Goal: Task Accomplishment & Management: Manage account settings

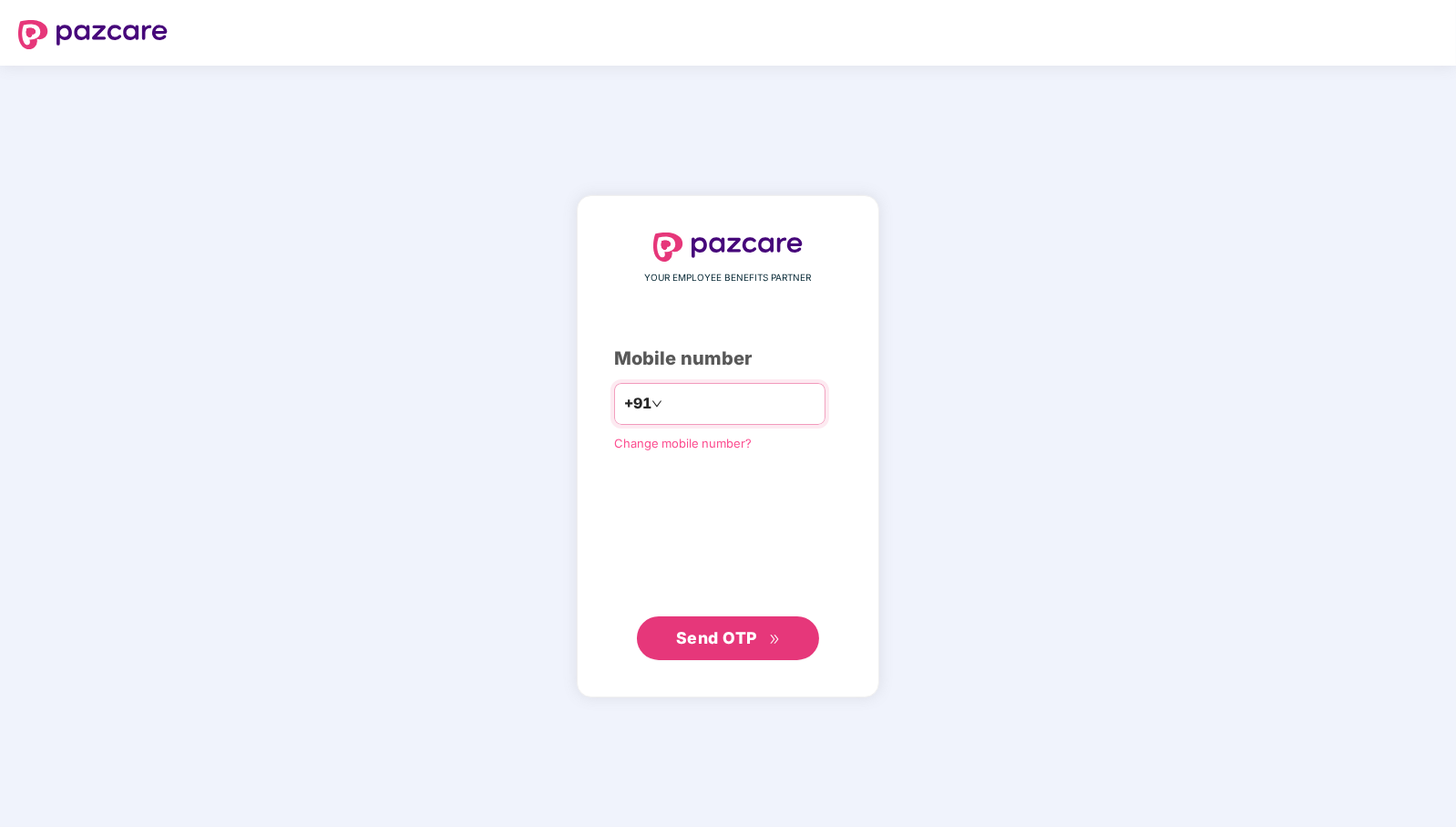
type input "**********"
click at [714, 637] on span "Send OTP" at bounding box center [717, 638] width 81 height 19
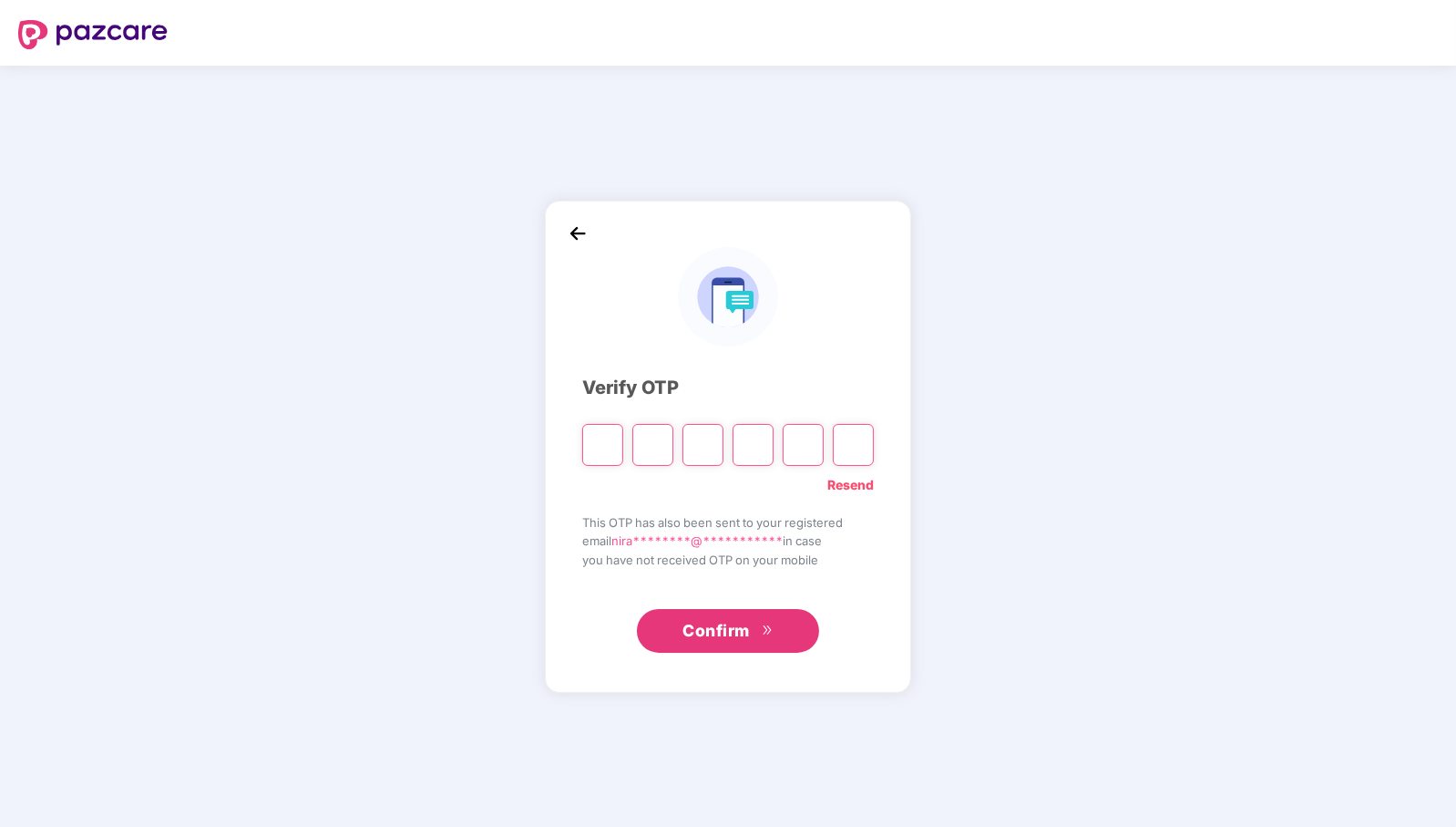
click at [855, 483] on link "Resend" at bounding box center [851, 485] width 46 height 20
click at [602, 447] on input "Please enter verification code. Digit 1" at bounding box center [602, 444] width 41 height 42
paste input "*"
type input "*"
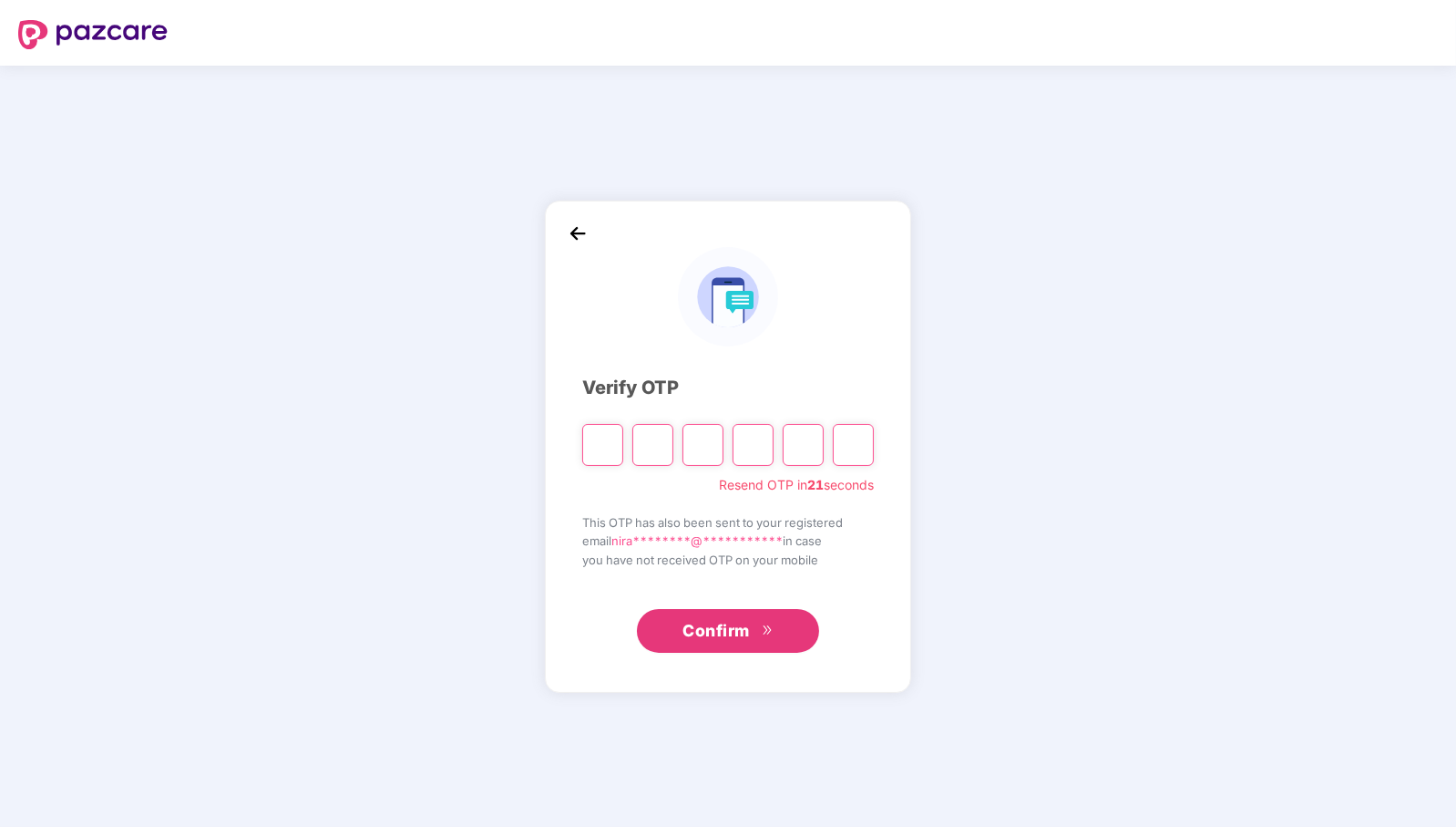
type input "*"
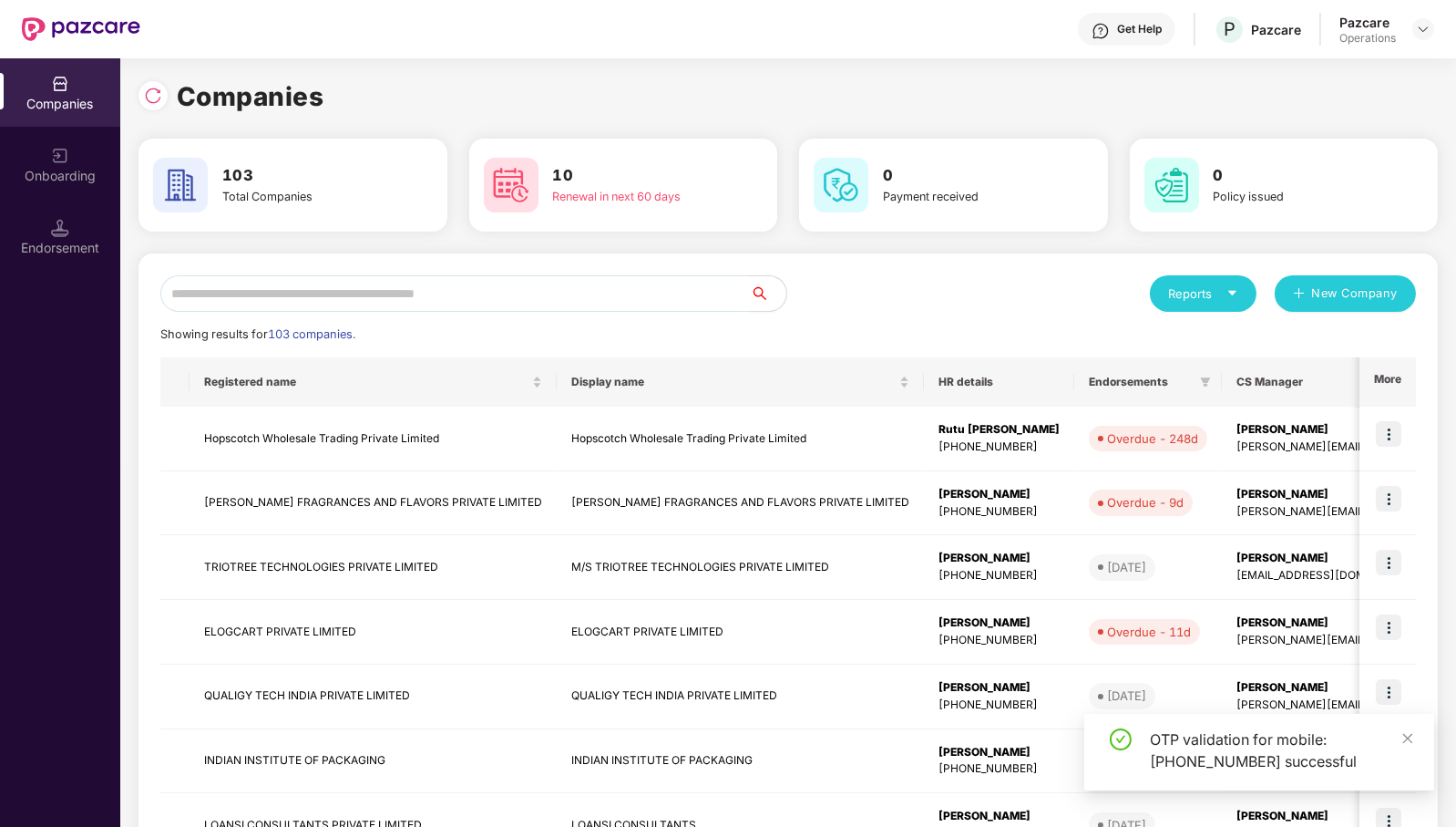
click at [505, 298] on input "text" at bounding box center [455, 293] width 589 height 36
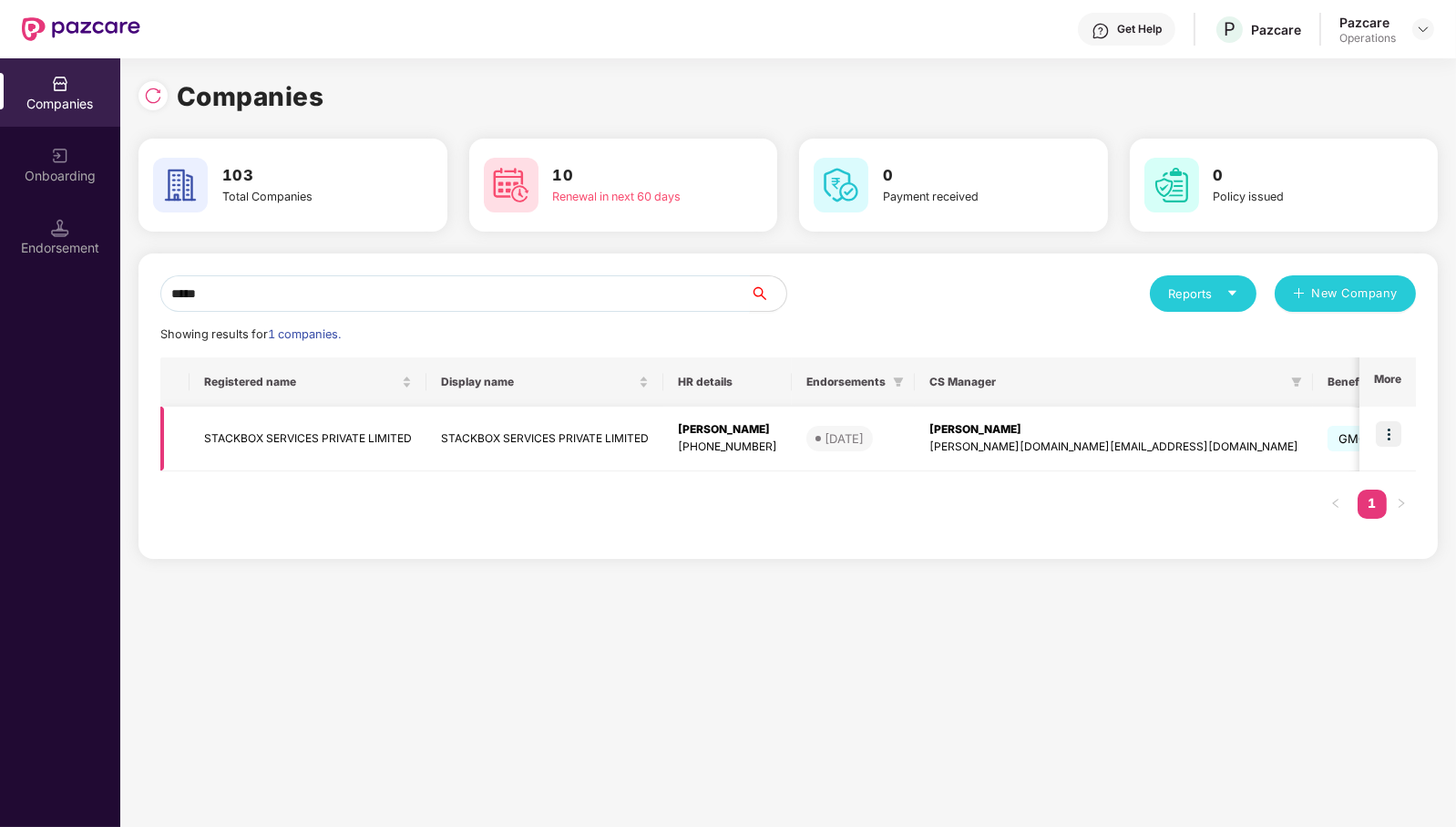
type input "*****"
click at [1399, 442] on img at bounding box center [1389, 434] width 26 height 26
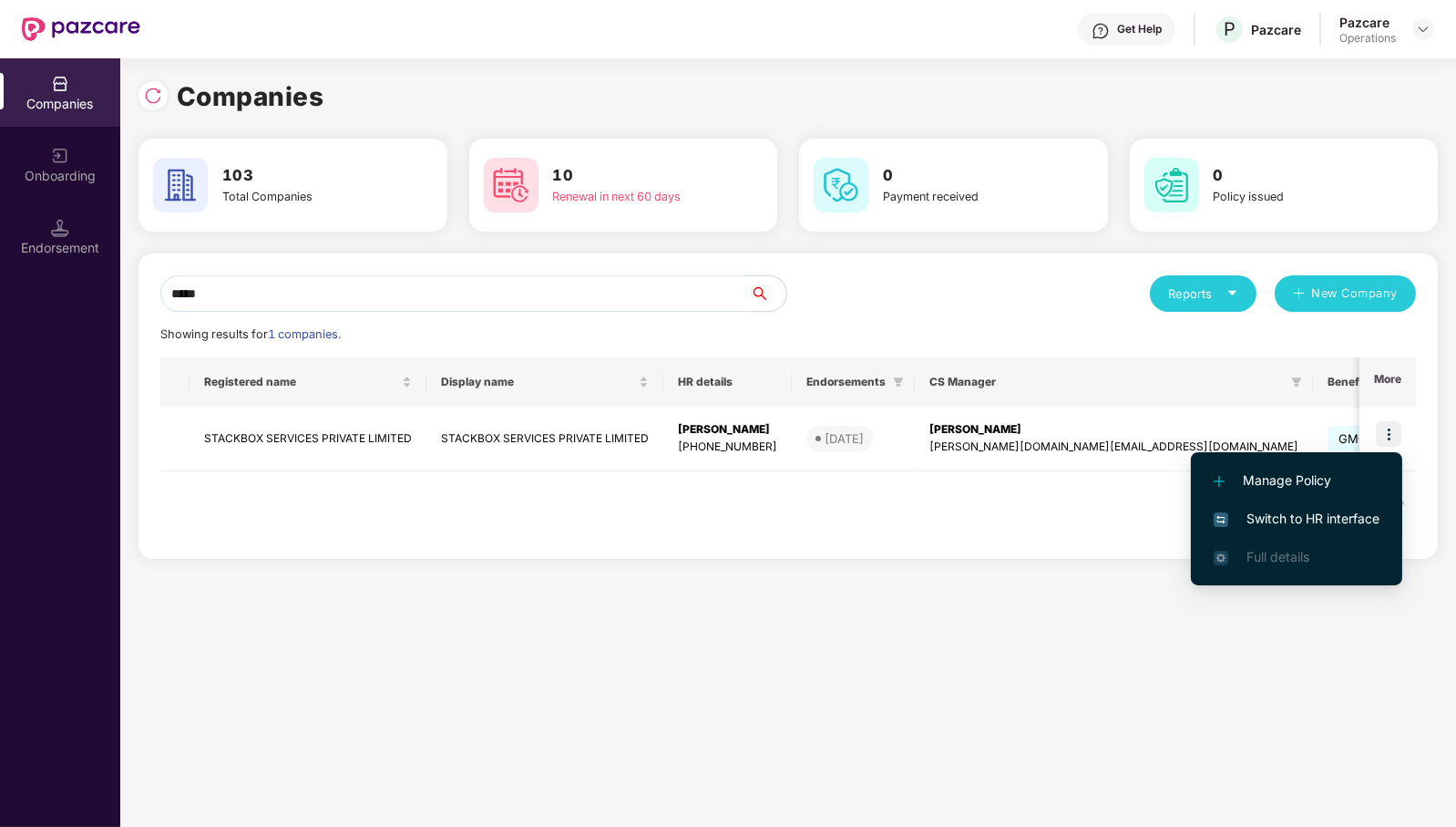
click at [1354, 517] on span "Switch to HR interface" at bounding box center [1297, 518] width 166 height 20
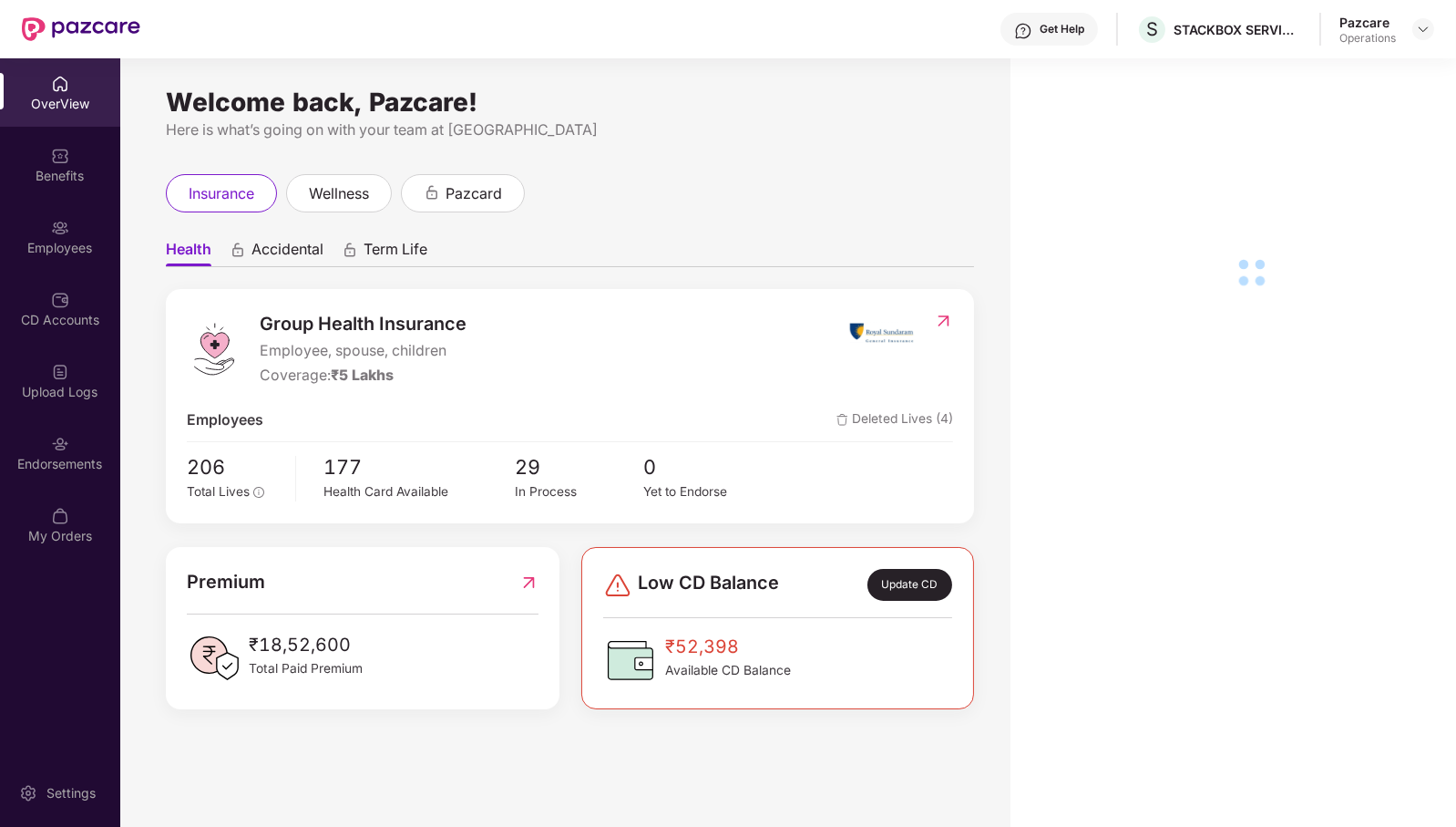
click at [68, 237] on div "Employees" at bounding box center [60, 237] width 120 height 68
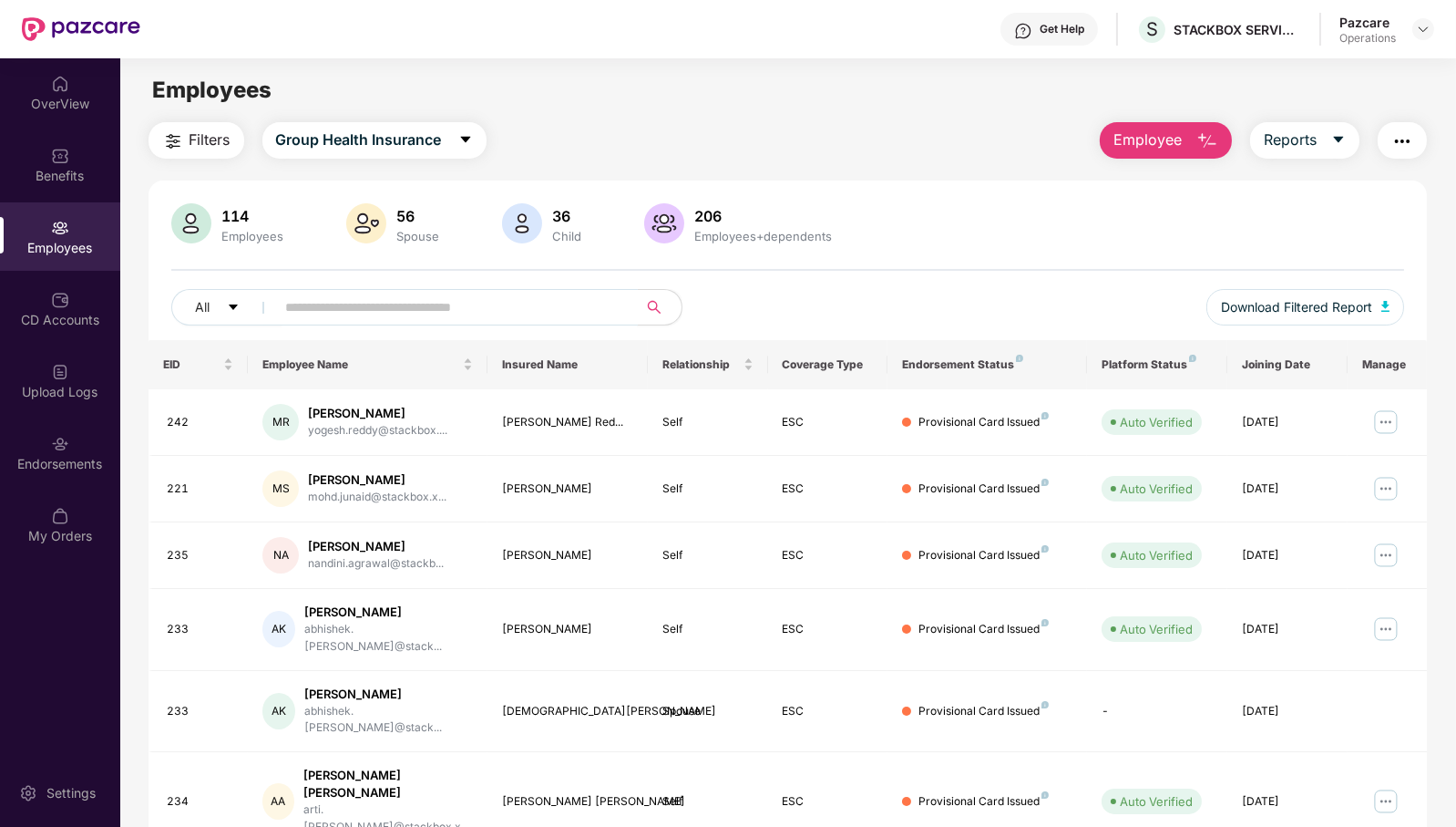
click at [448, 314] on input "text" at bounding box center [450, 308] width 327 height 28
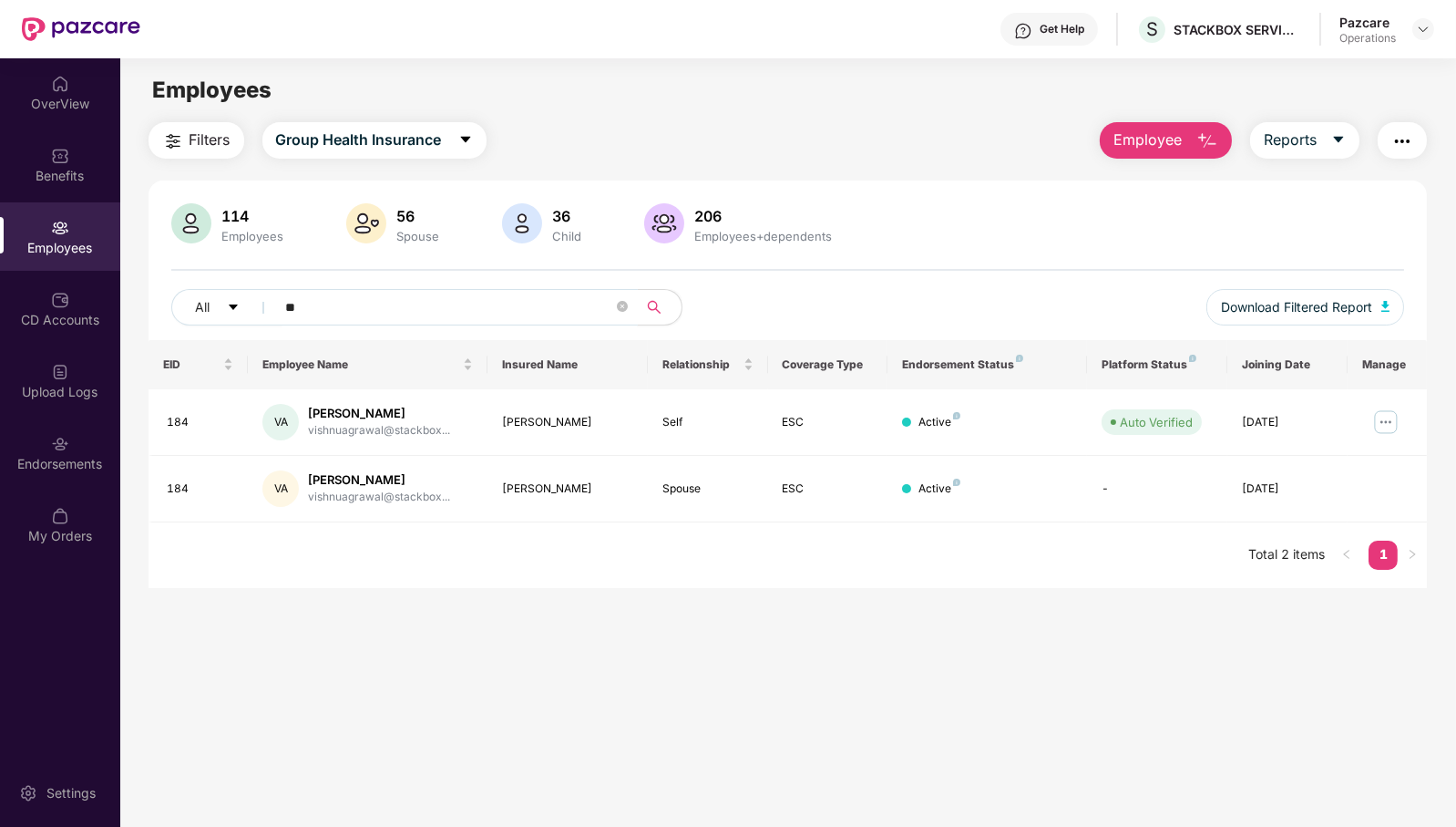
type input "*"
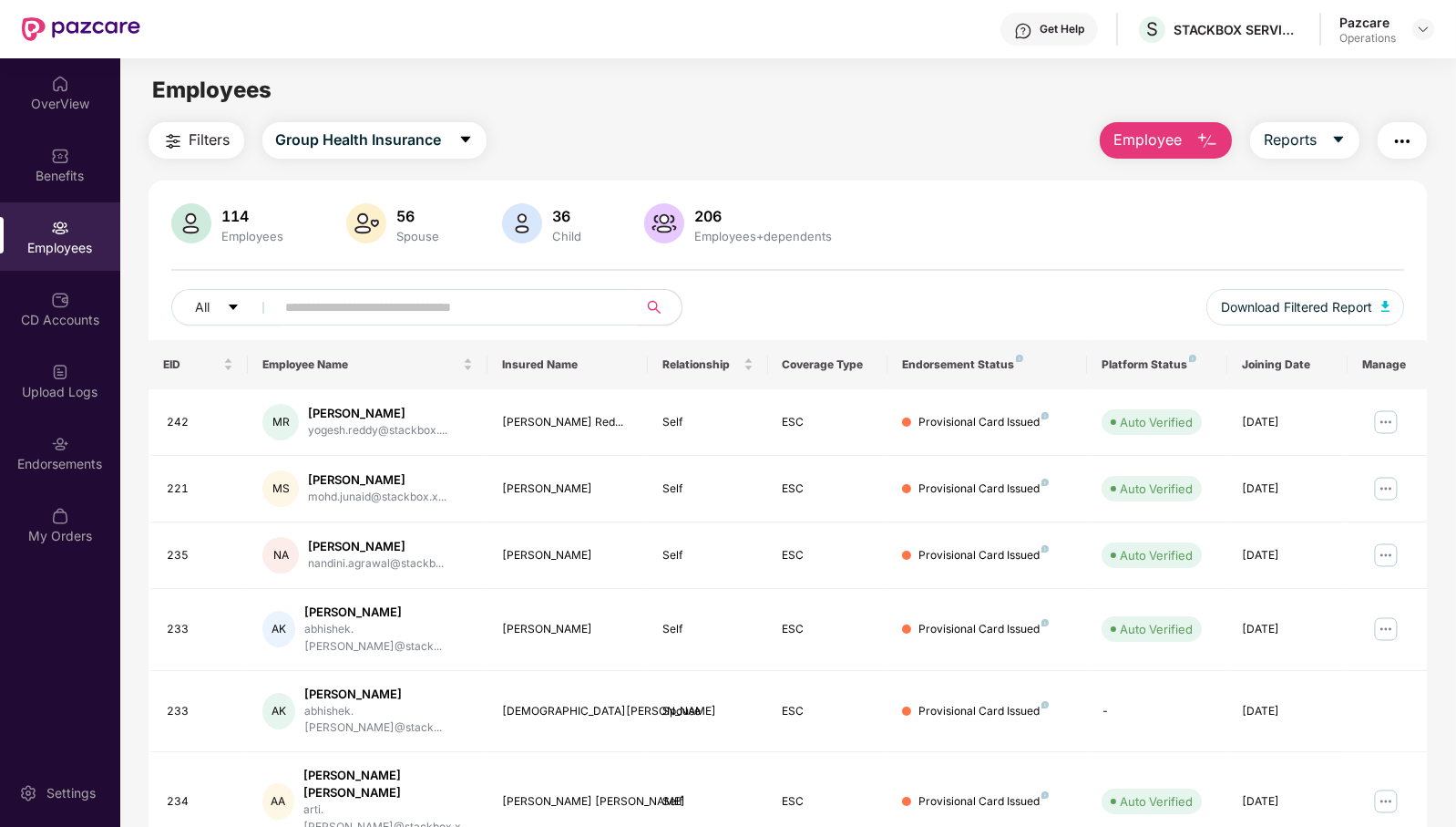
click at [1414, 135] on button "button" at bounding box center [1401, 140] width 49 height 36
click at [965, 107] on main "Employees Filters Group Health Insurance Employee Reports 114 Employees 56 Spou…" at bounding box center [787, 471] width 1335 height 827
click at [216, 140] on span "Filters" at bounding box center [210, 140] width 41 height 23
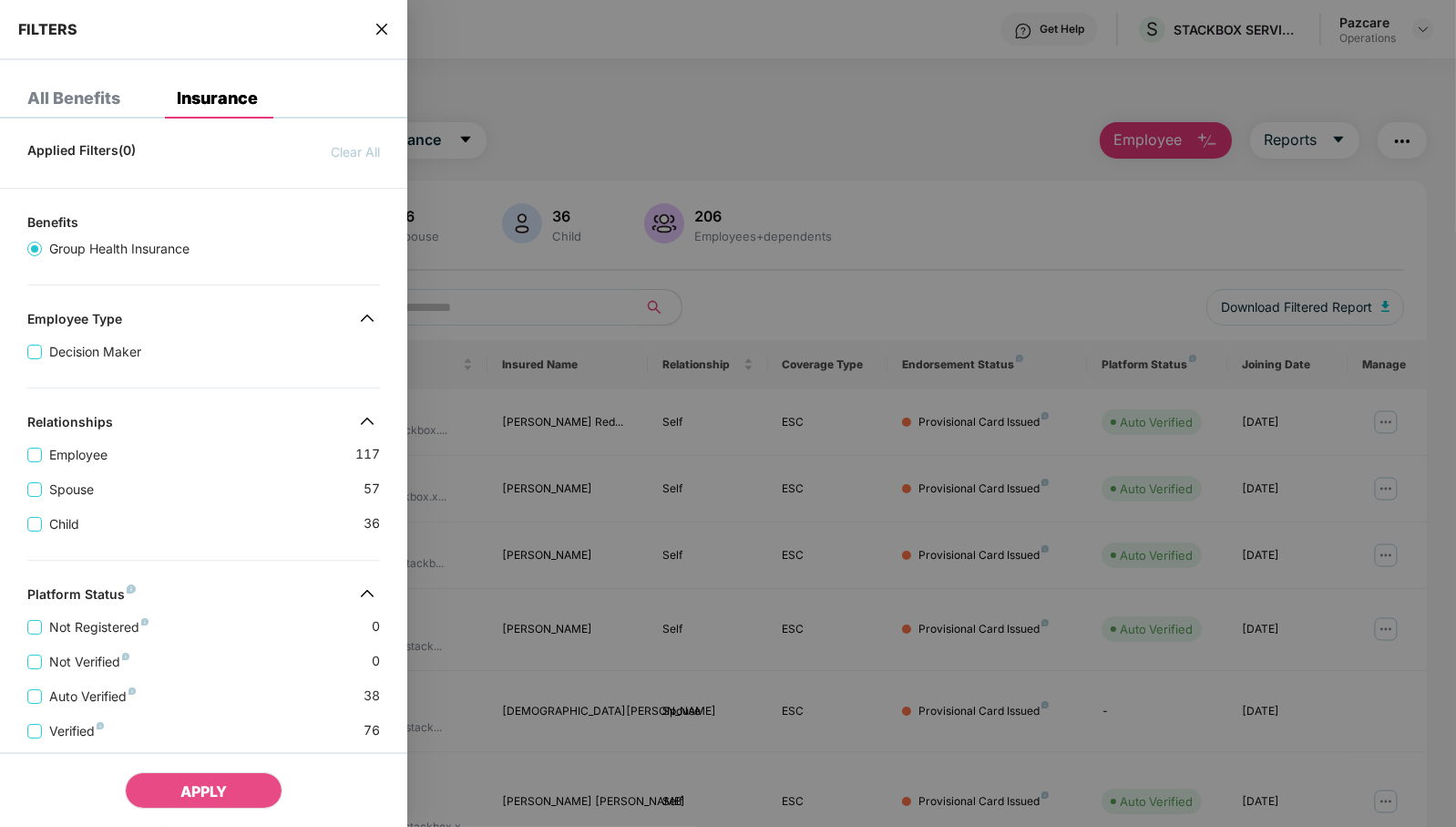
scroll to position [324, 0]
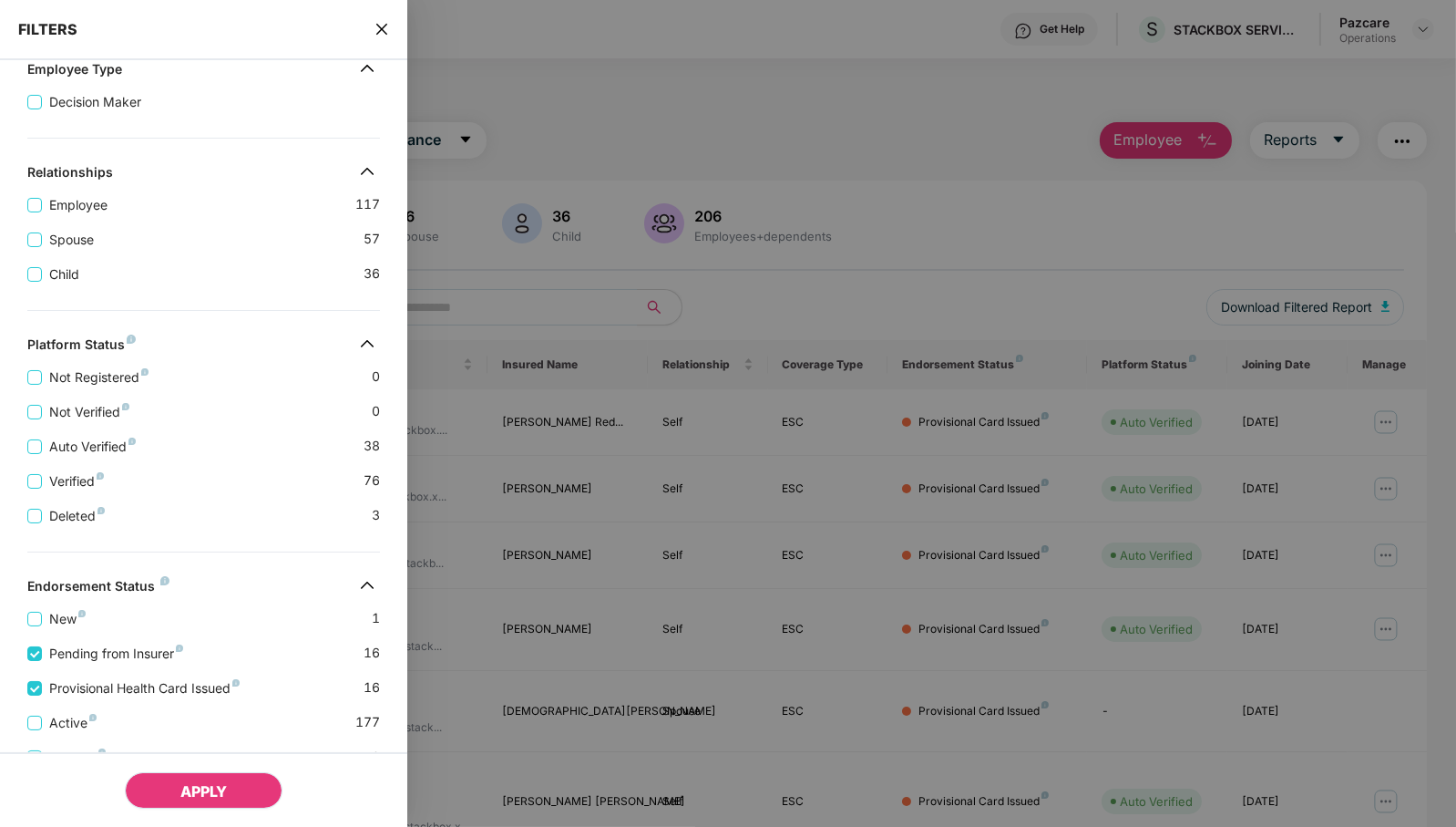
click at [184, 800] on button "APPLY" at bounding box center [203, 790] width 158 height 36
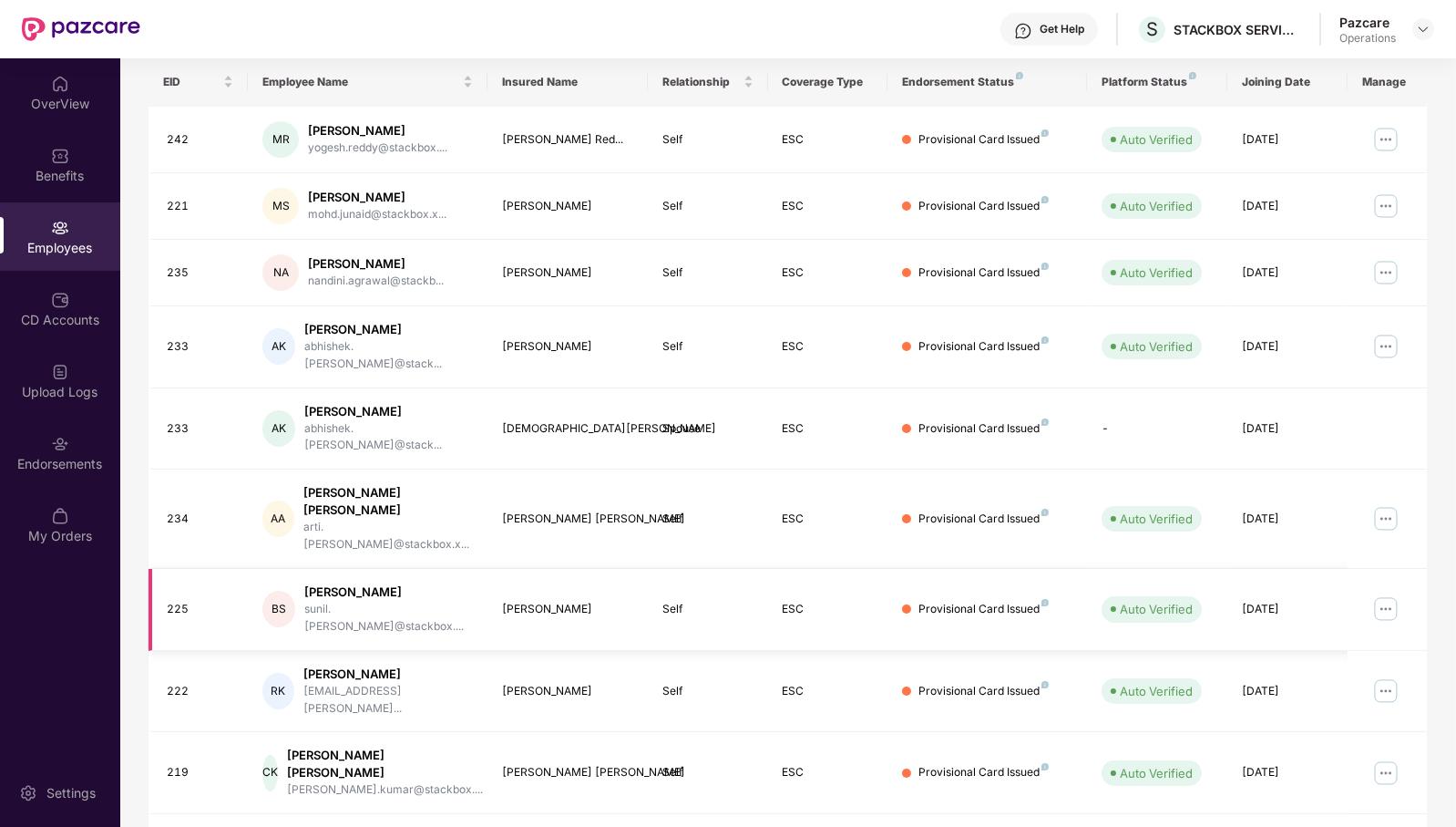
scroll to position [288, 0]
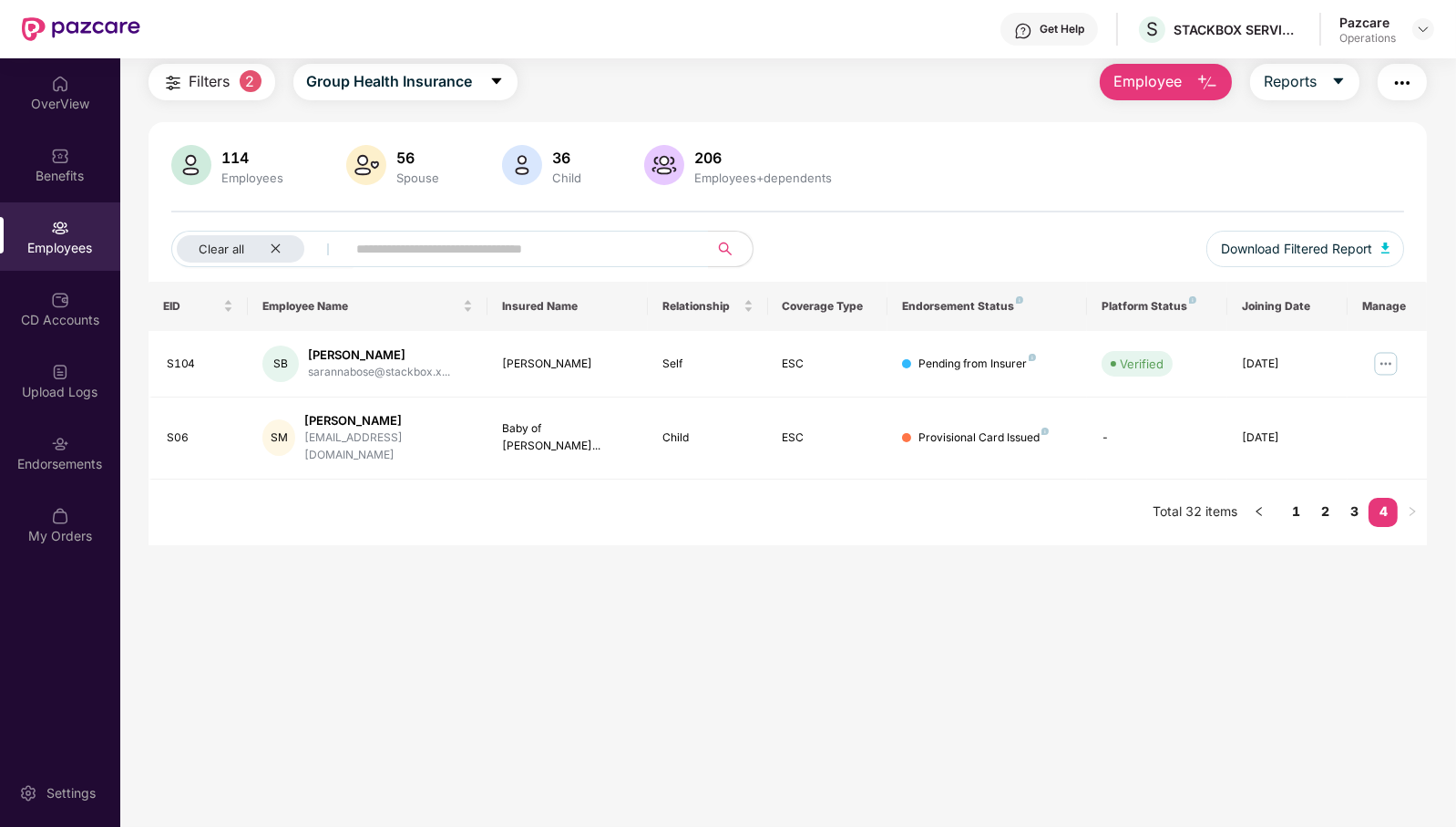
scroll to position [57, 0]
click at [1292, 499] on link "1" at bounding box center [1296, 513] width 30 height 28
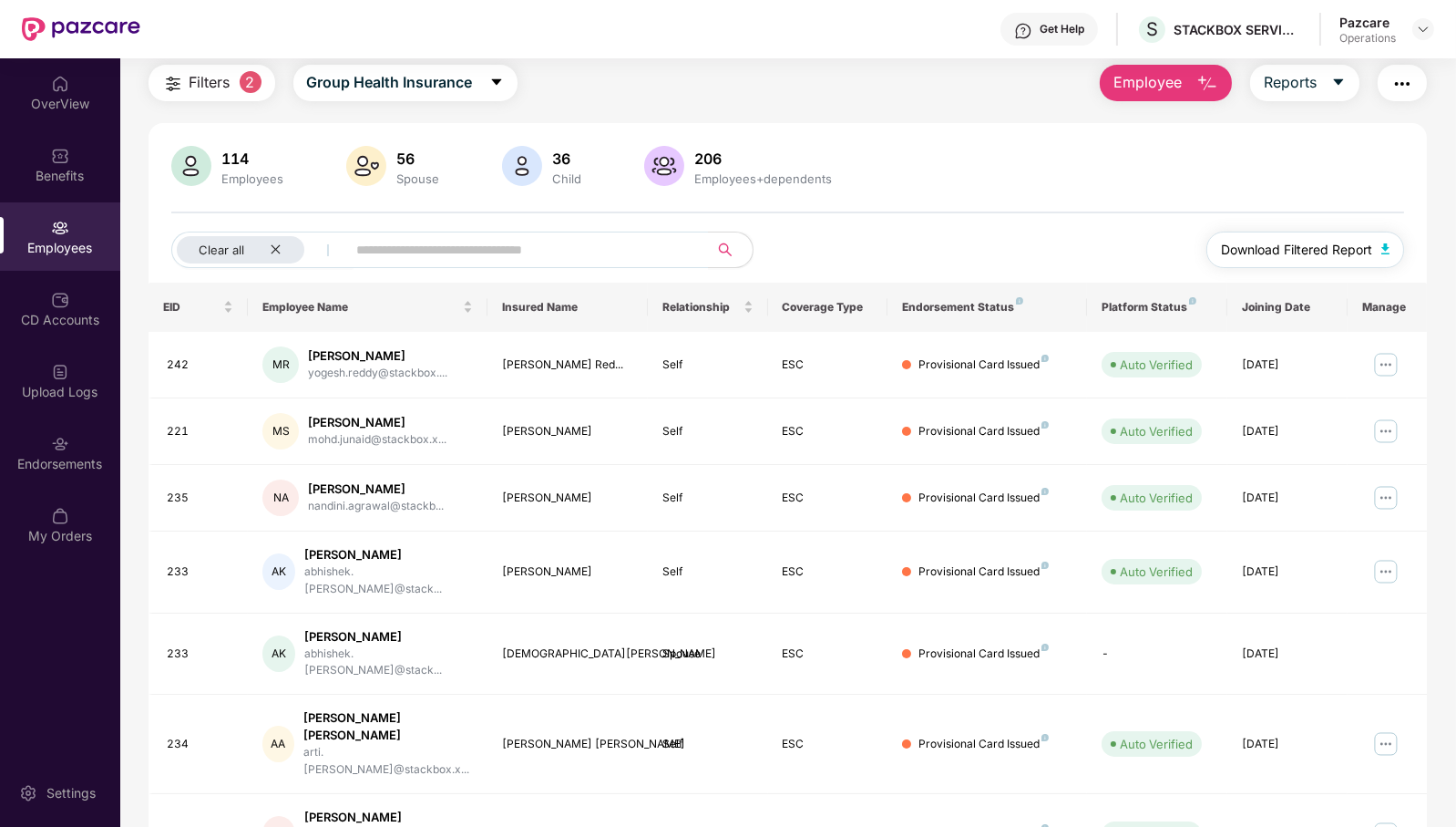
click at [1300, 246] on span "Download Filtered Report" at bounding box center [1297, 249] width 152 height 20
click at [71, 391] on div "Upload Logs" at bounding box center [60, 392] width 120 height 18
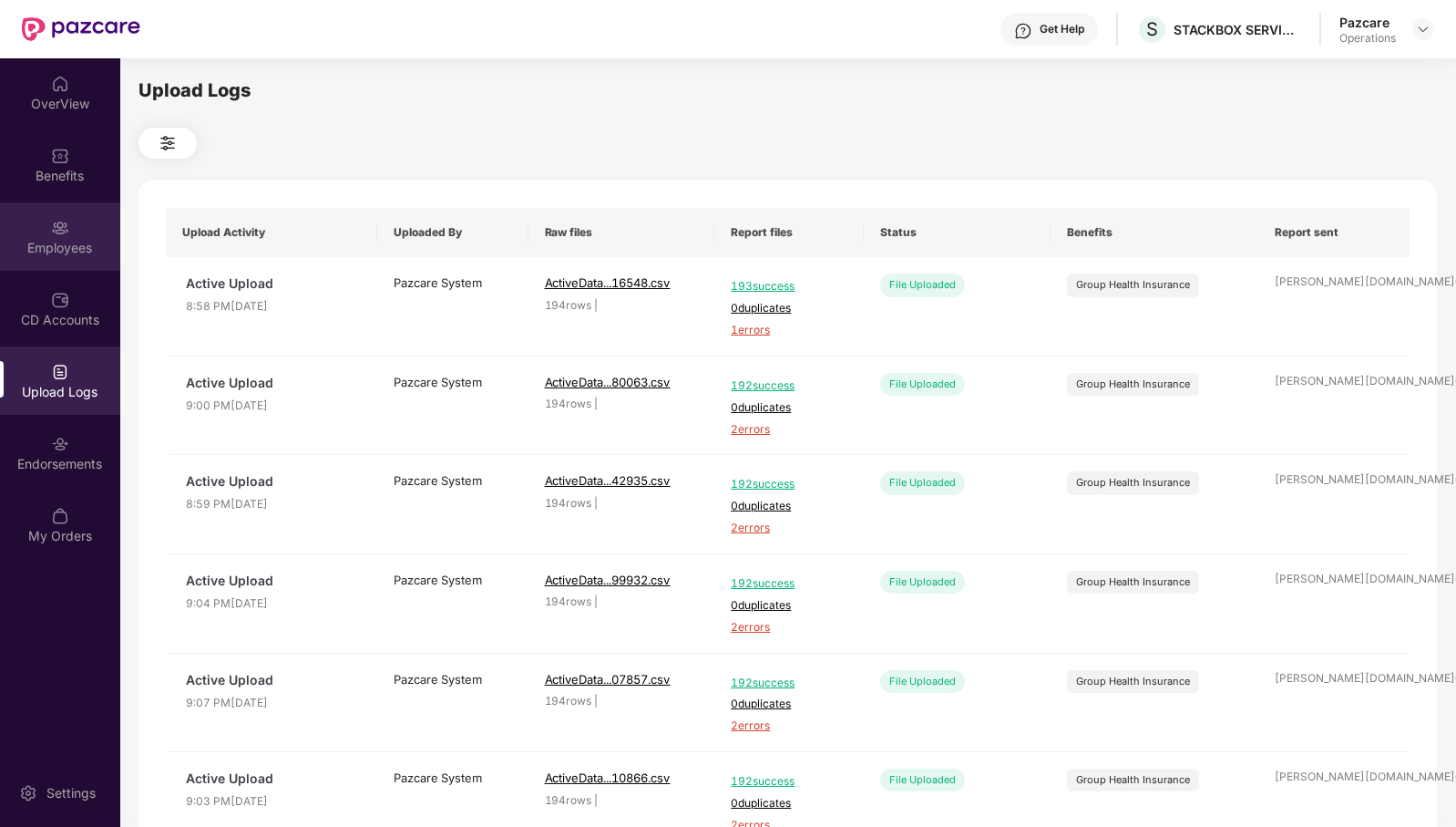
click at [51, 244] on div "Employees" at bounding box center [60, 248] width 120 height 18
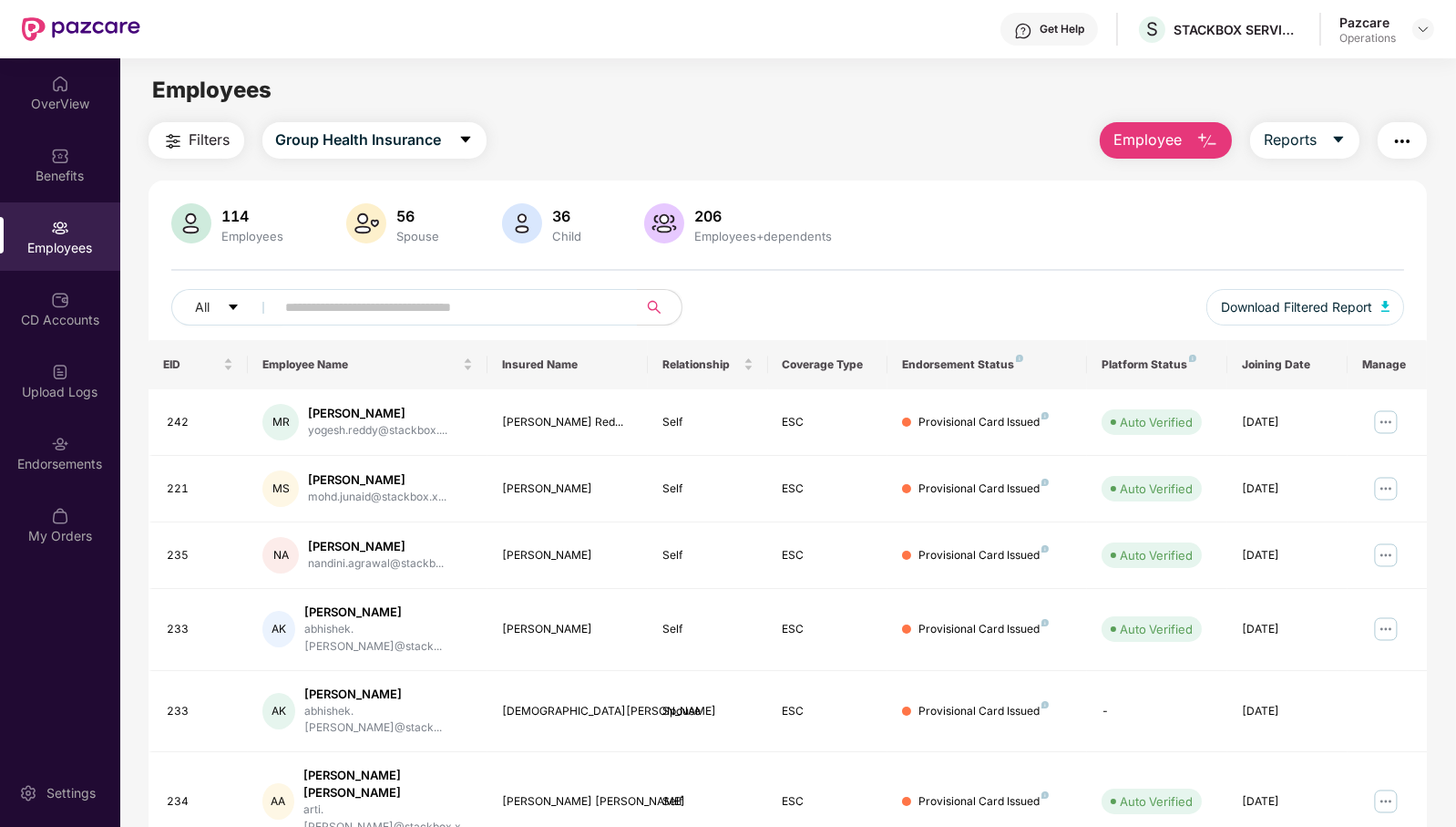
click at [1436, 32] on header "Get Help S STACKBOX SERVICES PRIVATE LIMITED Pazcare Operations" at bounding box center [728, 29] width 1456 height 58
click at [1429, 26] on img at bounding box center [1424, 30] width 15 height 15
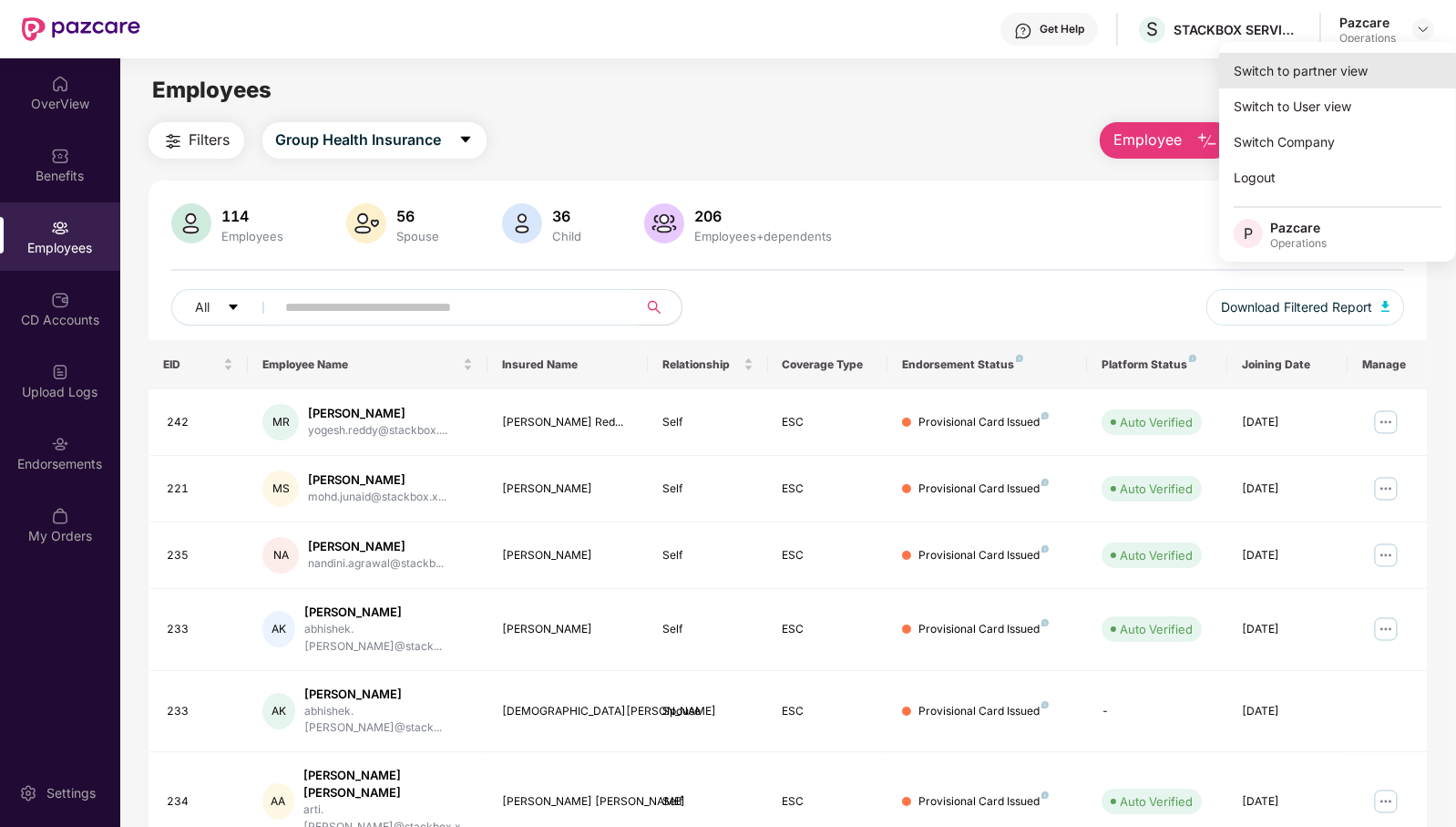
click at [1361, 62] on div "Switch to partner view" at bounding box center [1338, 70] width 237 height 35
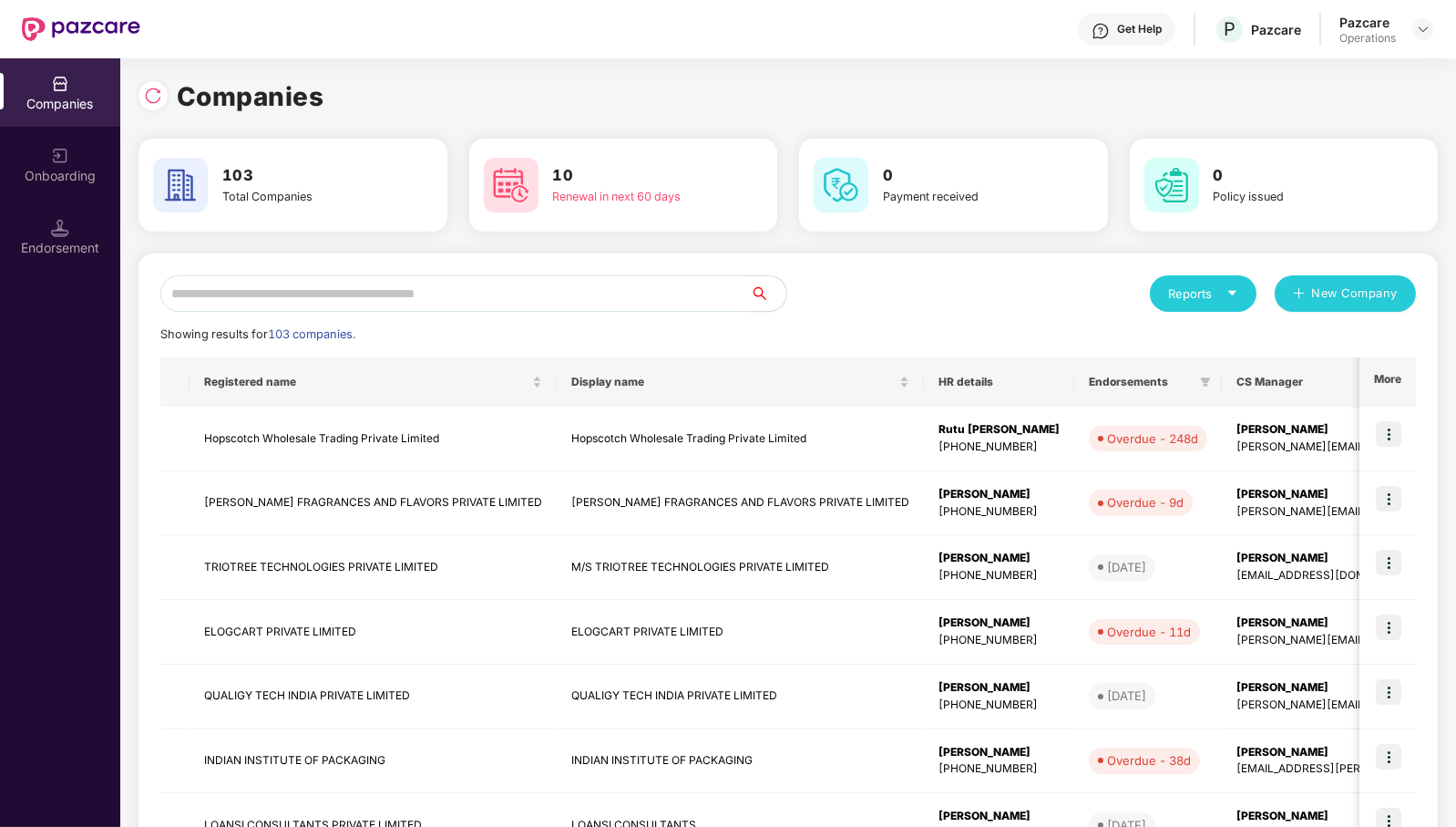
click at [504, 293] on input "text" at bounding box center [455, 293] width 589 height 36
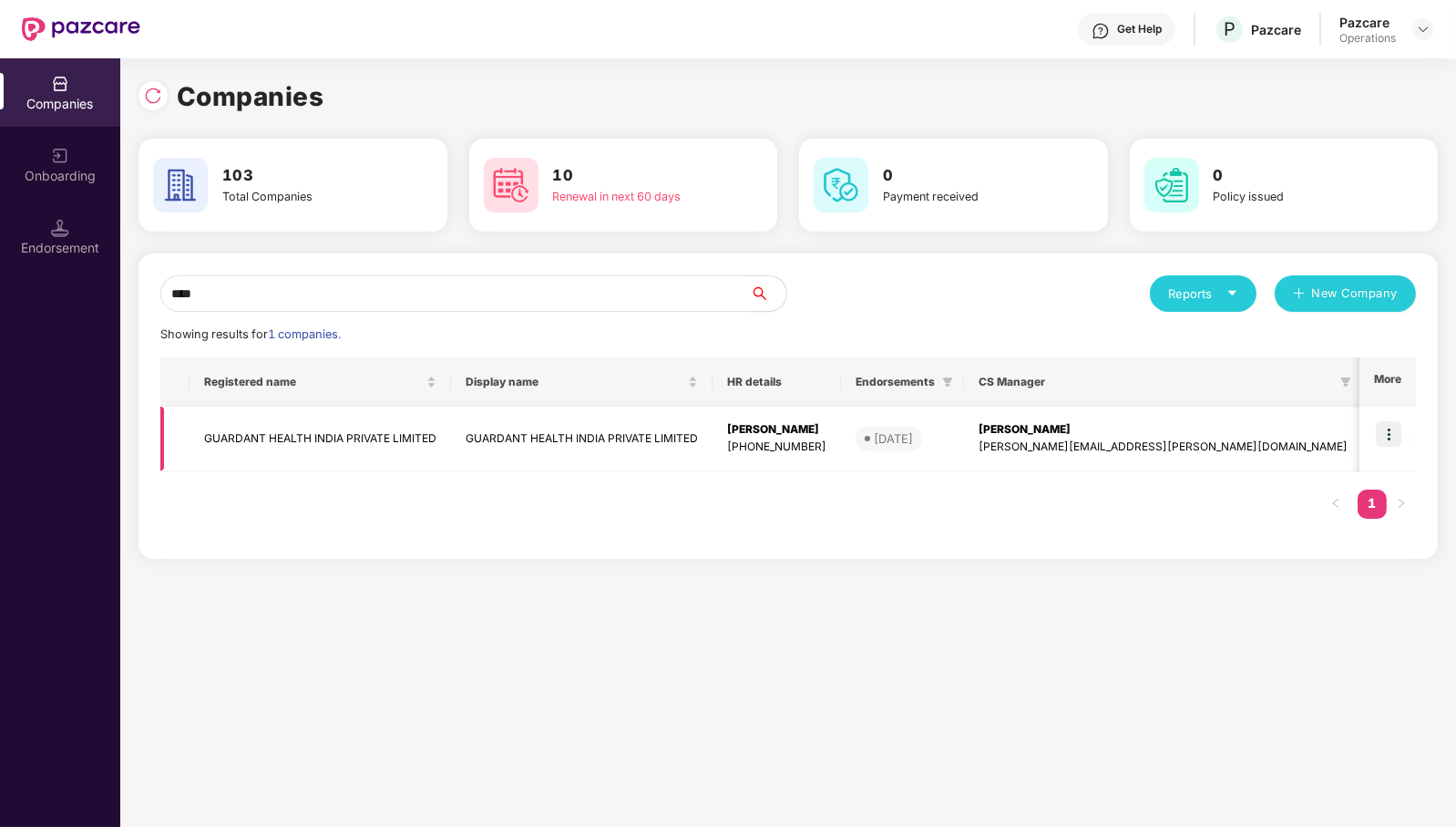
type input "****"
click at [286, 446] on td "GUARDANT HEALTH INDIA PRIVATE LIMITED" at bounding box center [320, 439] width 261 height 65
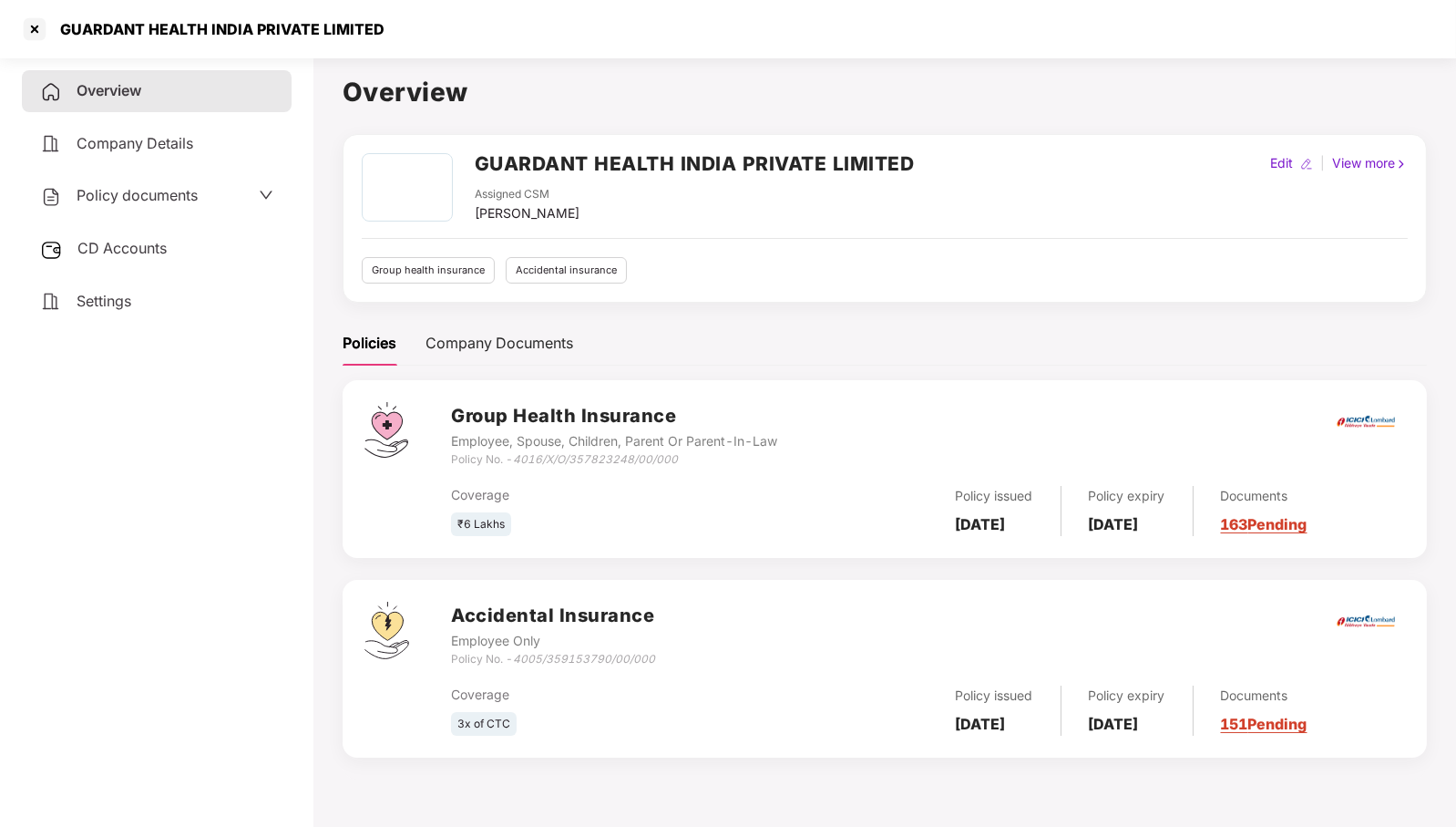
click at [171, 189] on span "Policy documents" at bounding box center [137, 195] width 121 height 18
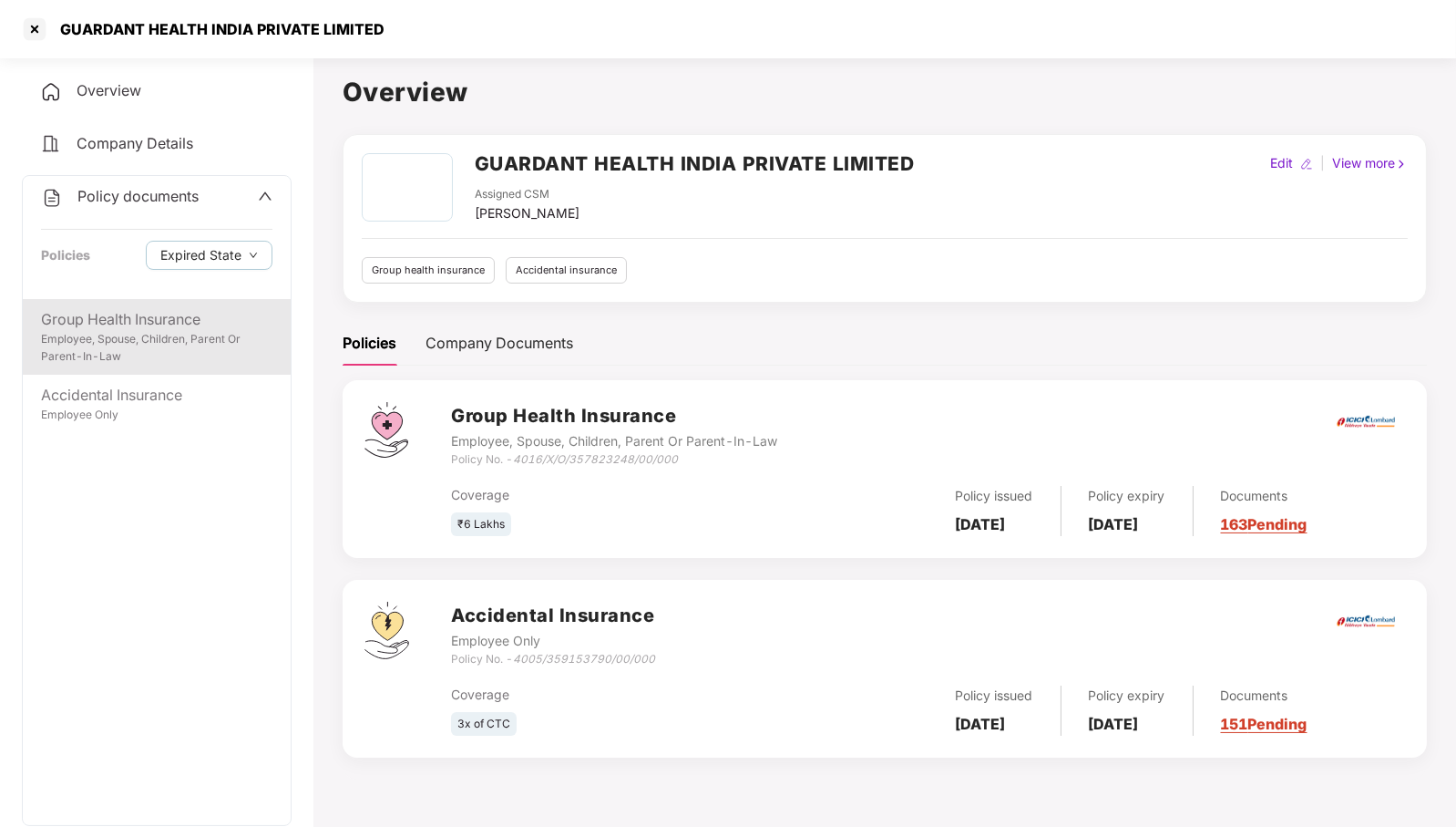
click at [159, 332] on div "Employee, Spouse, Children, Parent Or Parent-In-Law" at bounding box center [156, 347] width 232 height 34
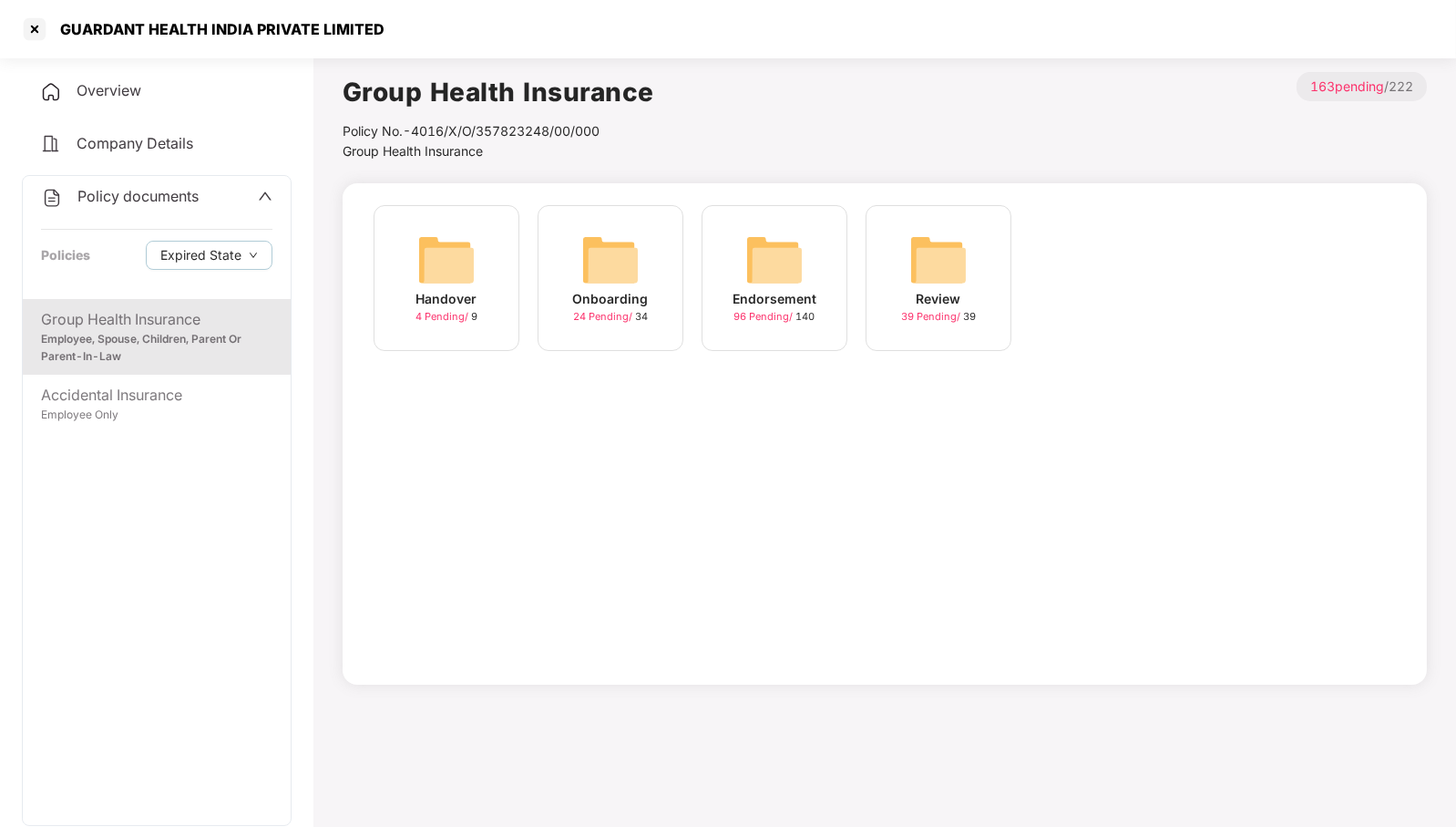
click at [772, 242] on img at bounding box center [774, 260] width 58 height 58
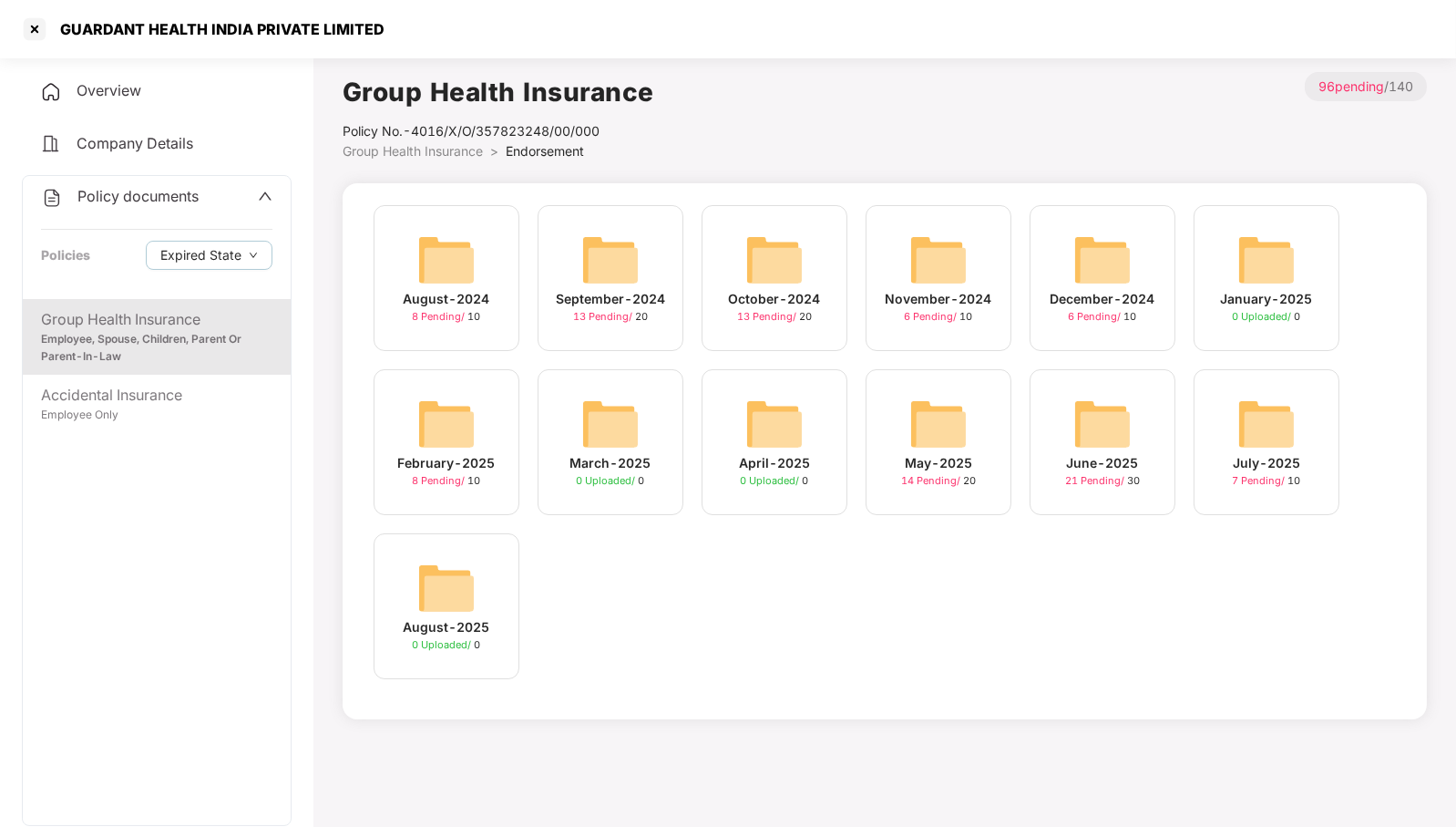
click at [470, 401] on img at bounding box center [446, 423] width 58 height 58
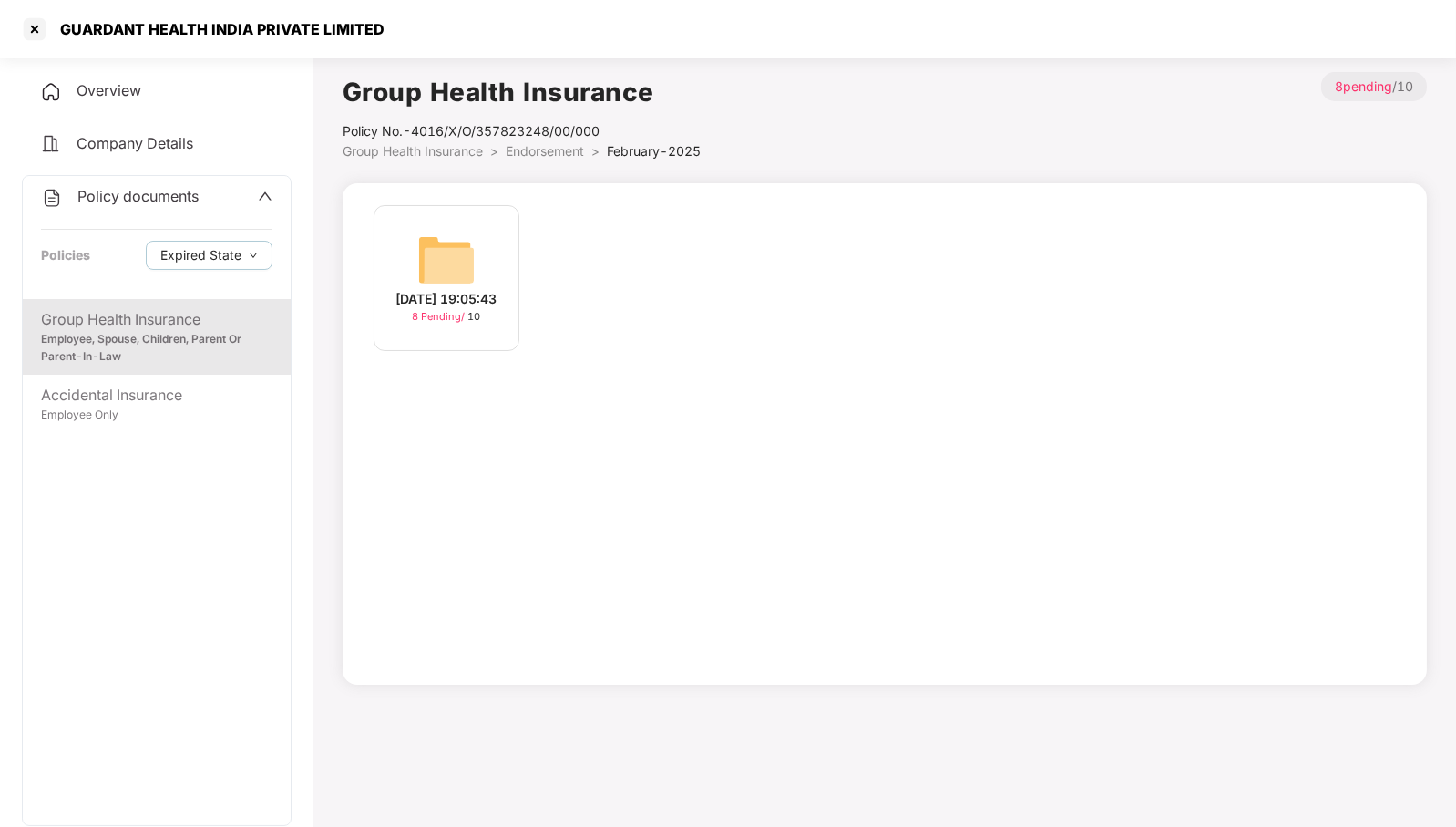
click at [476, 244] on div "[DATE] 19:05:43 8 Pending / 10" at bounding box center [446, 278] width 146 height 146
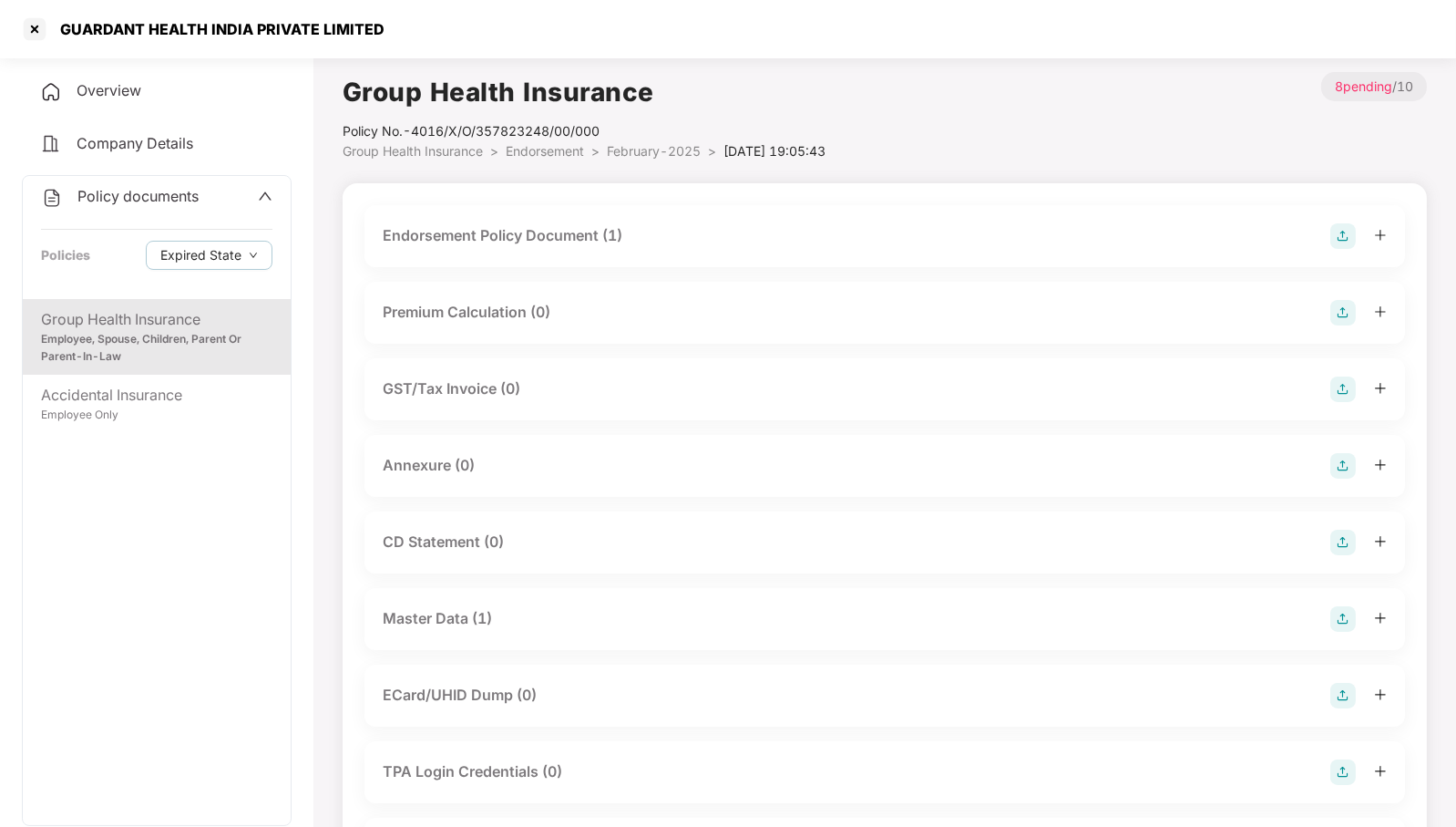
click at [678, 246] on div "Endorsement Policy Document (1)" at bounding box center [884, 237] width 1004 height 26
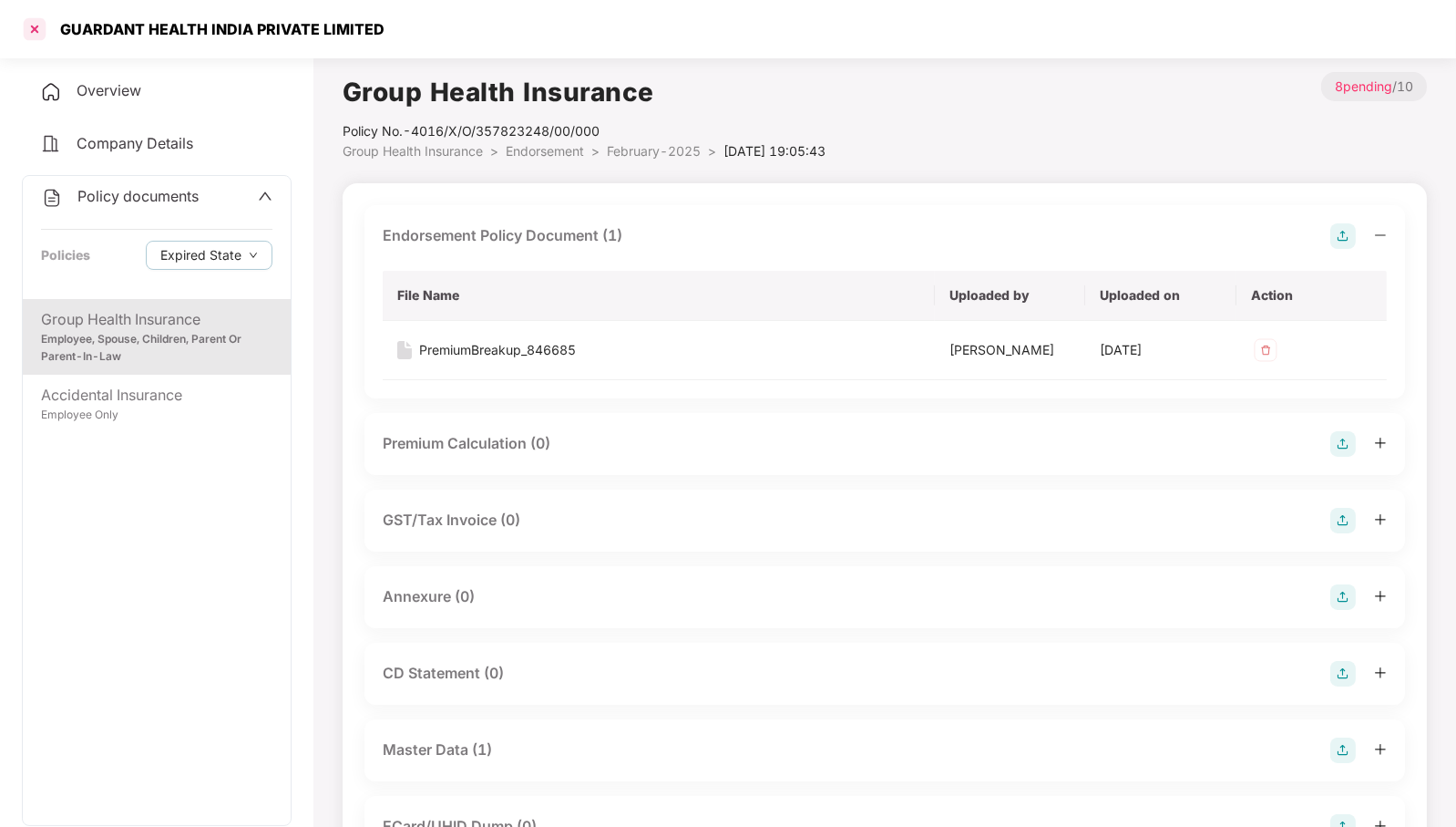
click at [29, 24] on div at bounding box center [35, 30] width 30 height 30
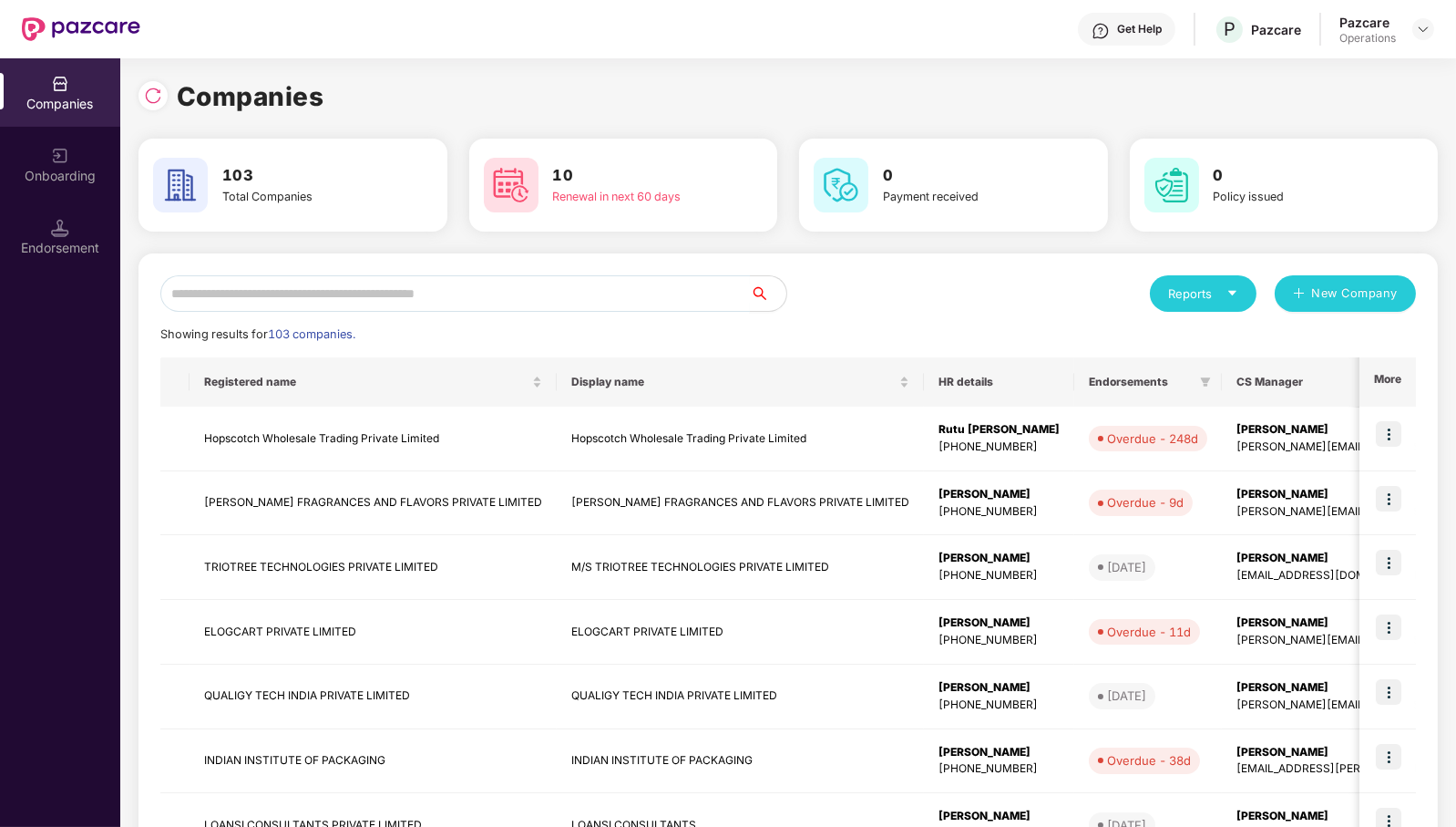
click at [561, 286] on input "text" at bounding box center [455, 293] width 589 height 36
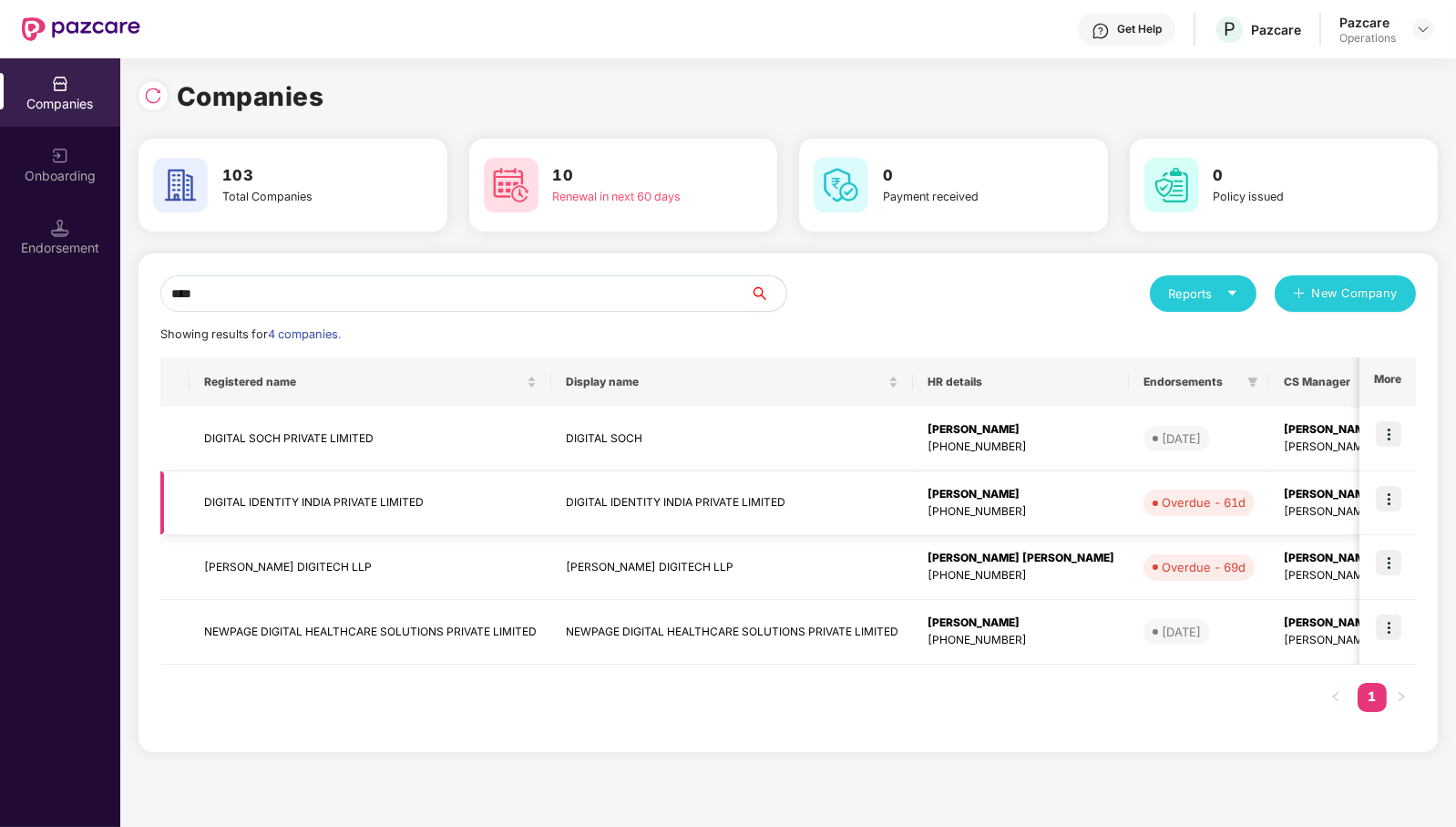
type input "****"
click at [1390, 499] on img at bounding box center [1389, 499] width 26 height 26
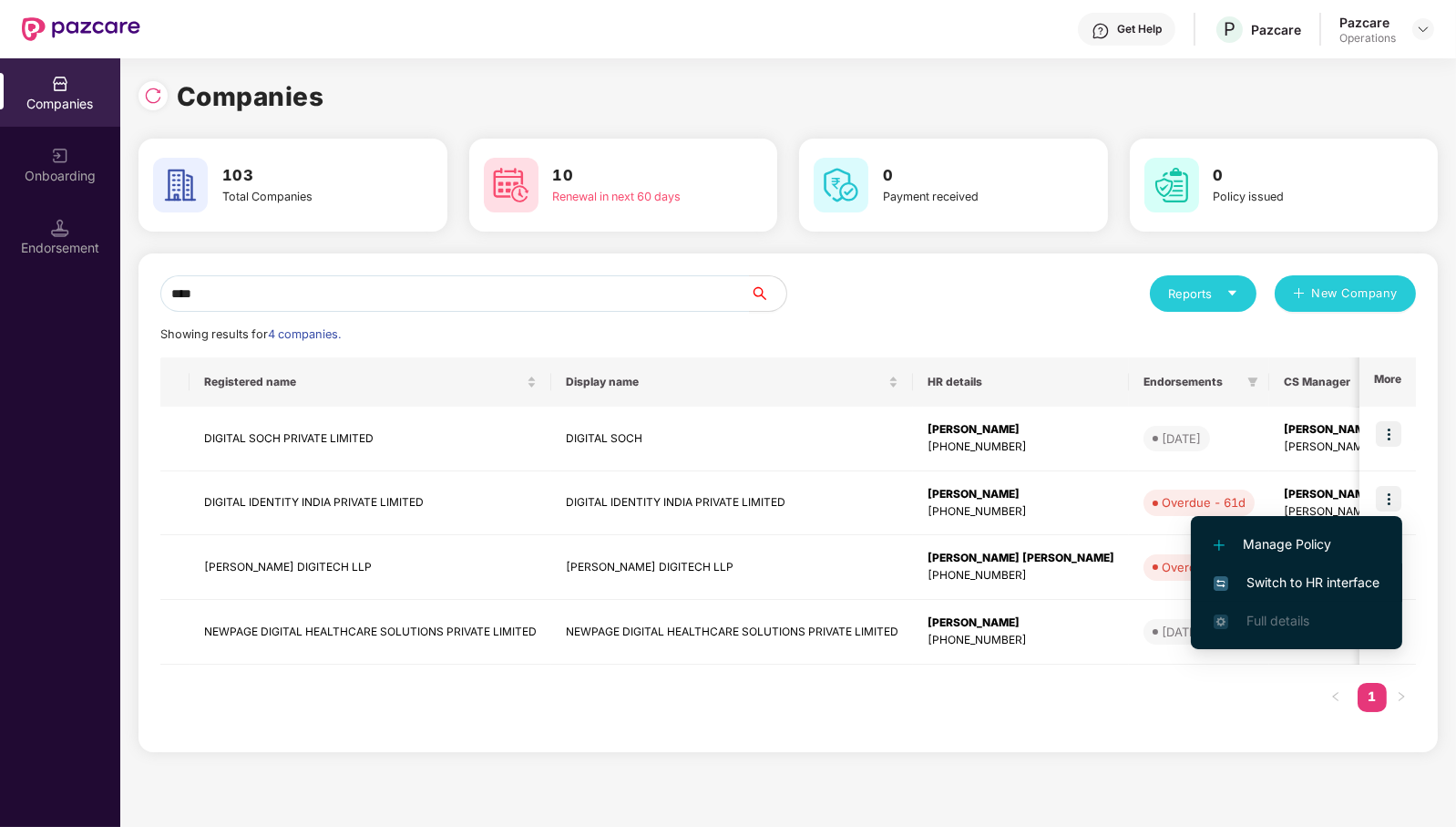
click at [1335, 586] on span "Switch to HR interface" at bounding box center [1297, 582] width 166 height 20
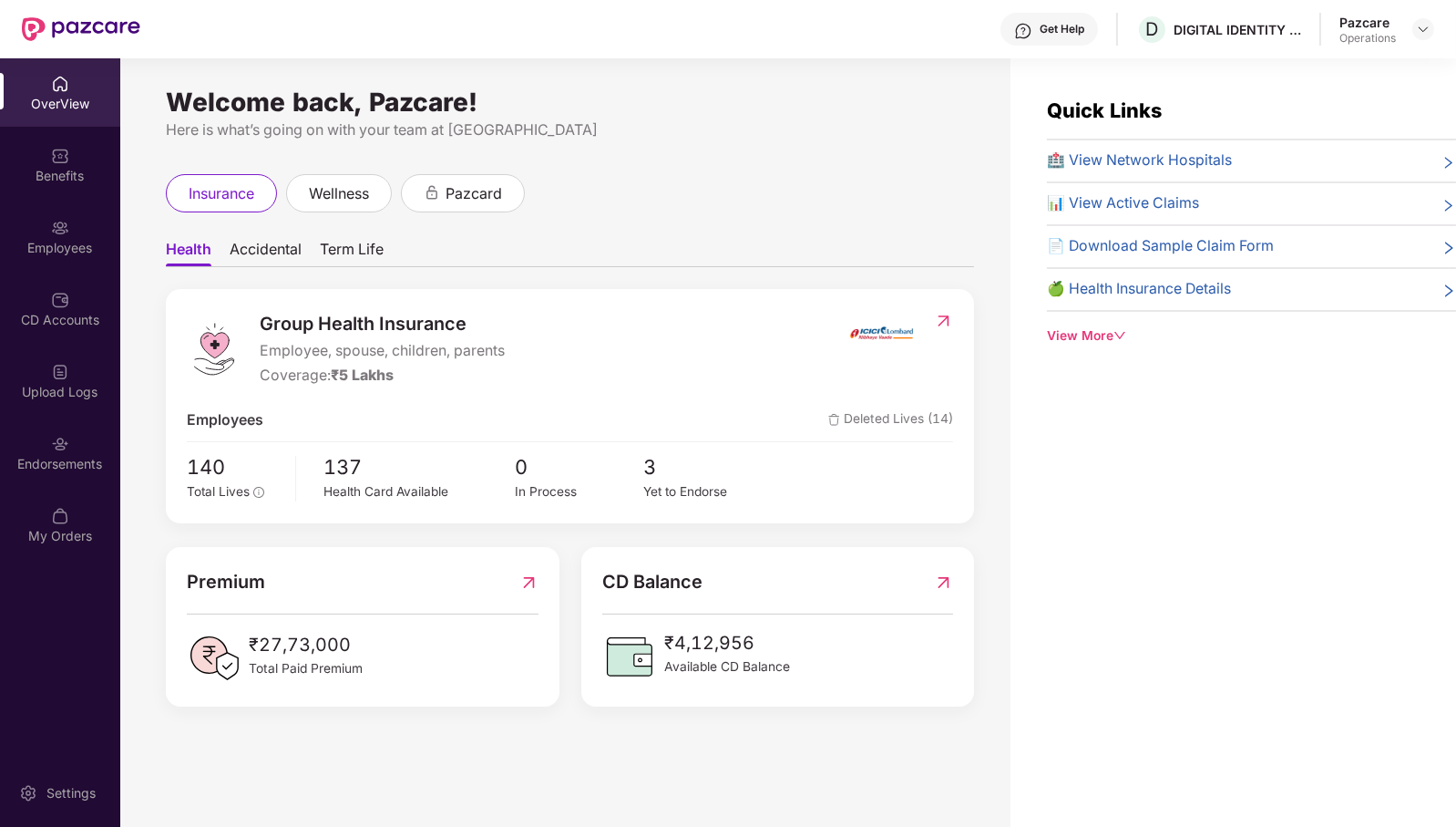
click at [42, 456] on div "Endorsements" at bounding box center [60, 464] width 120 height 18
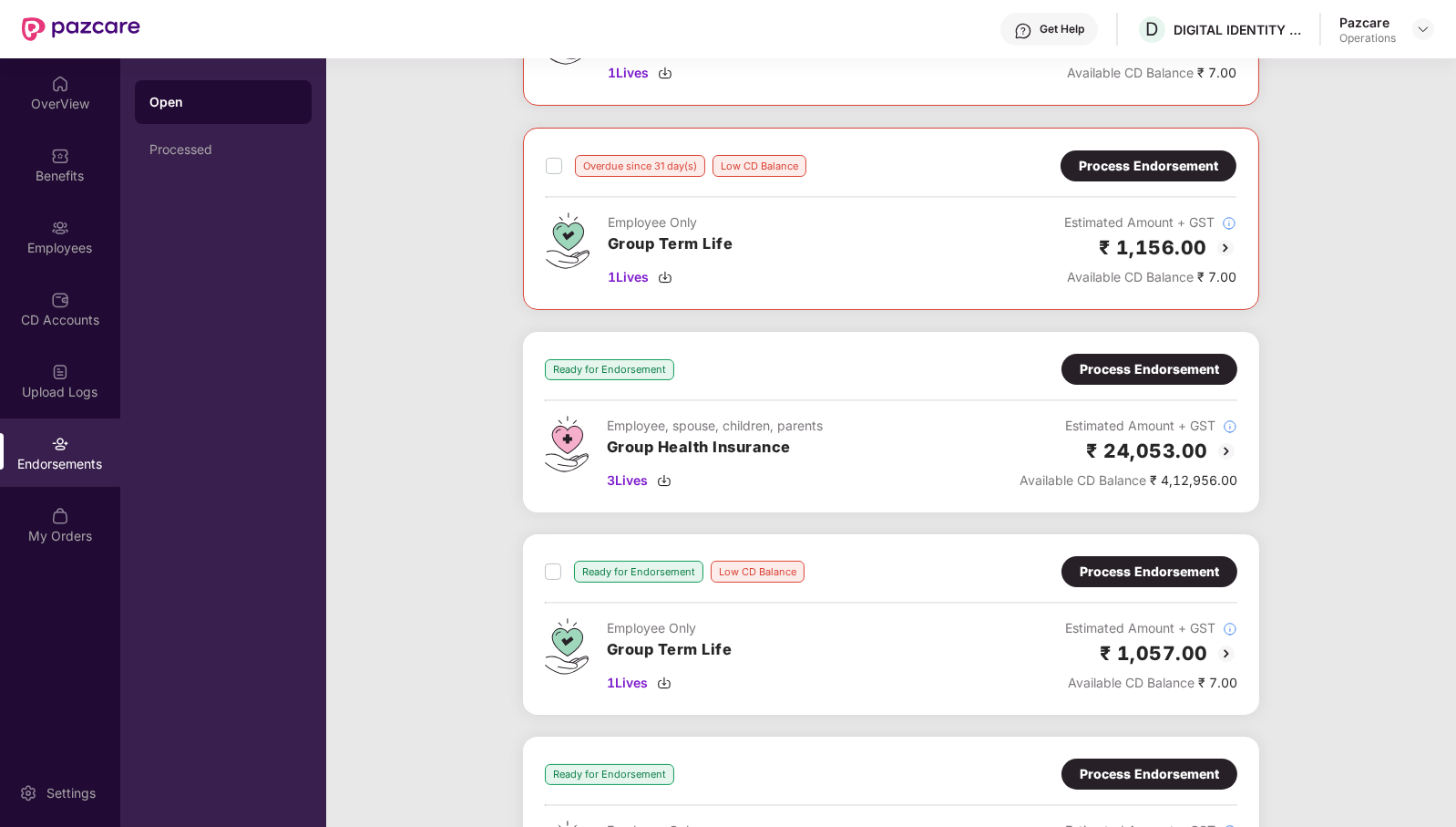
scroll to position [409, 0]
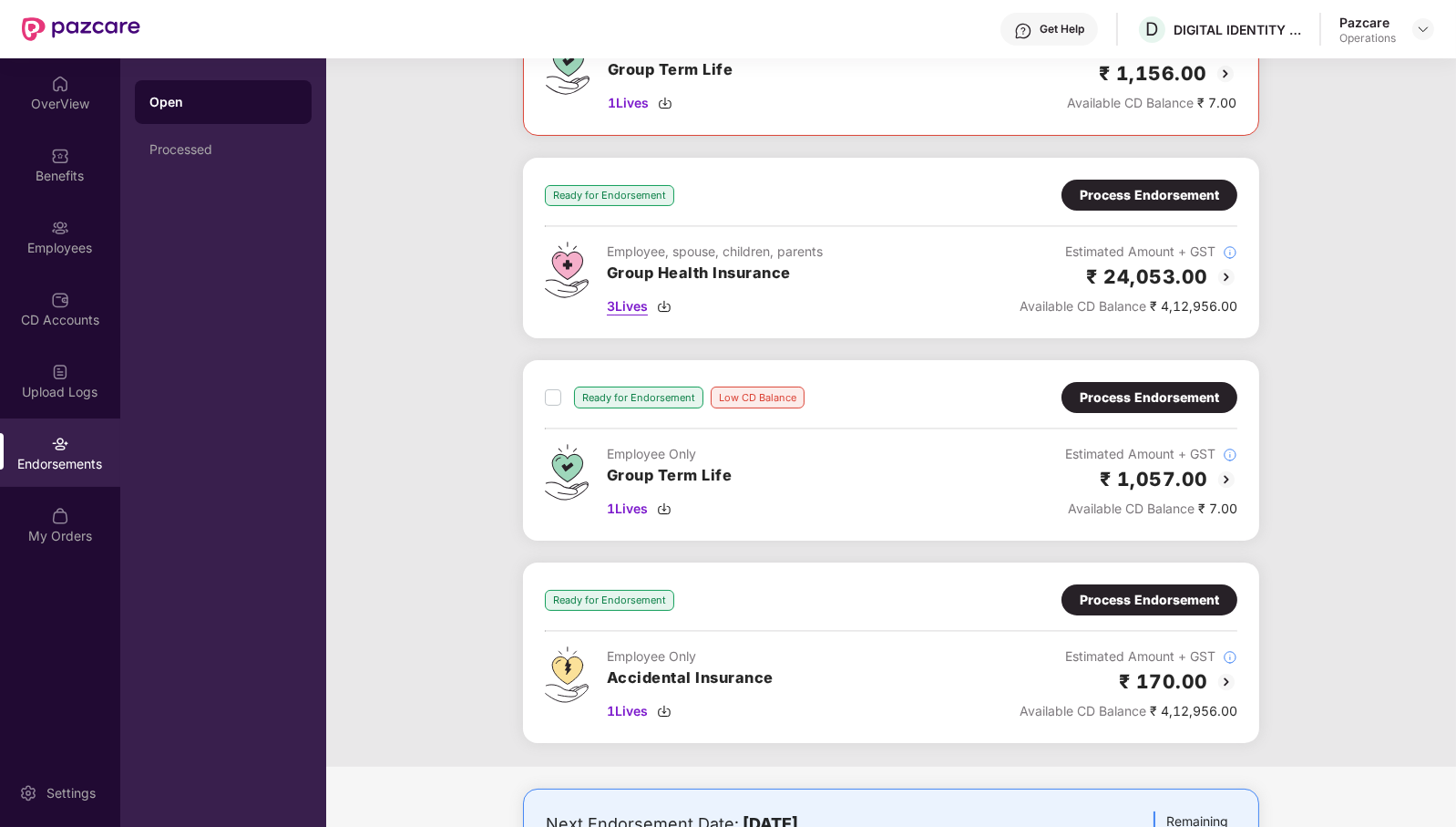
click at [633, 305] on span "3 Lives" at bounding box center [627, 307] width 41 height 20
click at [1145, 195] on div "Process Endorsement" at bounding box center [1149, 195] width 140 height 20
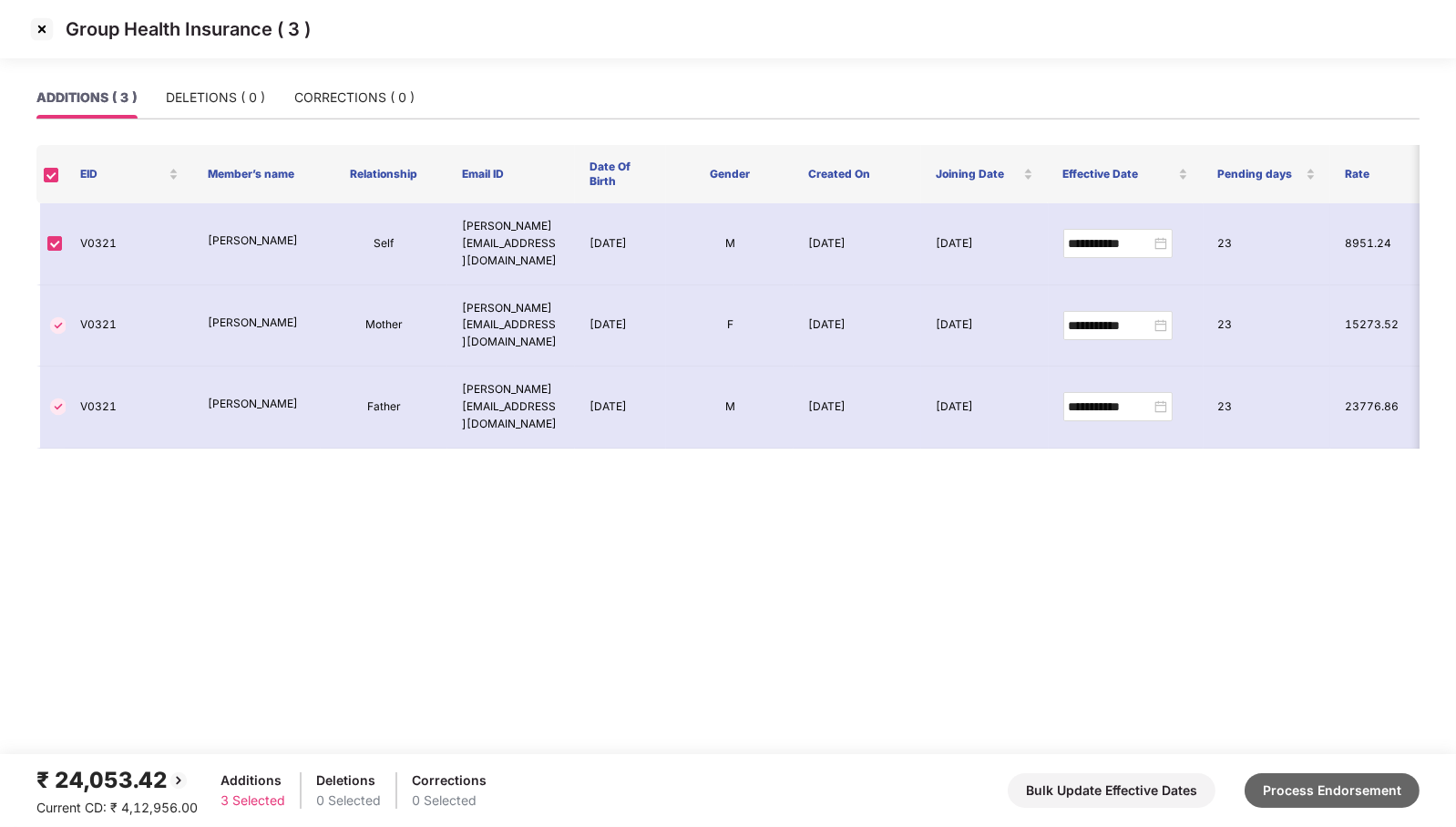
click at [1353, 791] on button "Process Endorsement" at bounding box center [1331, 789] width 175 height 34
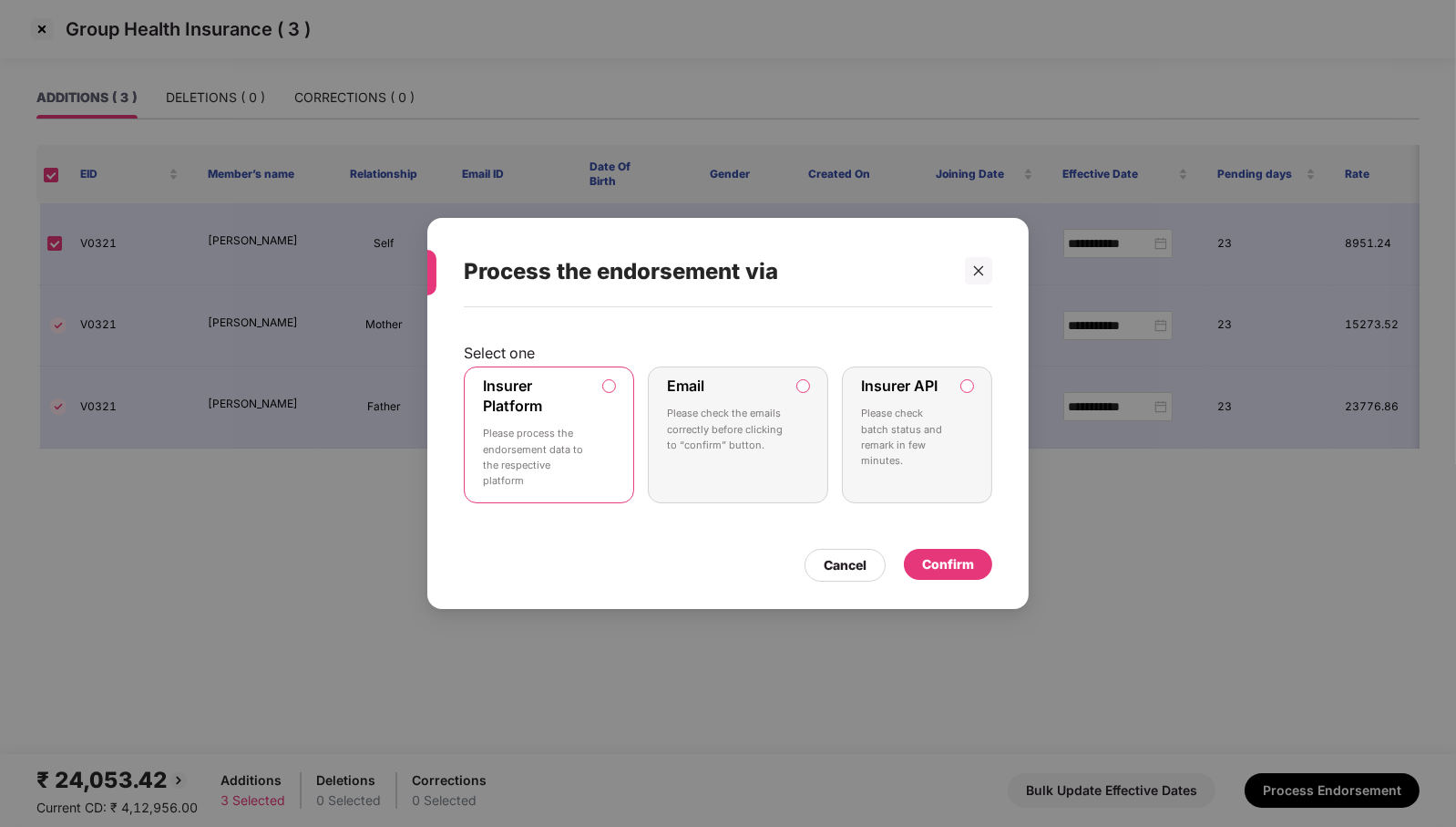
click at [928, 433] on p "Please check batch status and remark in few minutes." at bounding box center [904, 437] width 87 height 63
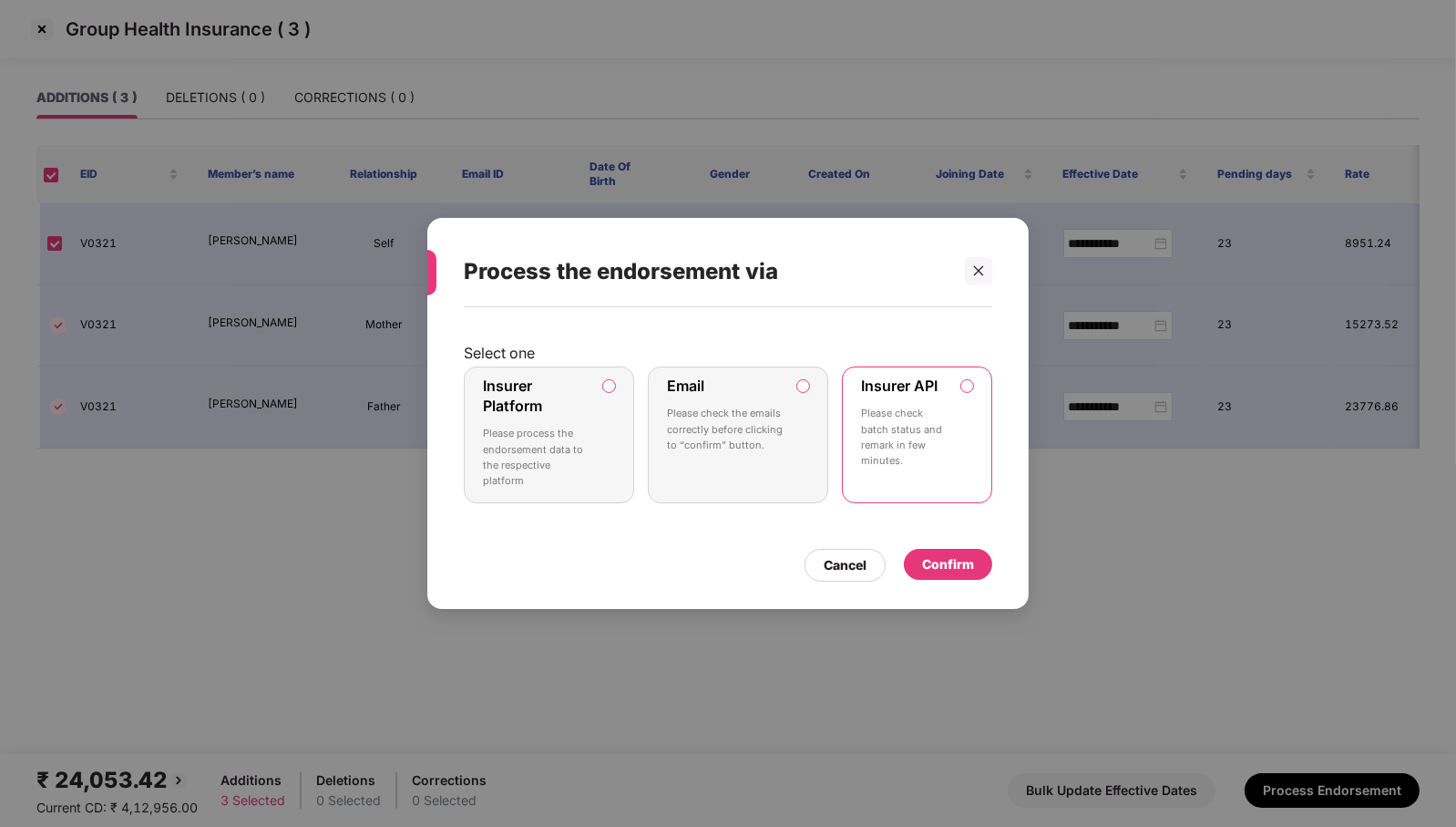
click at [948, 566] on div "Confirm" at bounding box center [948, 565] width 52 height 20
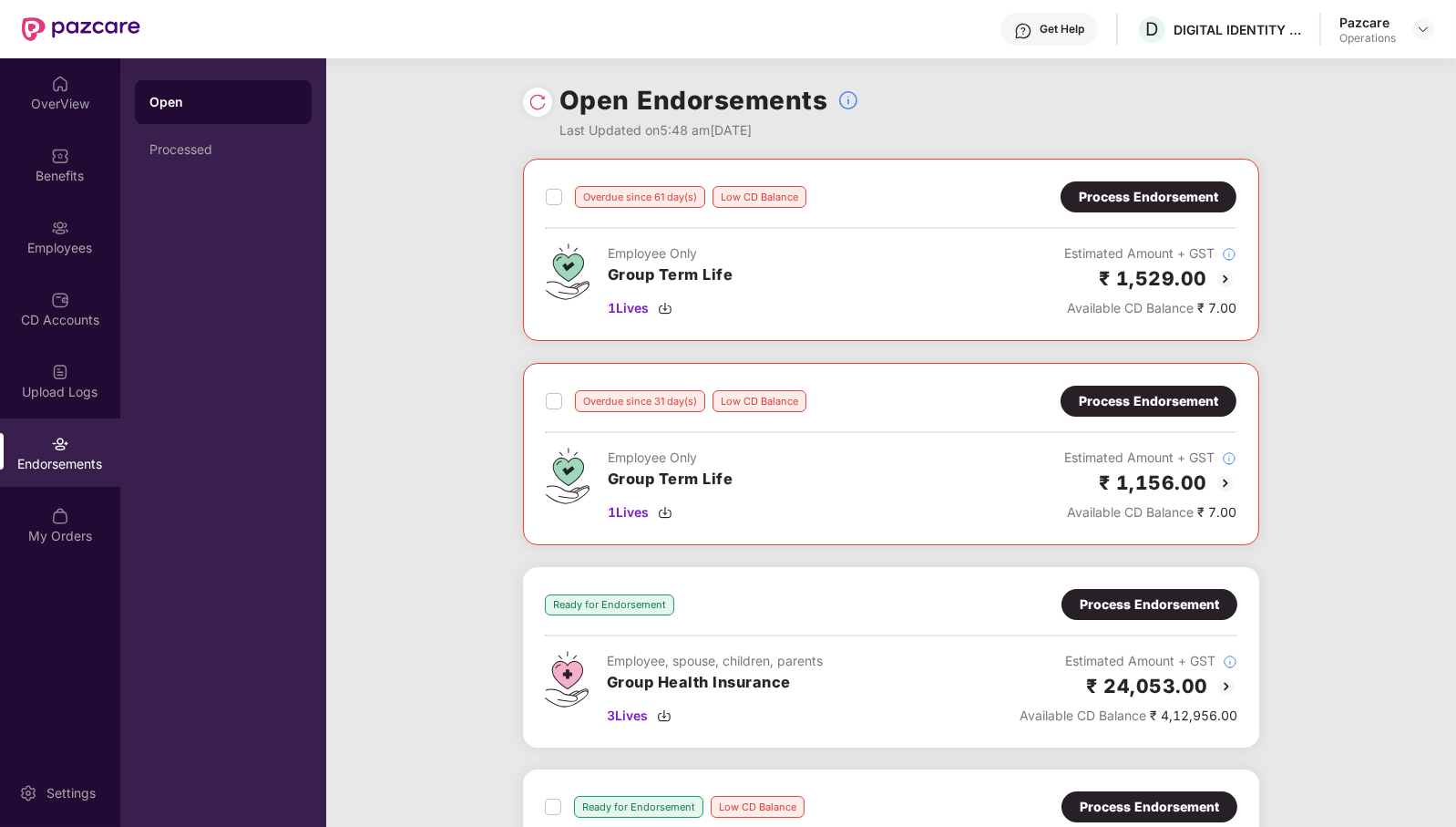
click at [536, 106] on img at bounding box center [538, 103] width 18 height 18
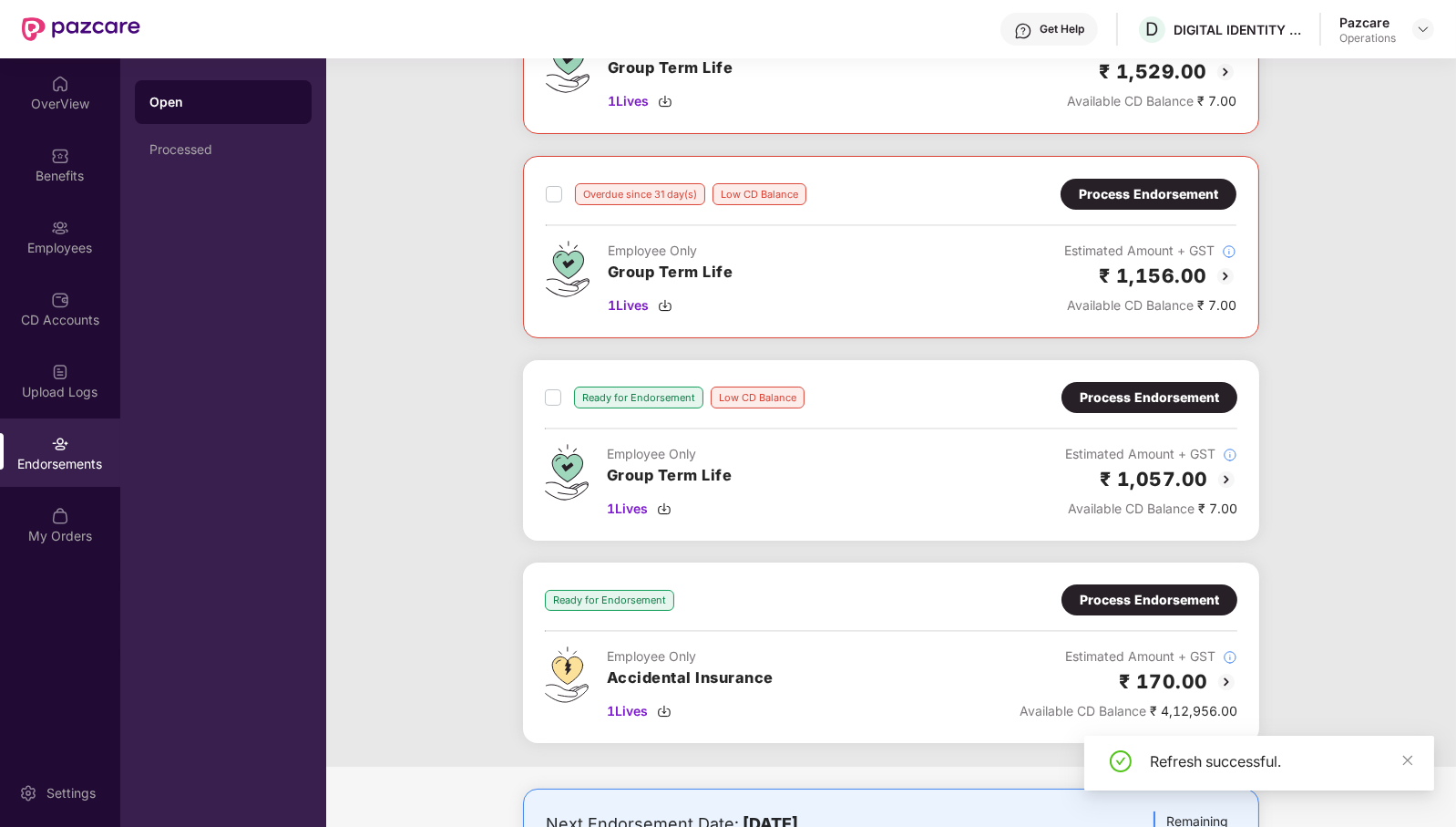
scroll to position [228, 0]
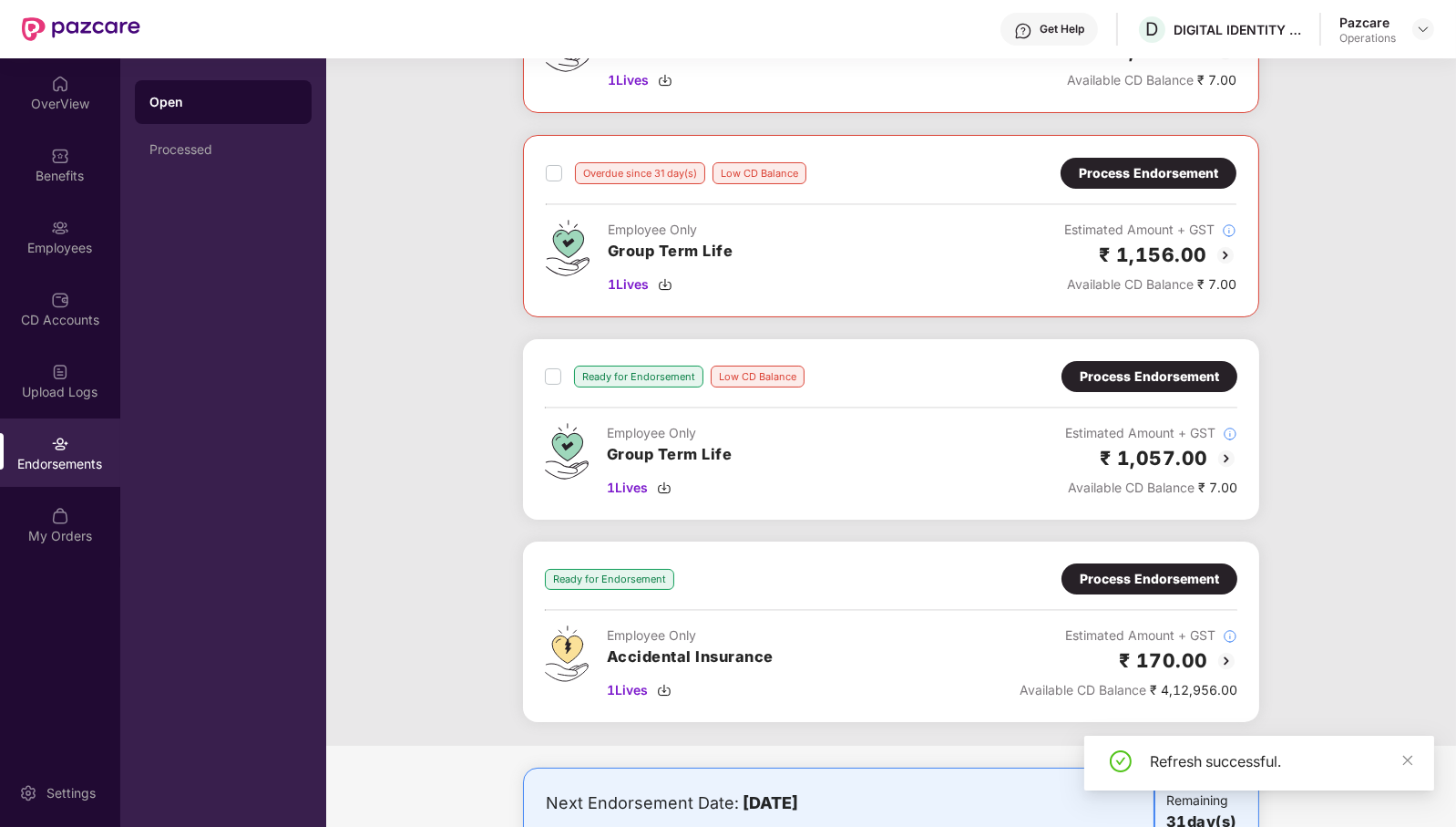
click at [1184, 575] on div "Process Endorsement" at bounding box center [1149, 579] width 140 height 20
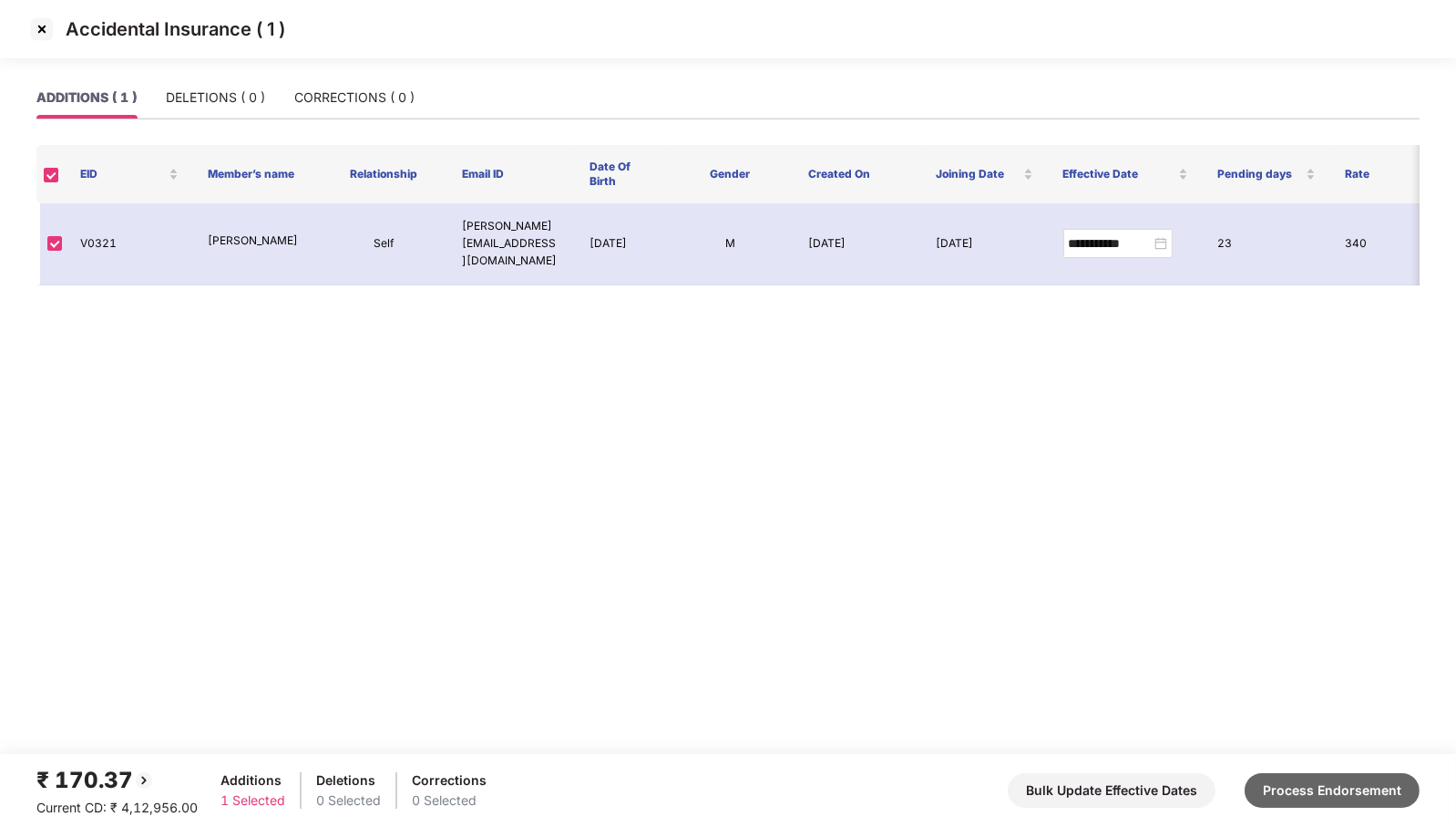
click at [1372, 797] on button "Process Endorsement" at bounding box center [1331, 789] width 175 height 34
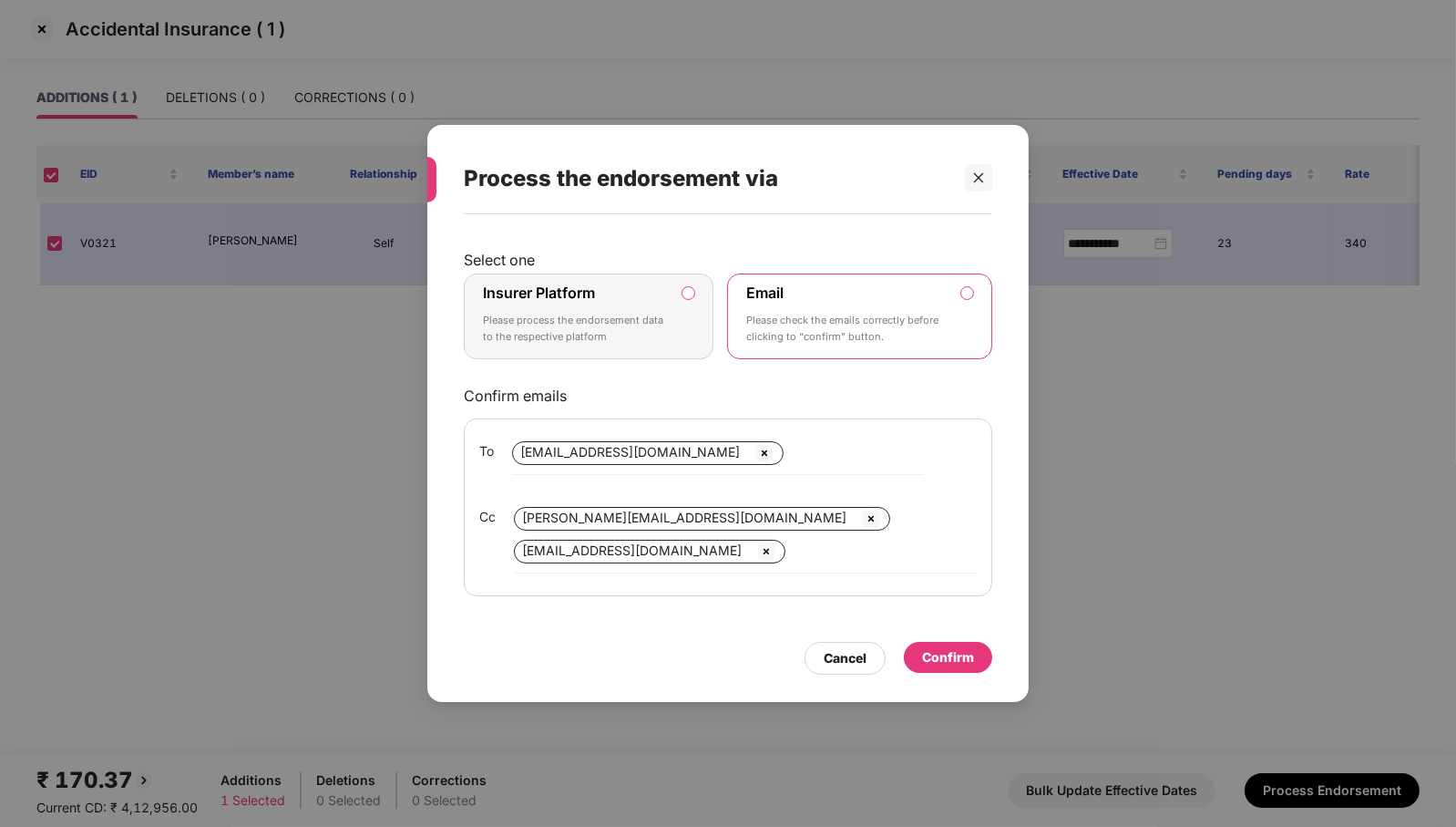
click at [640, 322] on p "Please process the endorsement data to the respective platform" at bounding box center [576, 328] width 186 height 32
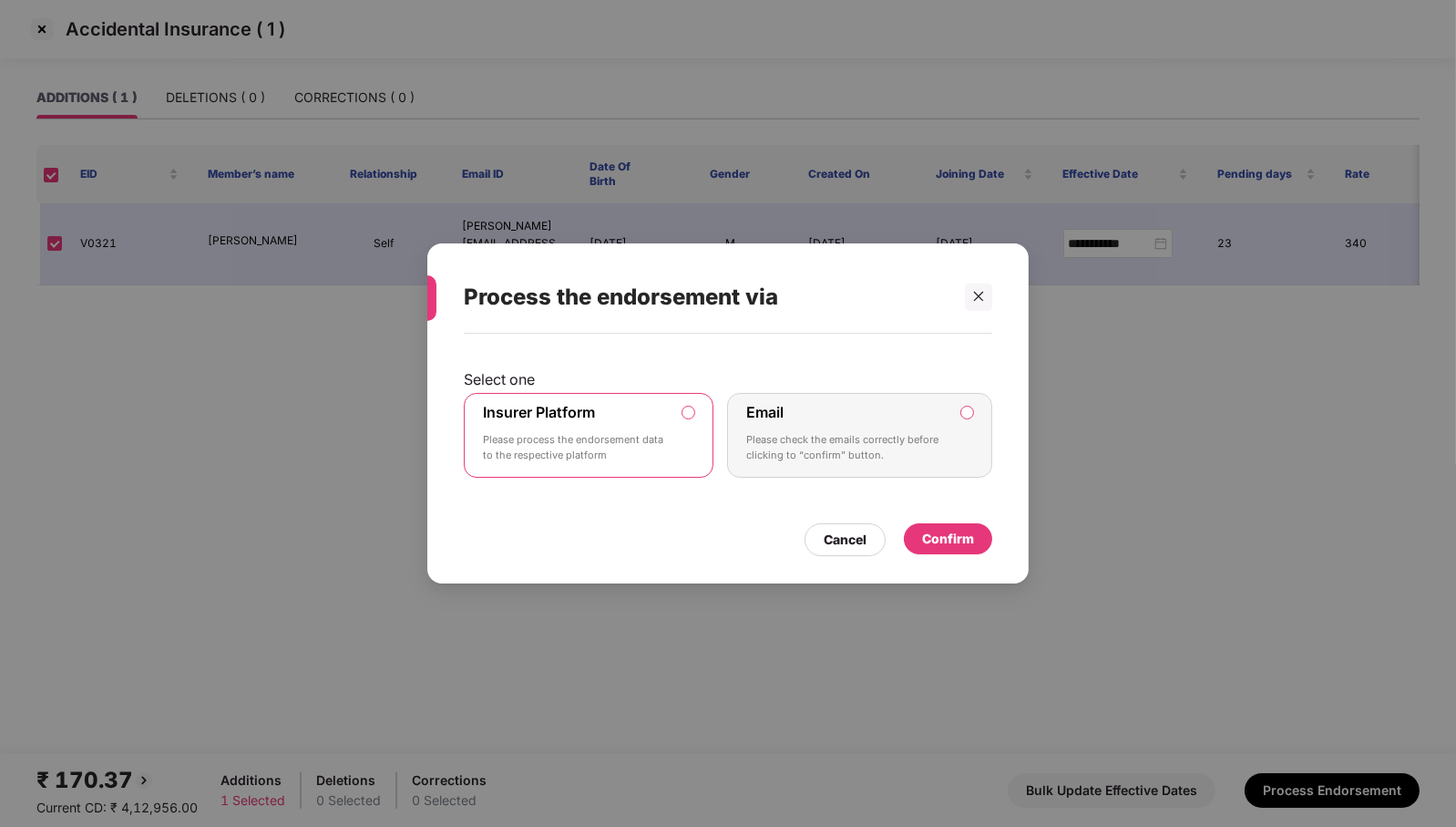
click at [965, 538] on div "Confirm" at bounding box center [948, 539] width 52 height 20
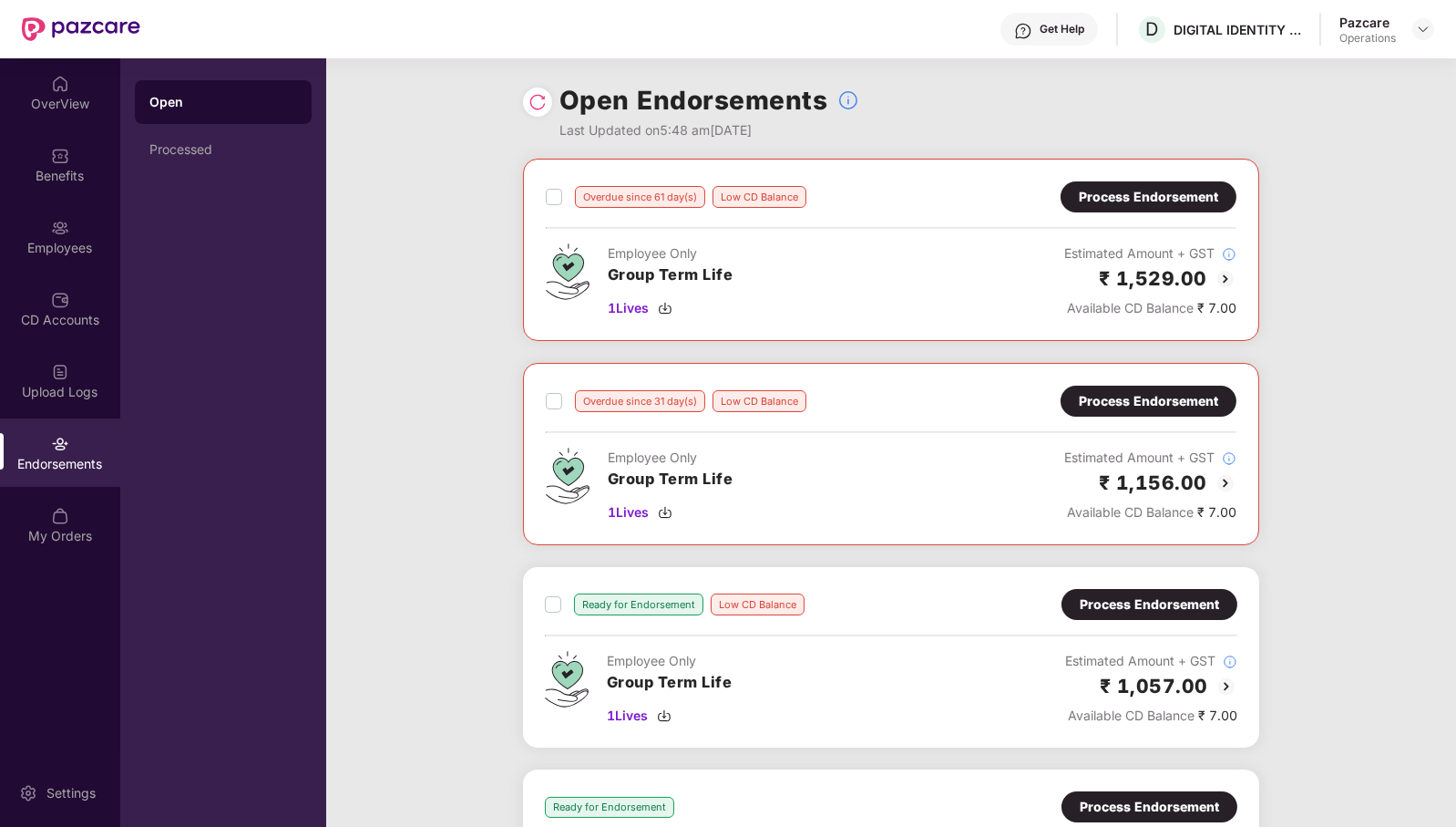
click at [542, 103] on img at bounding box center [538, 103] width 18 height 18
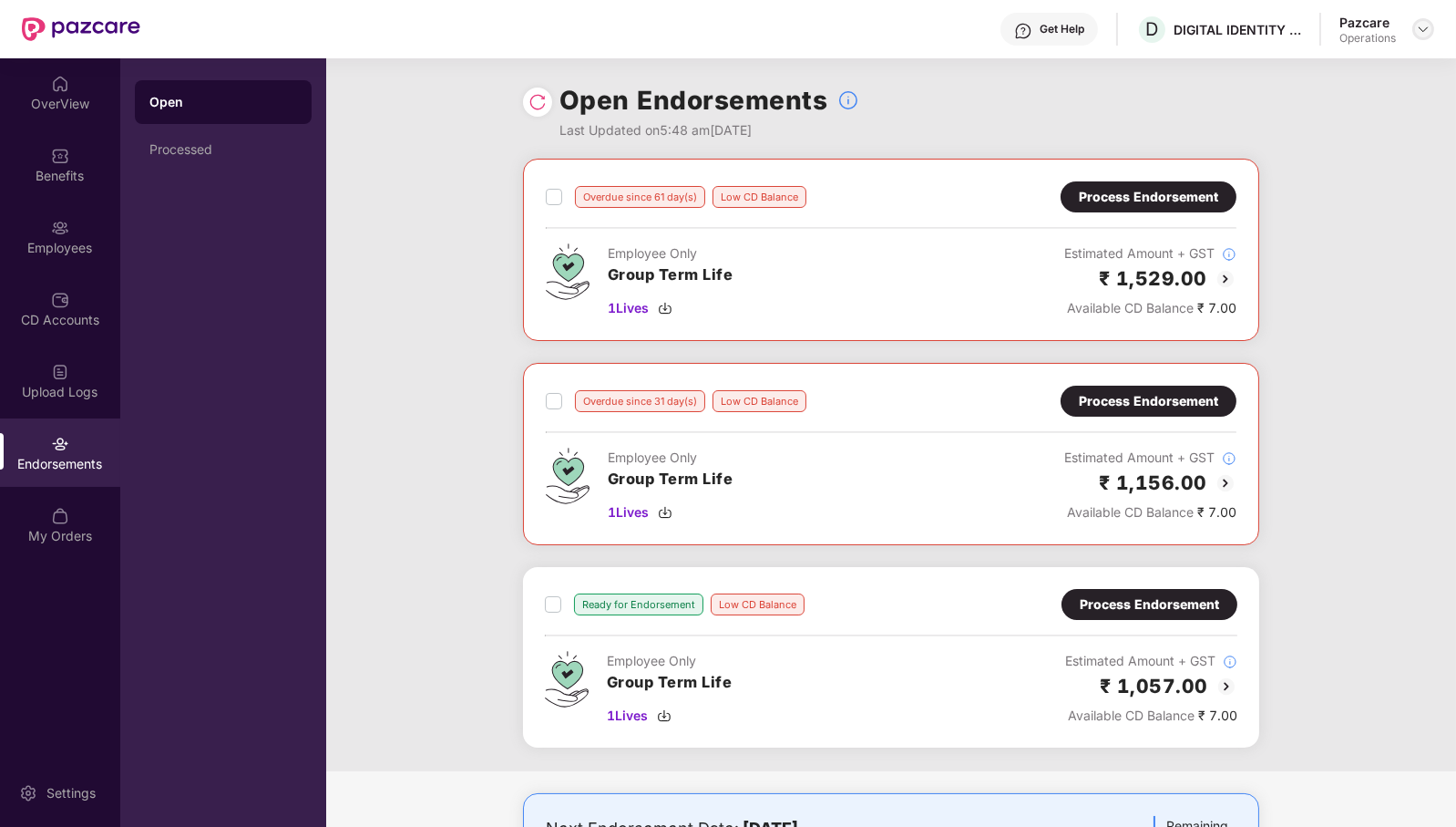
click at [1426, 38] on div at bounding box center [1424, 30] width 22 height 22
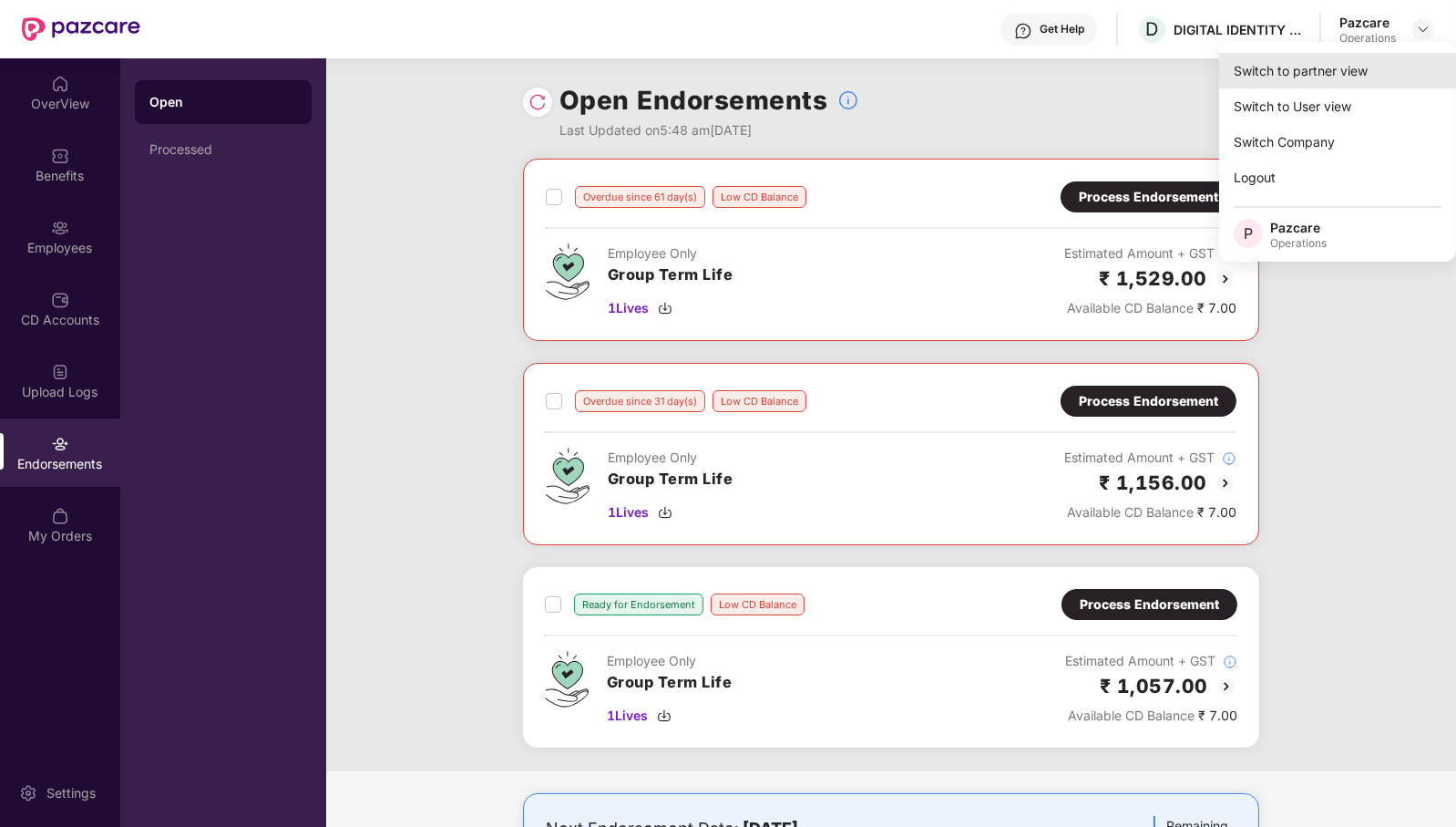
click at [1363, 78] on div "Switch to partner view" at bounding box center [1338, 70] width 237 height 35
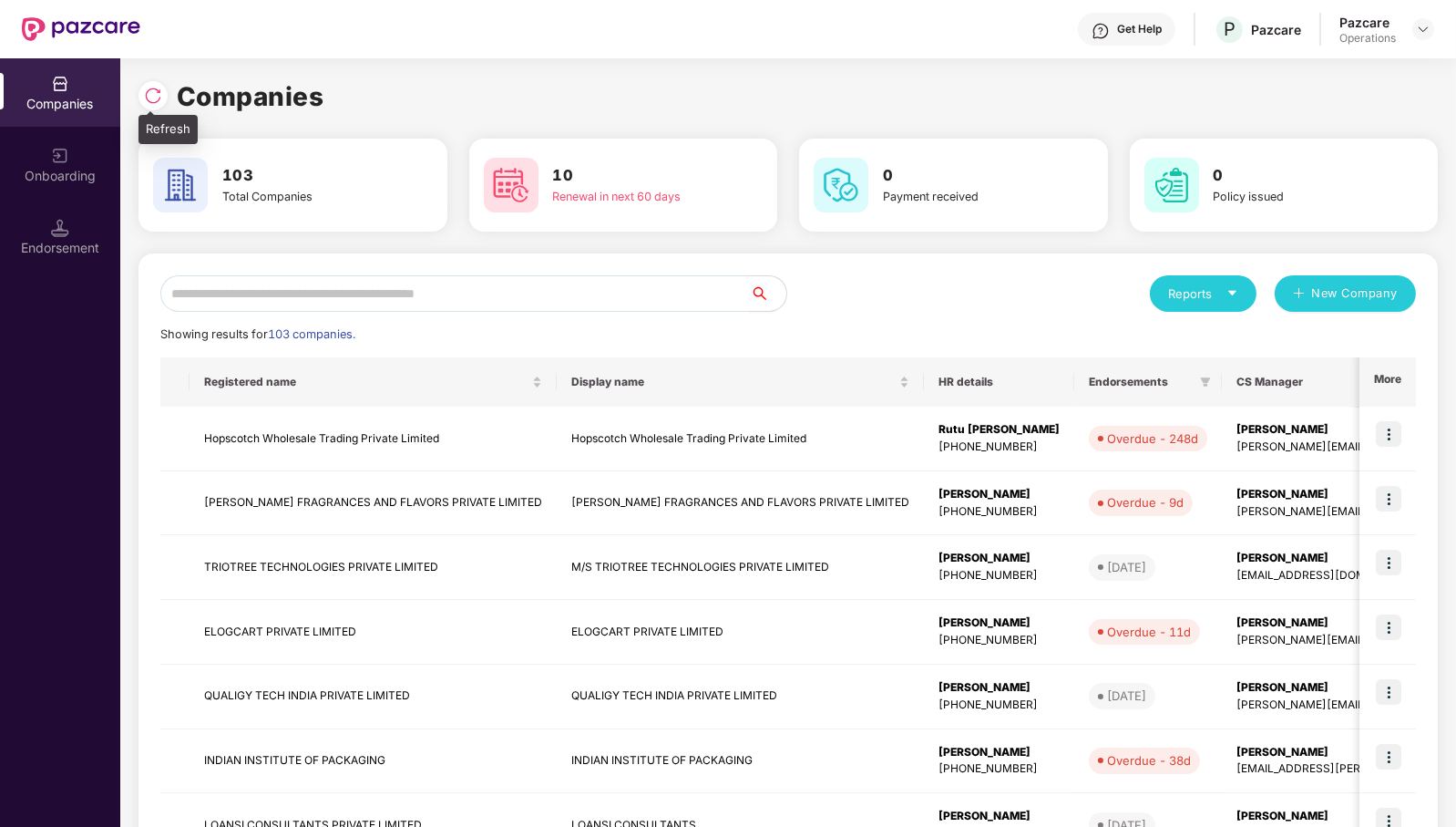
click at [162, 97] on img at bounding box center [153, 96] width 18 height 18
click at [531, 297] on input "text" at bounding box center [455, 293] width 589 height 36
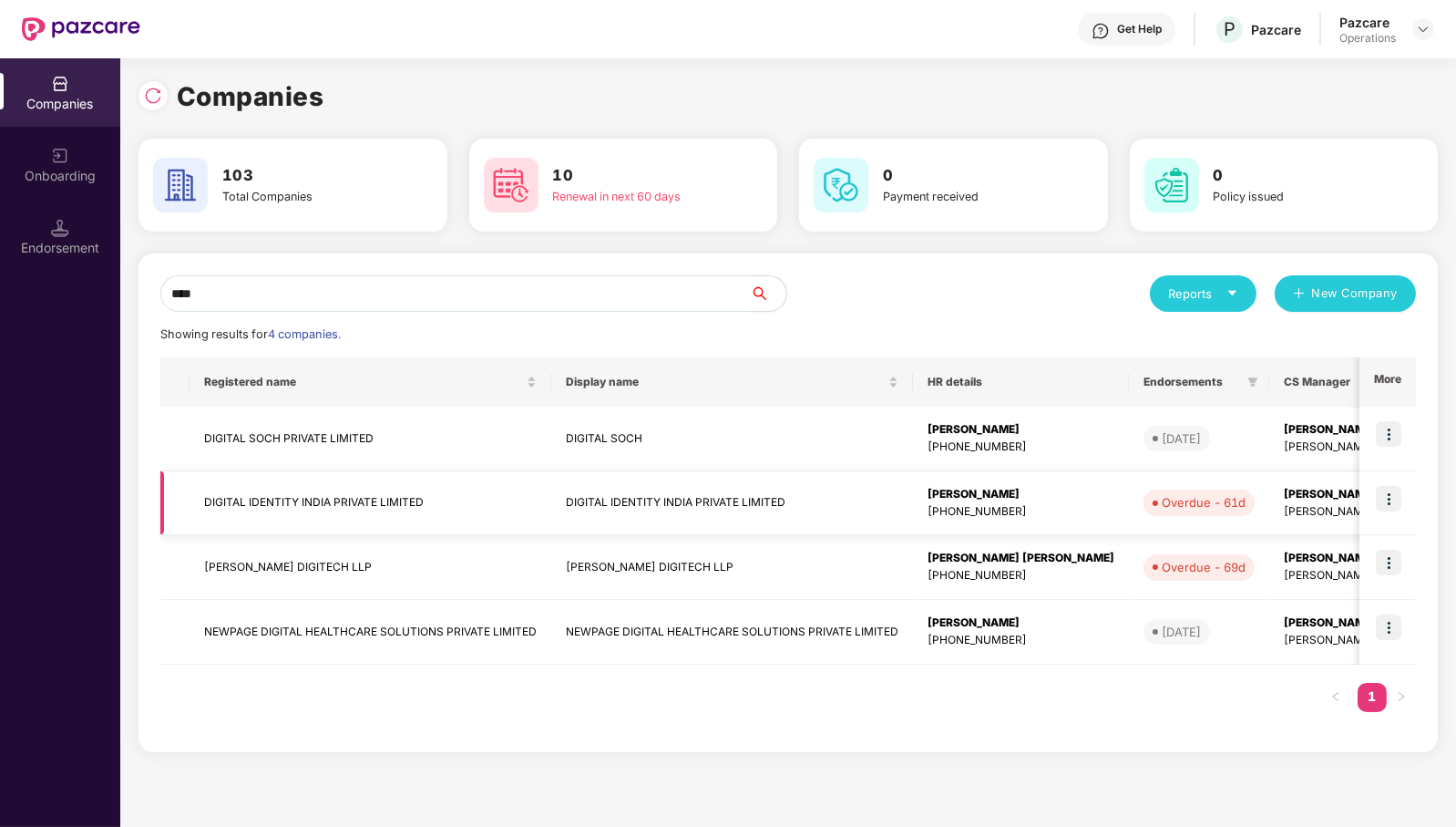
type input "****"
click at [363, 493] on td "DIGITAL IDENTITY INDIA PRIVATE LIMITED" at bounding box center [370, 504] width 362 height 65
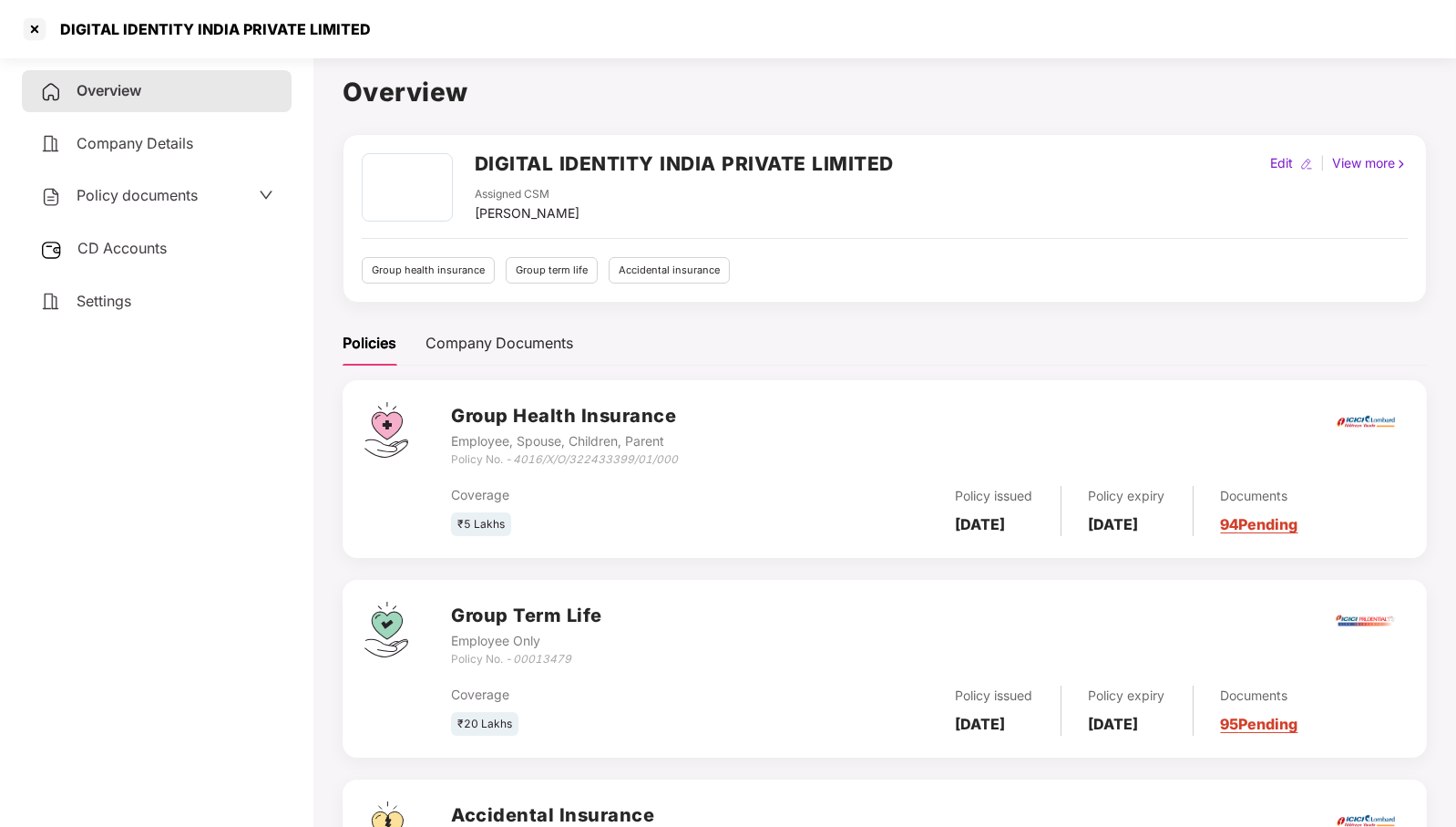
click at [144, 243] on span "CD Accounts" at bounding box center [122, 248] width 90 height 18
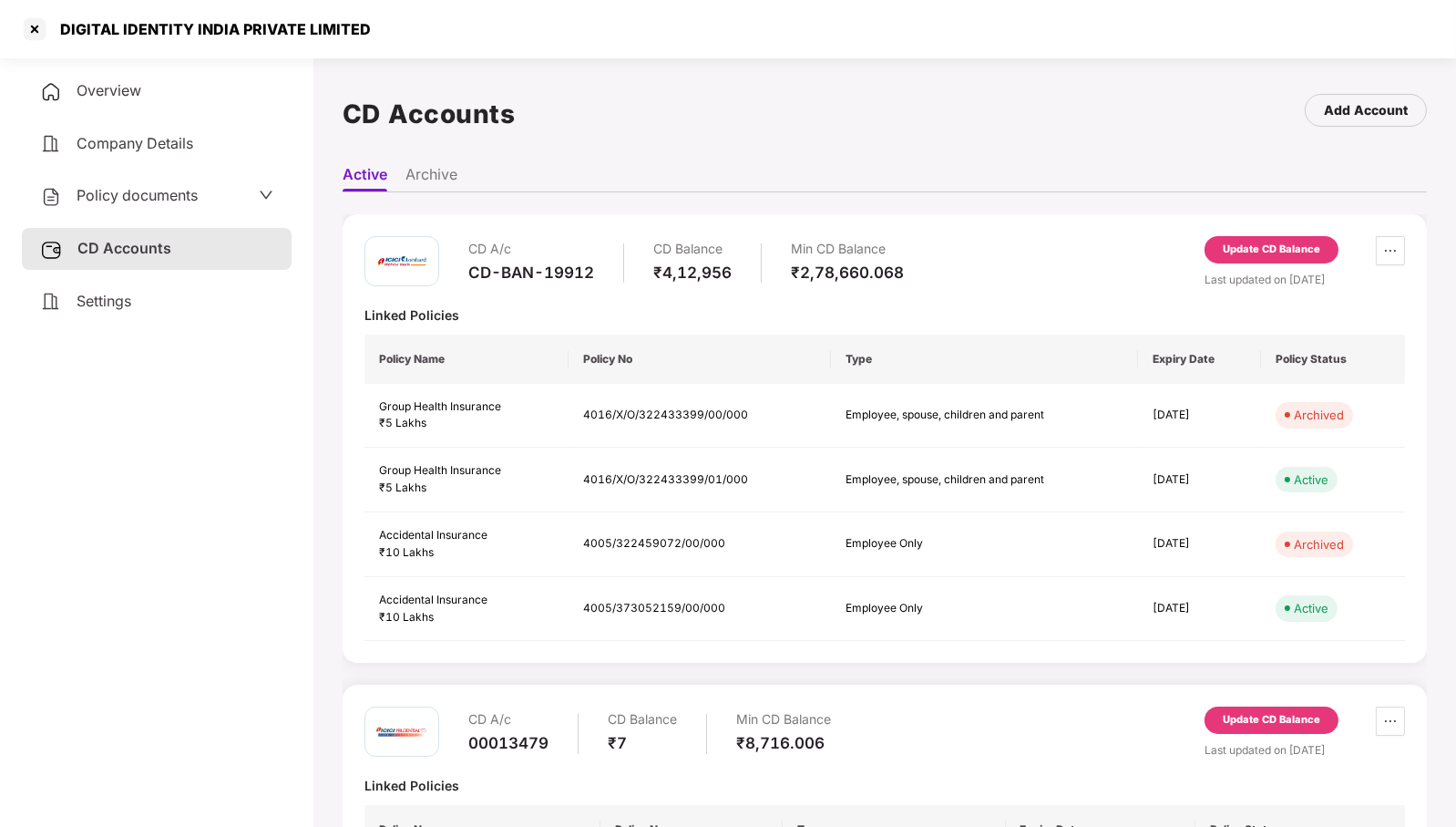
click at [1263, 247] on div "Update CD Balance" at bounding box center [1272, 249] width 98 height 17
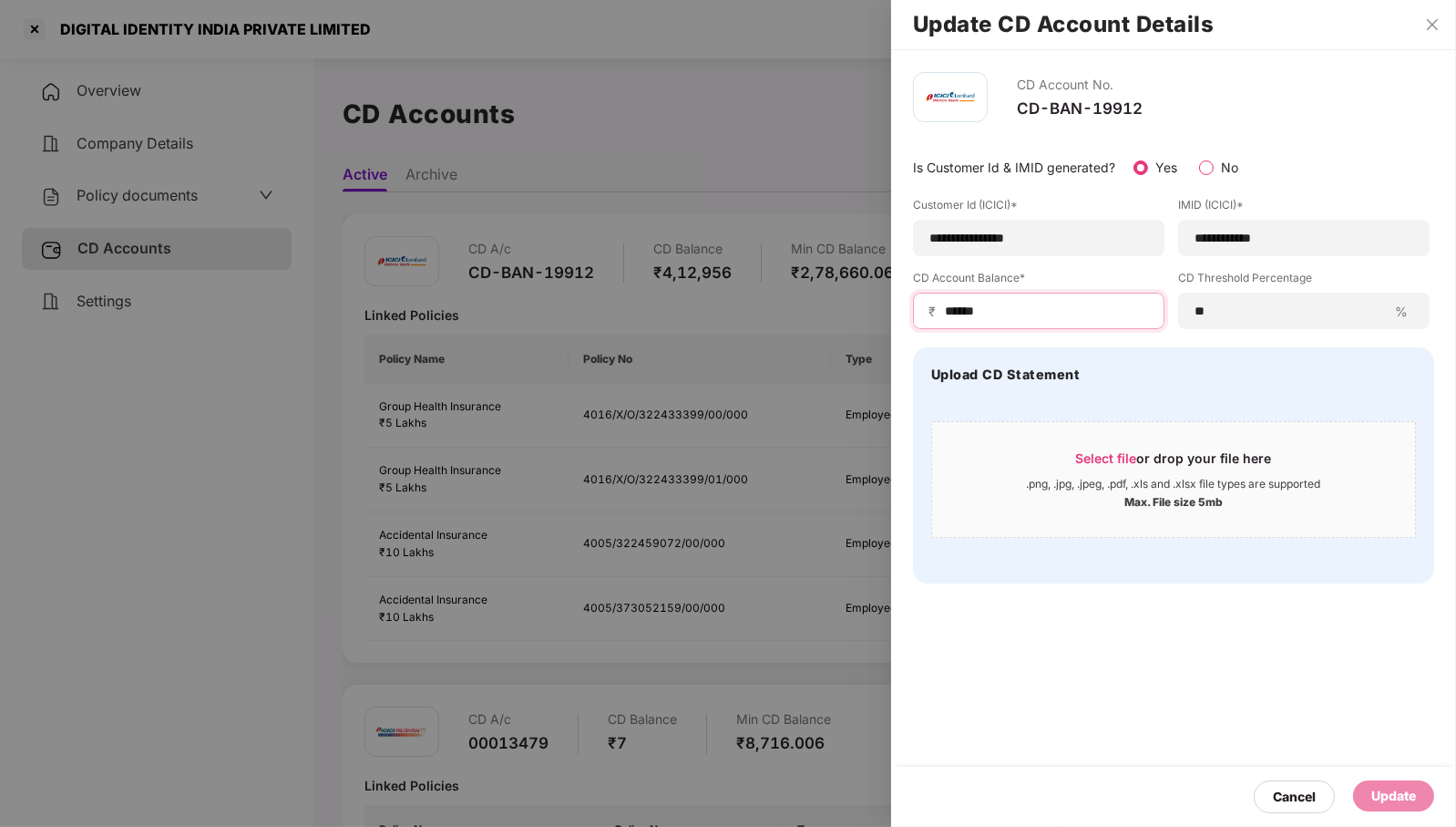
click at [1068, 306] on input "******" at bounding box center [1046, 311] width 206 height 19
type input "******"
click at [1408, 804] on div "Update" at bounding box center [1394, 796] width 44 height 20
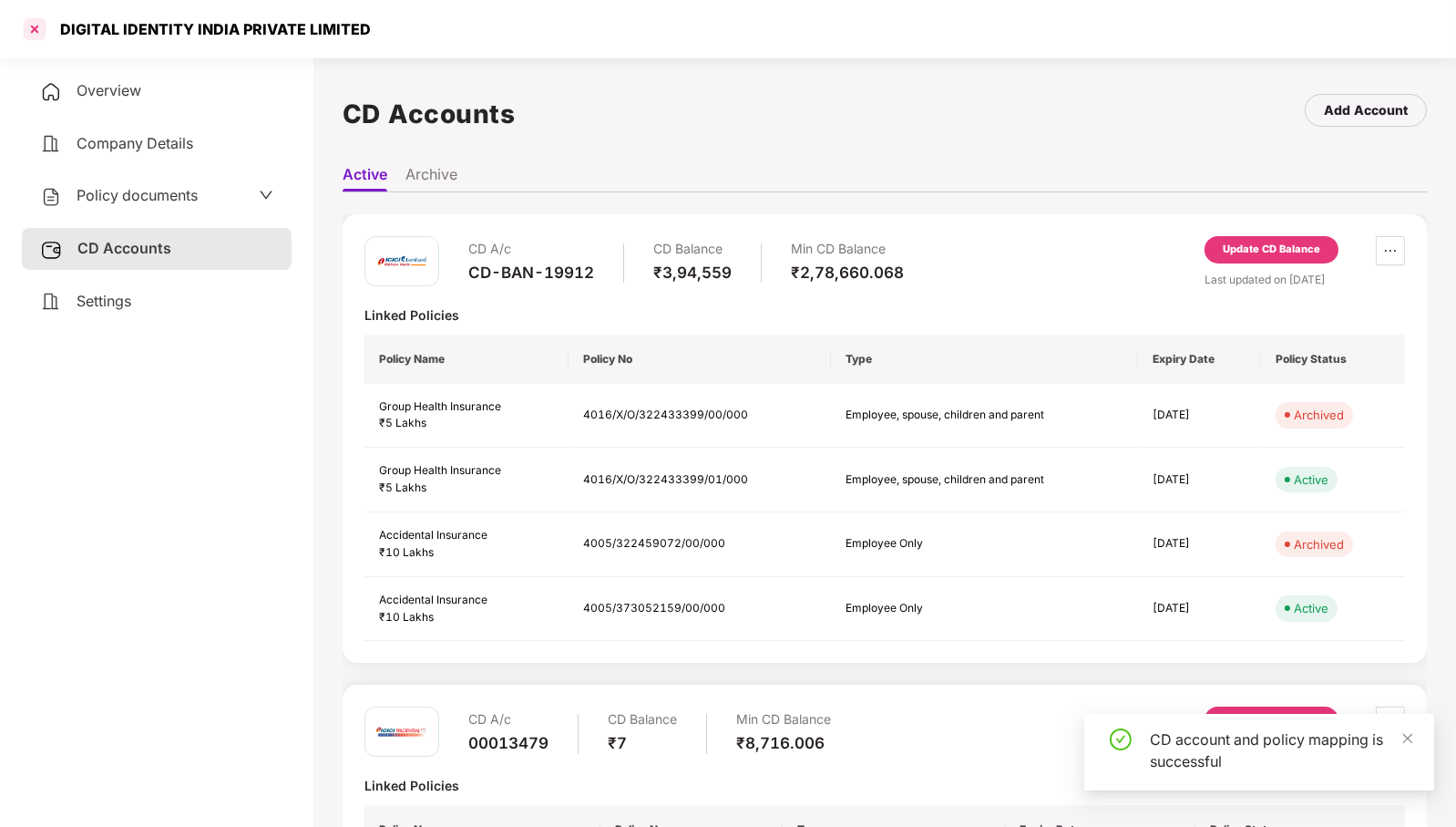
click at [30, 30] on div at bounding box center [35, 30] width 30 height 30
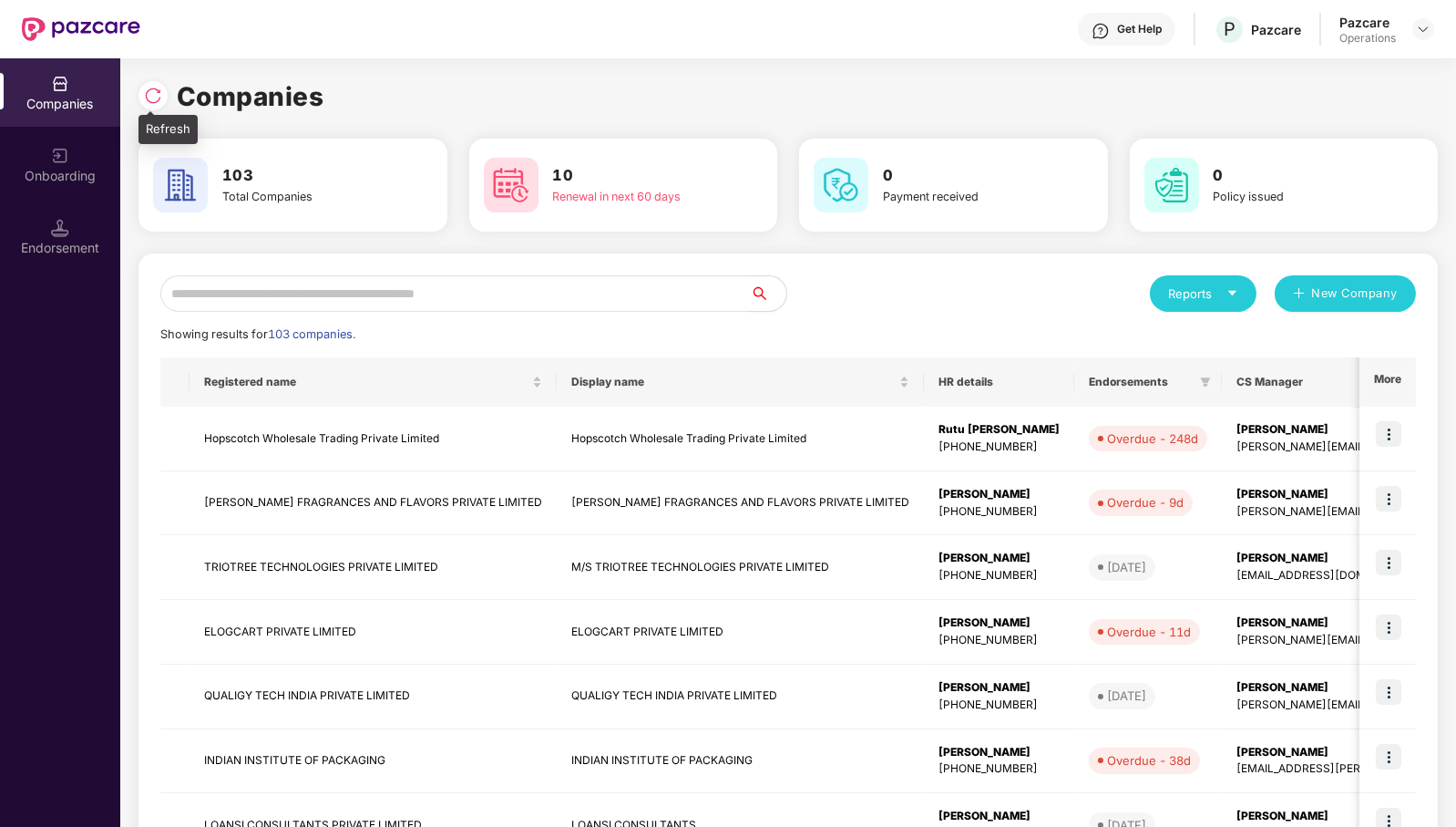
click at [158, 103] on img at bounding box center [153, 96] width 18 height 18
click at [555, 299] on input "text" at bounding box center [455, 293] width 589 height 36
paste input "**********"
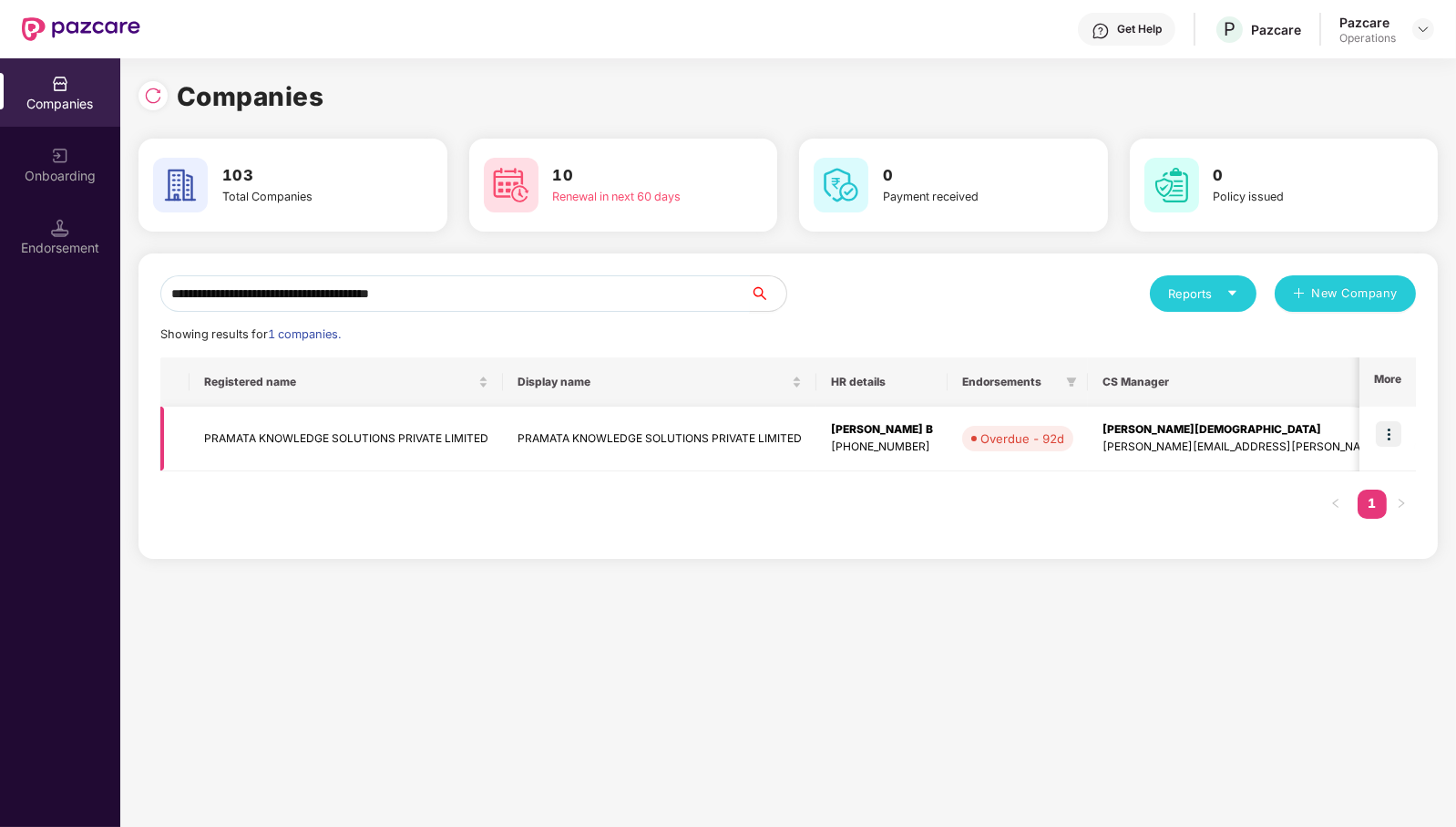
type input "**********"
click at [1386, 434] on img at bounding box center [1389, 434] width 26 height 26
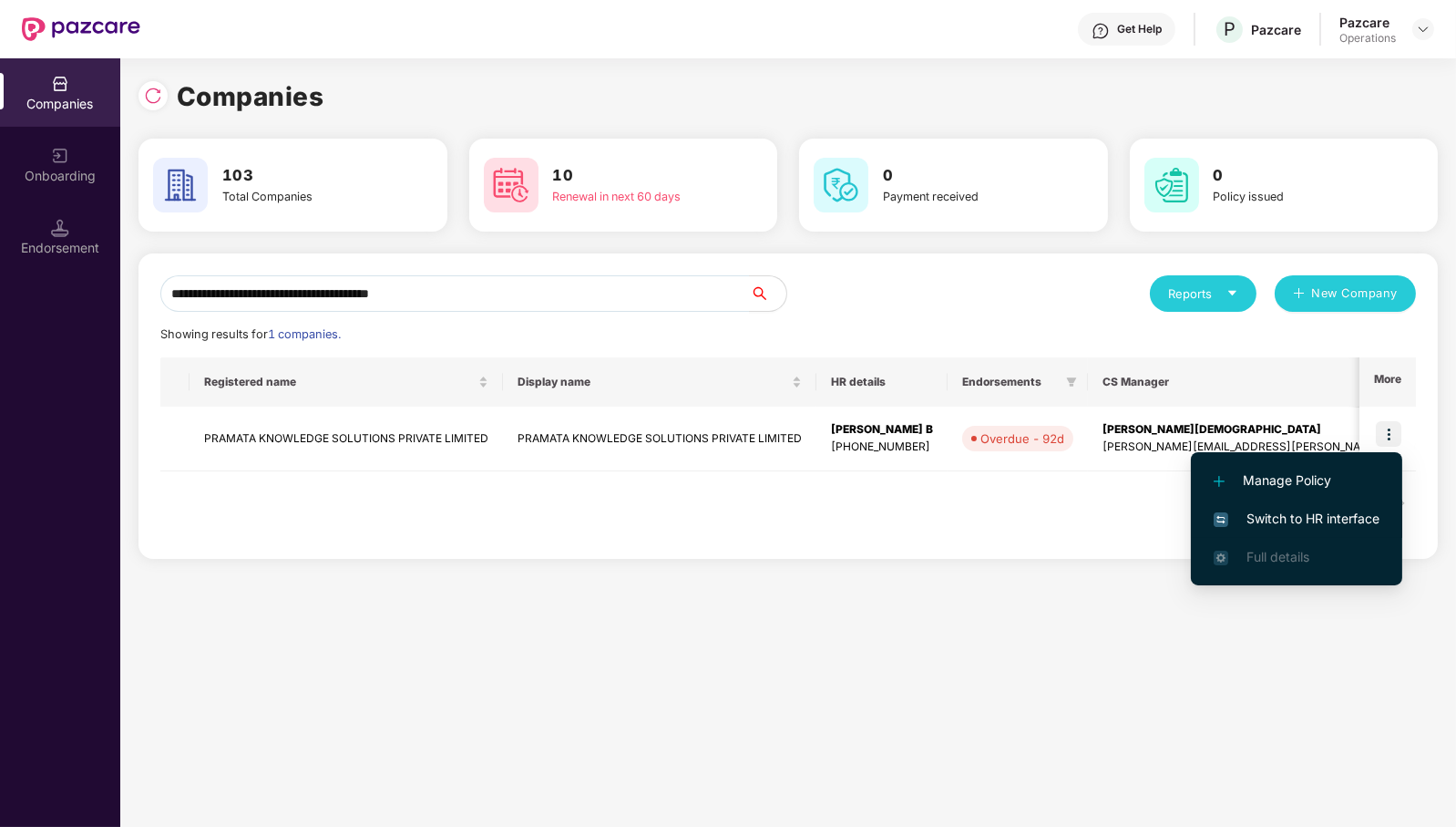
click at [1363, 526] on span "Switch to HR interface" at bounding box center [1297, 518] width 166 height 20
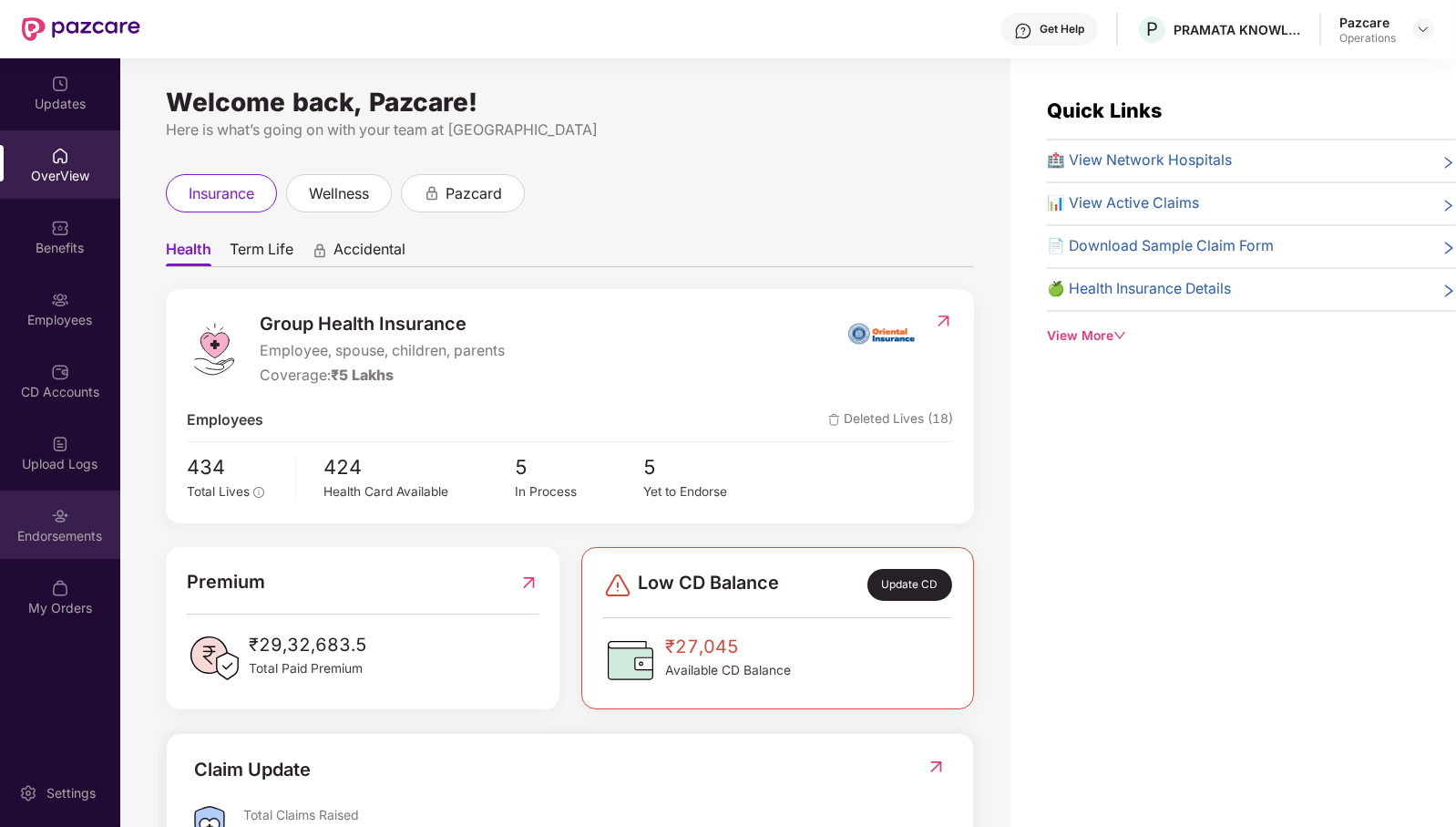
click at [77, 518] on div "Endorsements" at bounding box center [60, 525] width 120 height 68
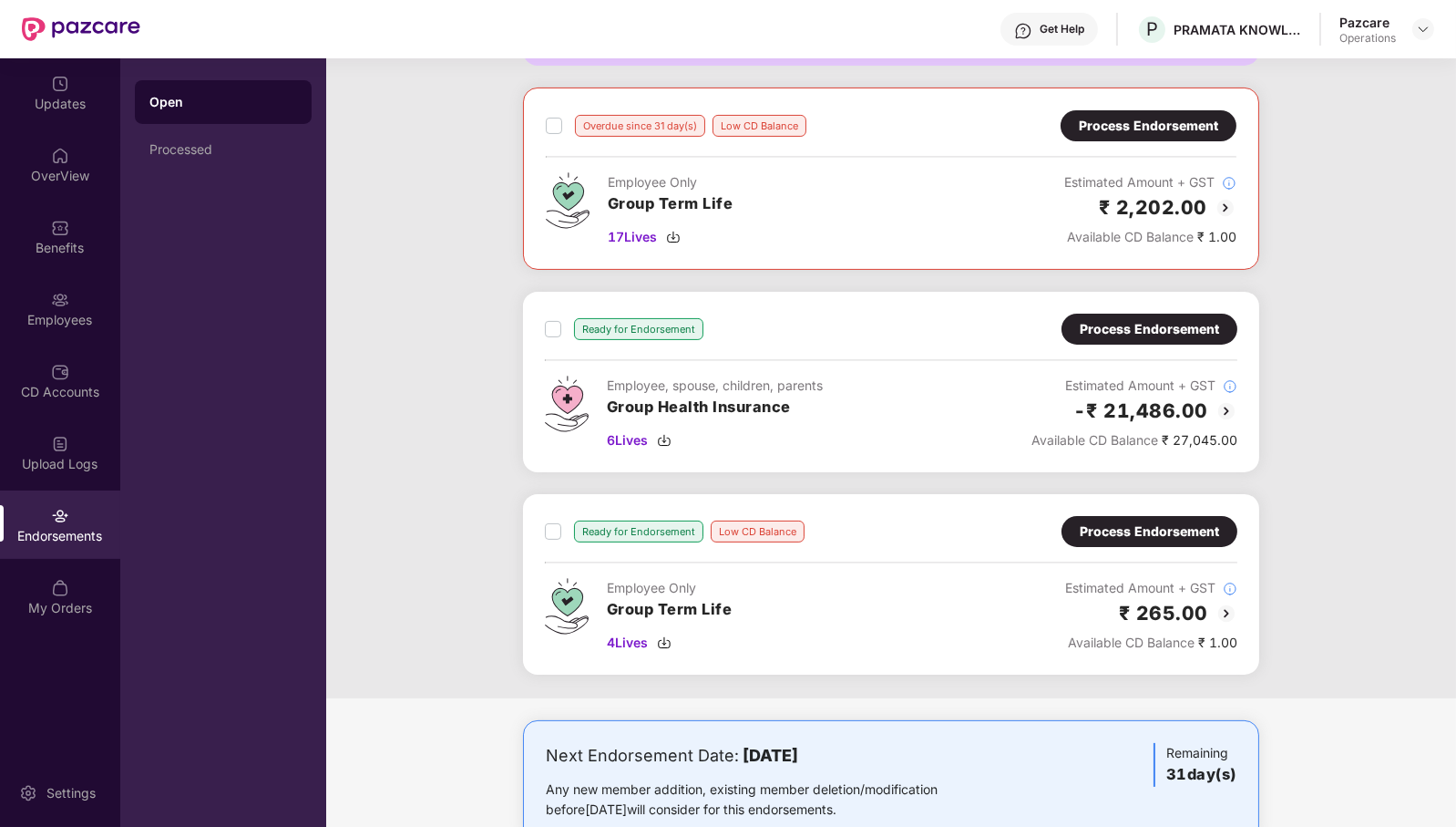
scroll to position [760, 0]
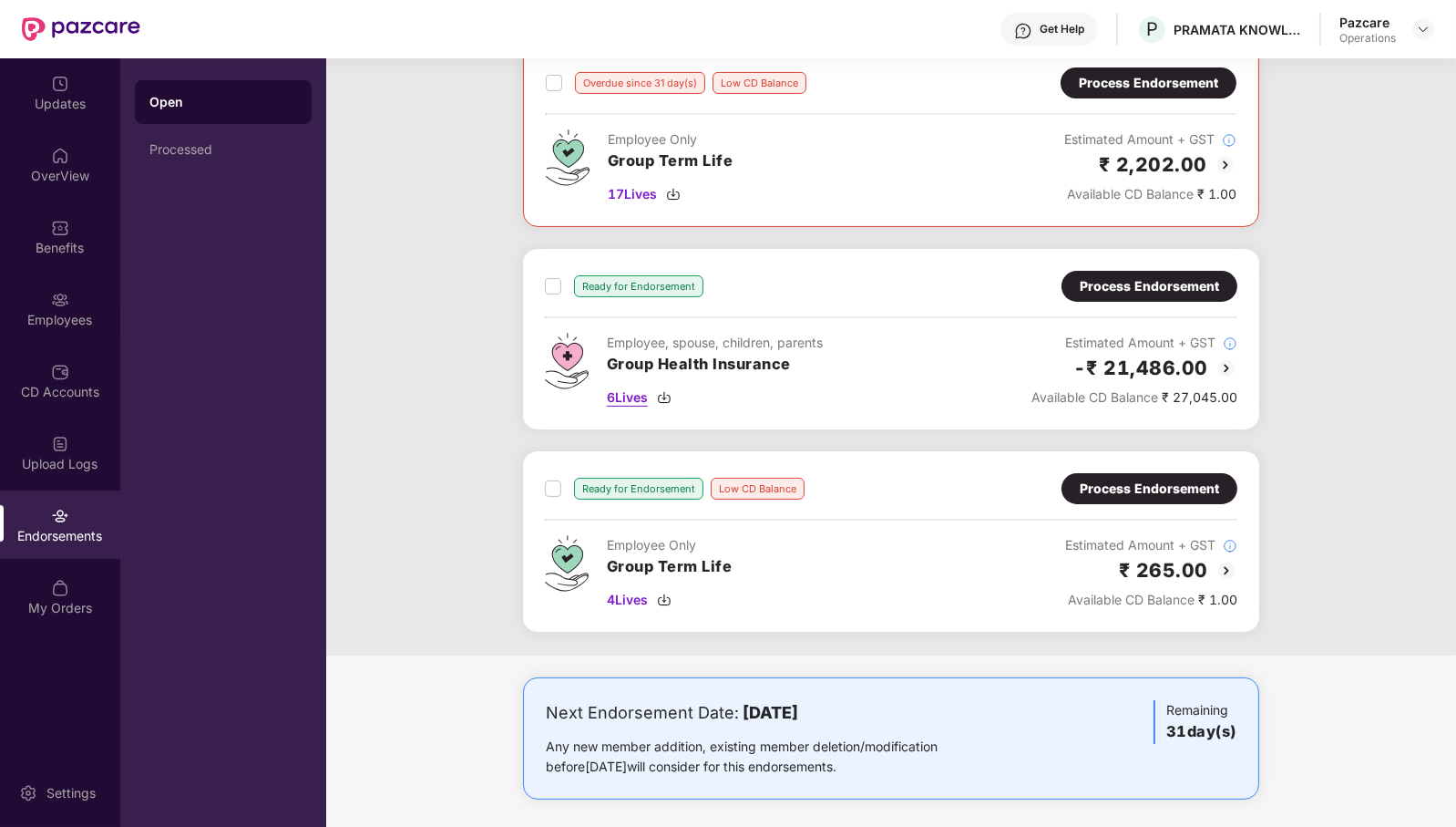
click at [623, 388] on span "6 Lives" at bounding box center [627, 397] width 41 height 20
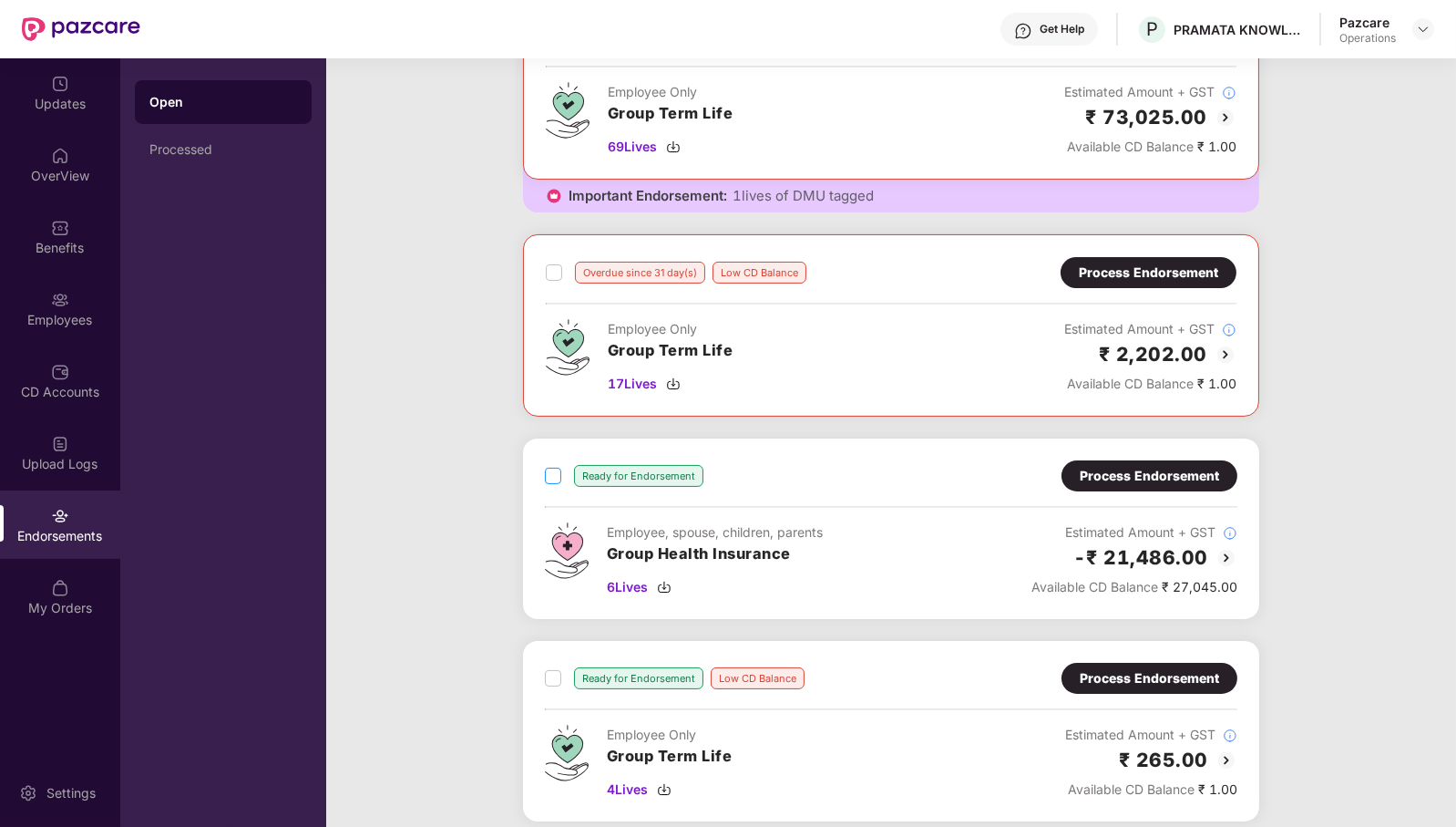
scroll to position [114, 0]
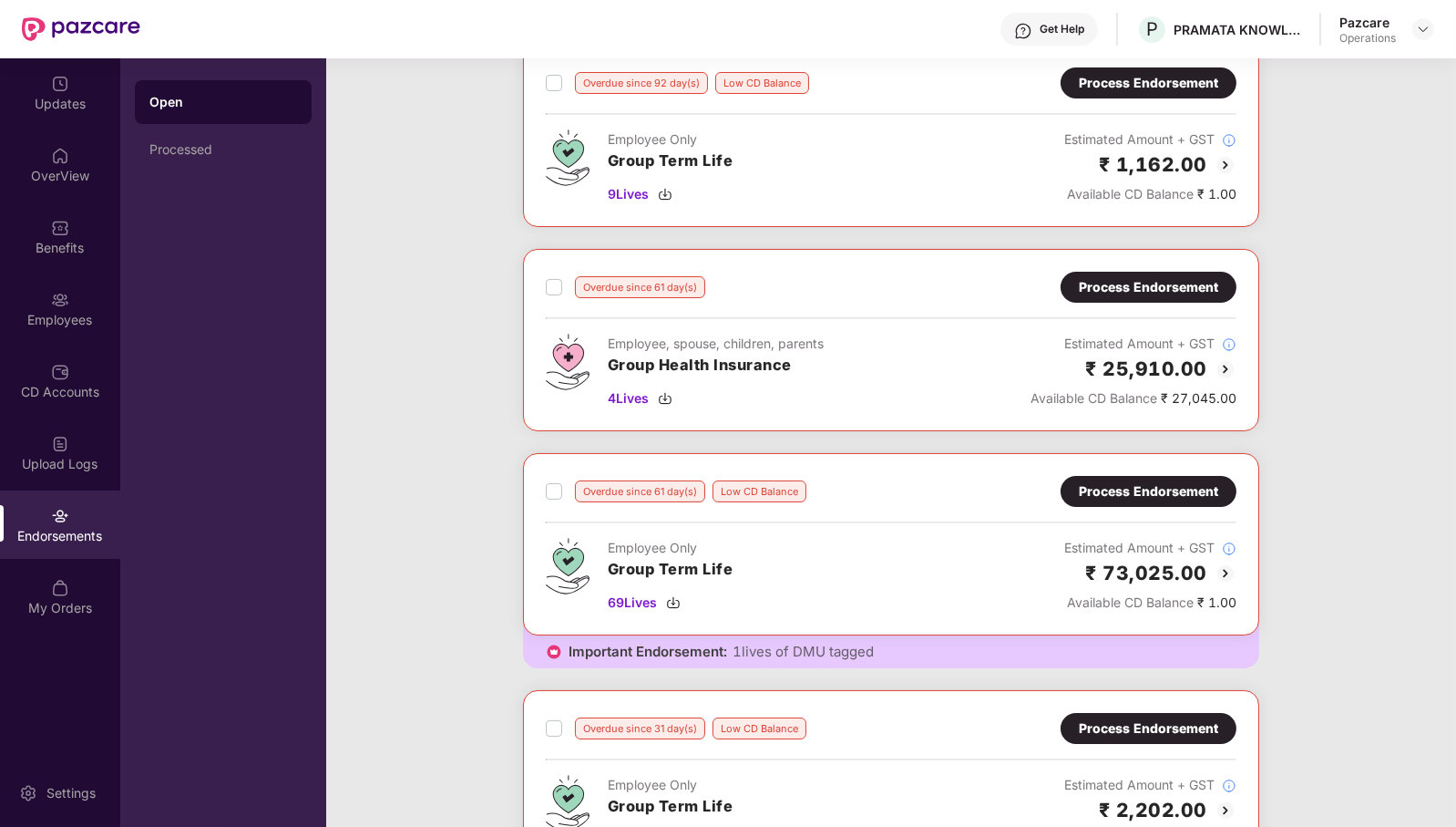
click at [1137, 287] on div "Process Endorsement" at bounding box center [1148, 287] width 140 height 20
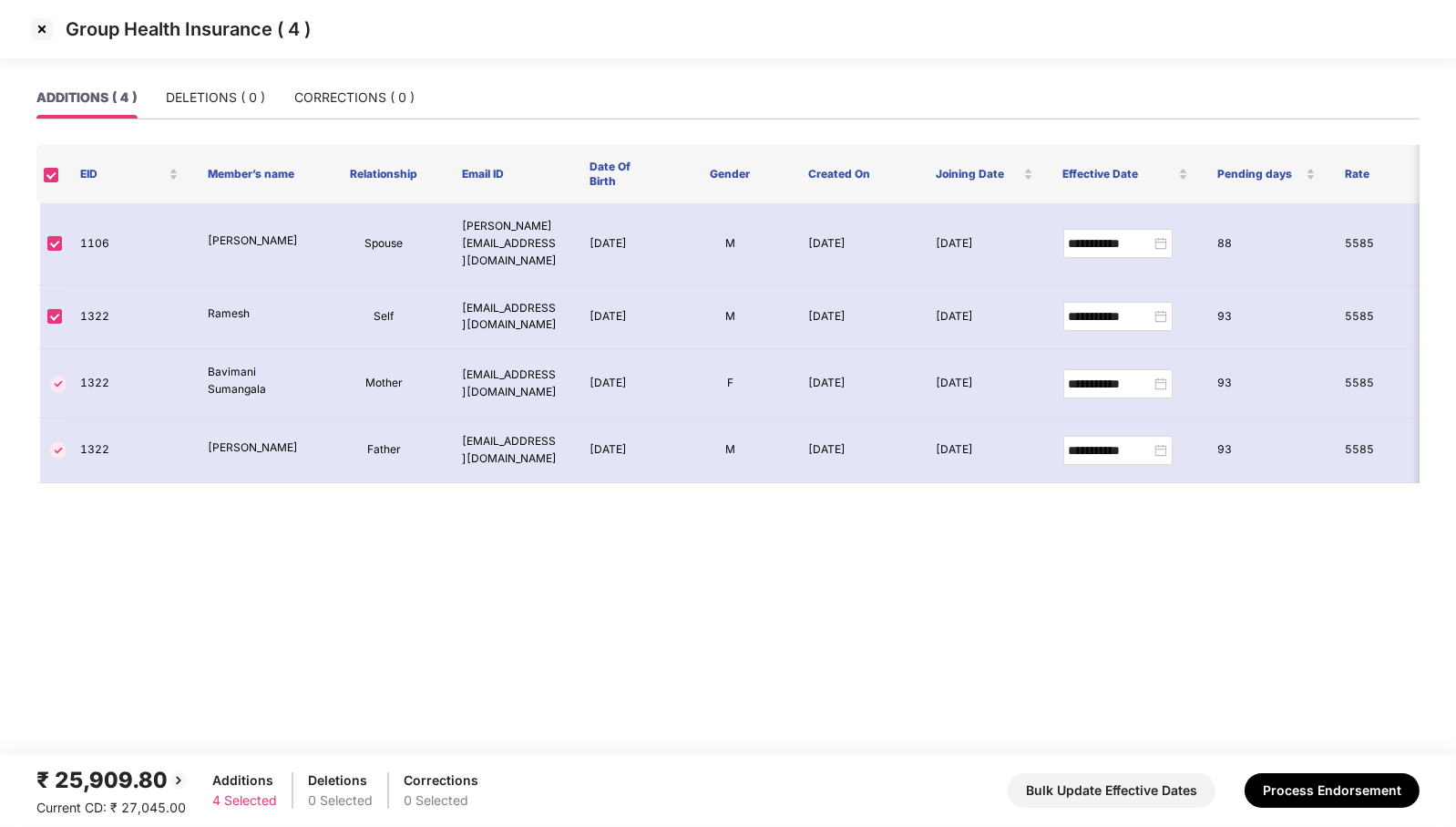
click at [42, 32] on img at bounding box center [42, 30] width 30 height 30
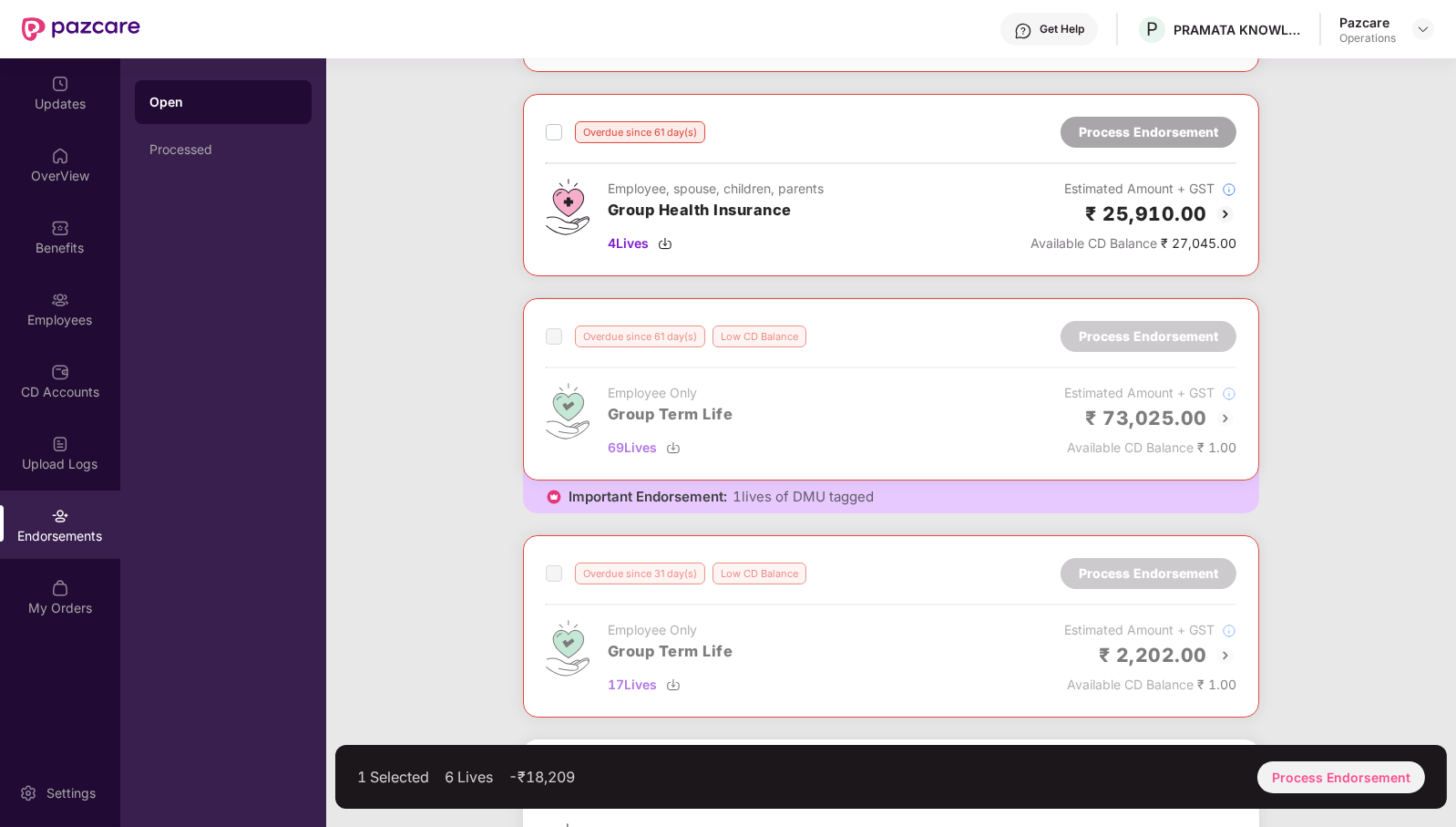
scroll to position [114, 0]
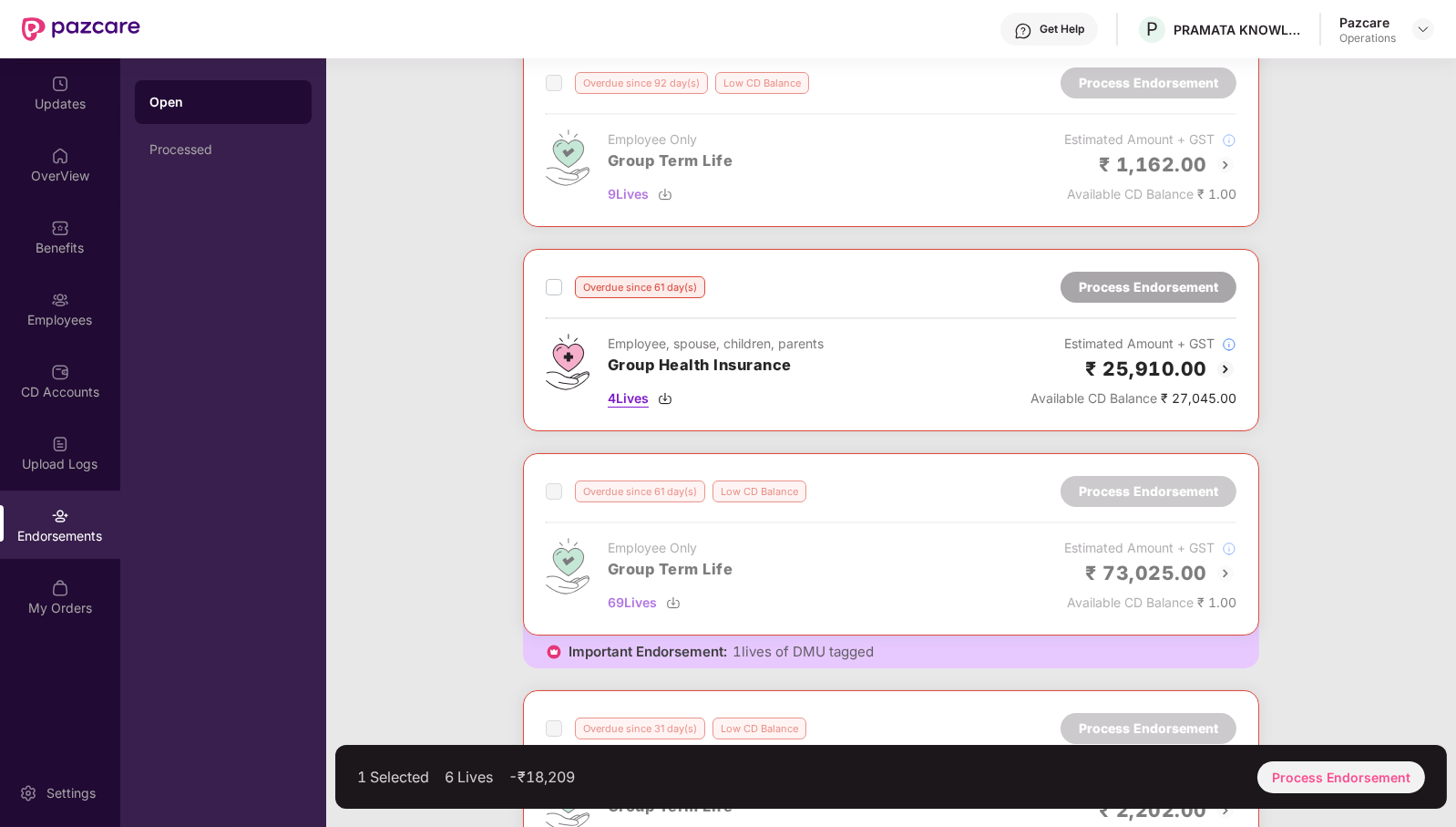
click at [637, 395] on span "4 Lives" at bounding box center [628, 398] width 41 height 20
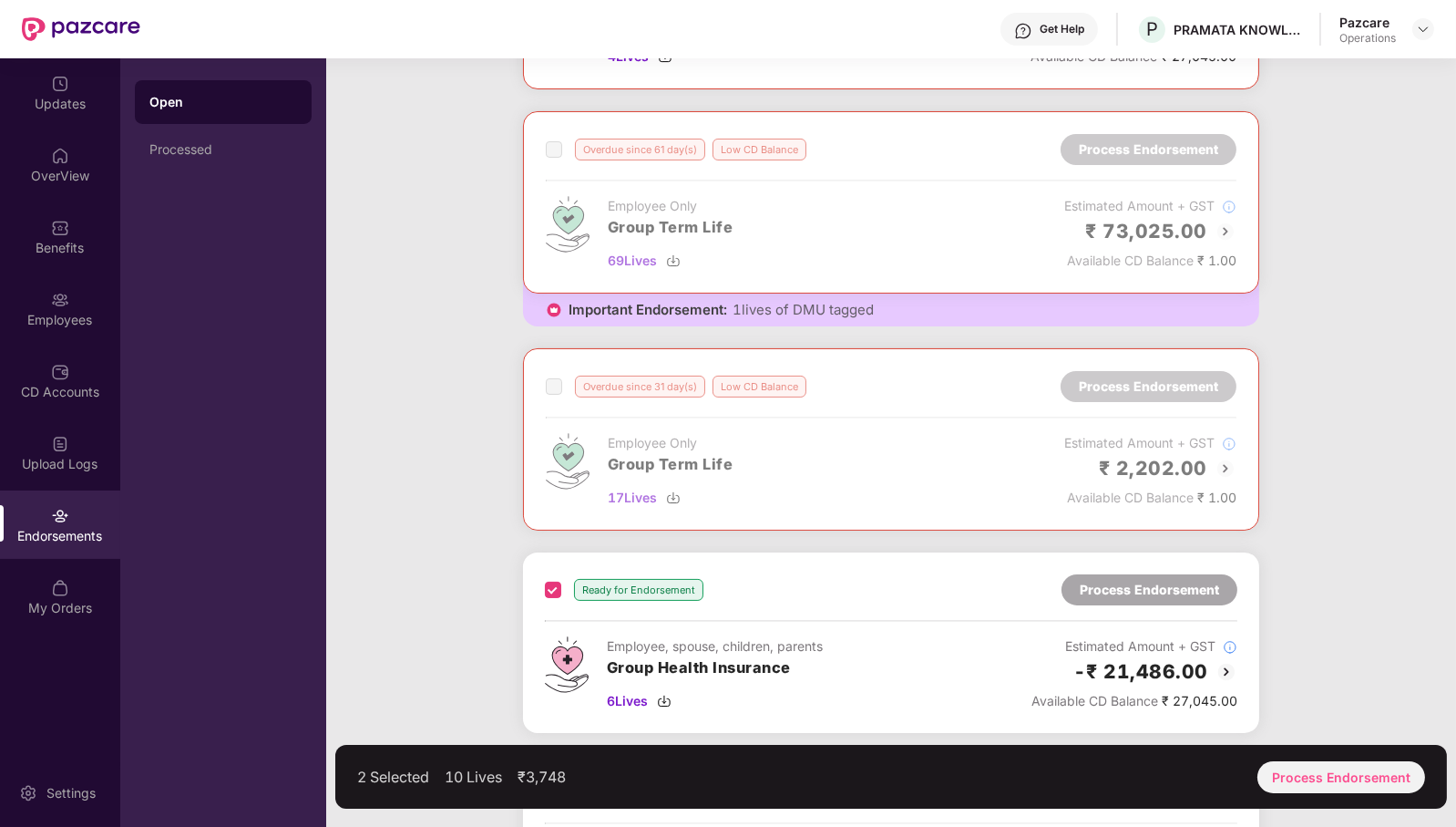
scroll to position [760, 0]
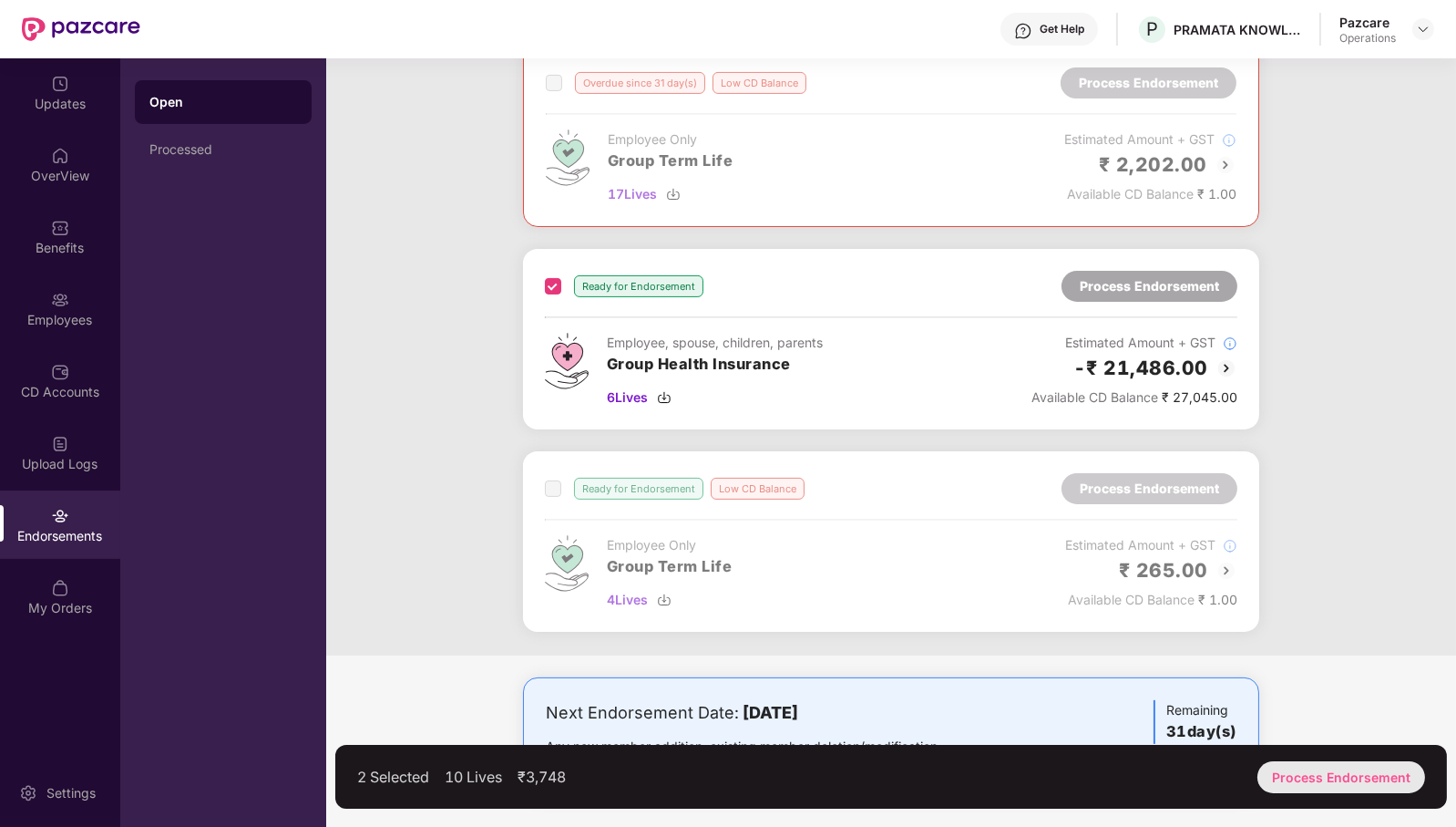
click at [1322, 775] on div "Process Endorsement" at bounding box center [1341, 777] width 168 height 32
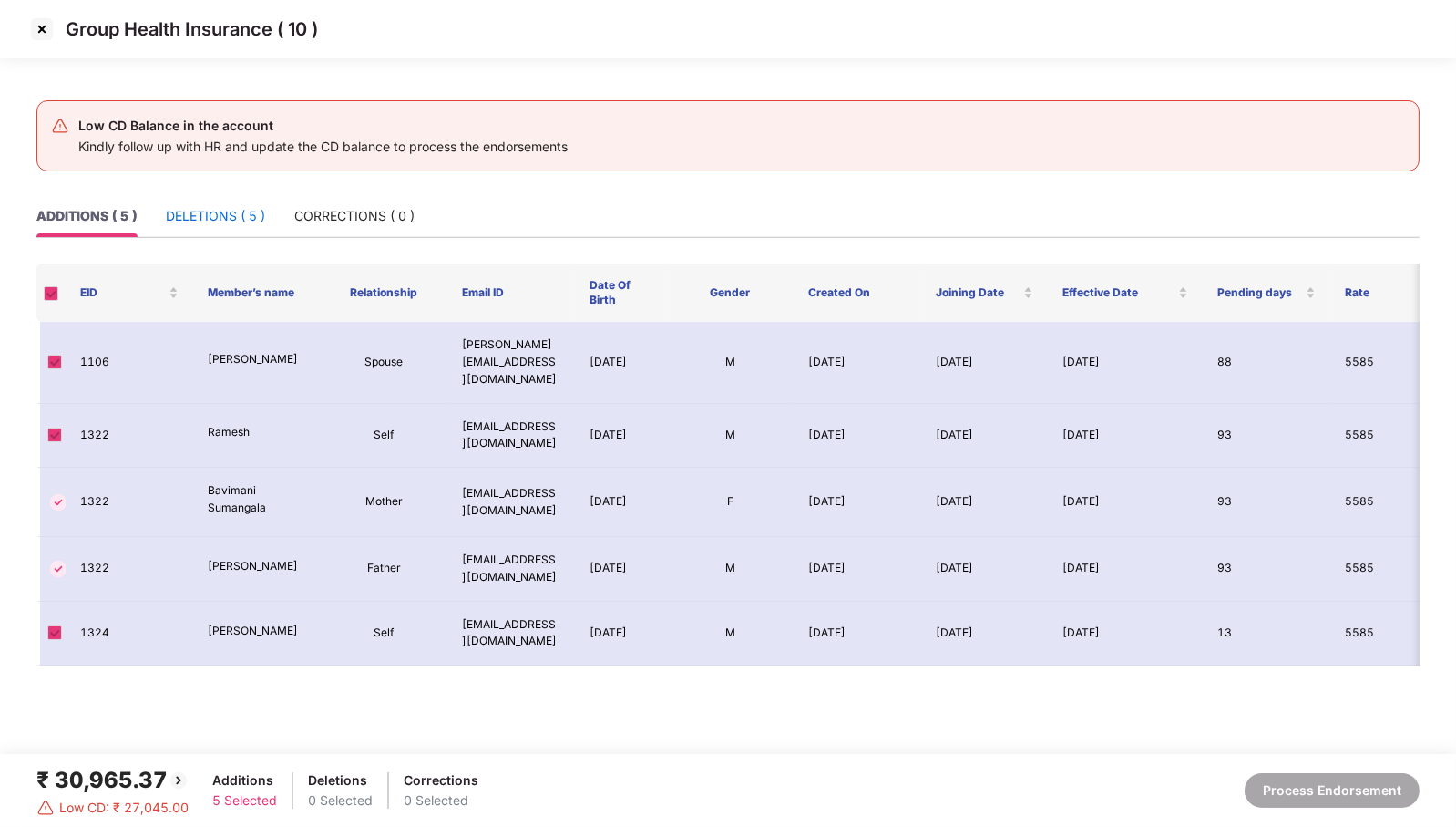
click at [212, 215] on div "DELETIONS ( 5 )" at bounding box center [216, 216] width 100 height 20
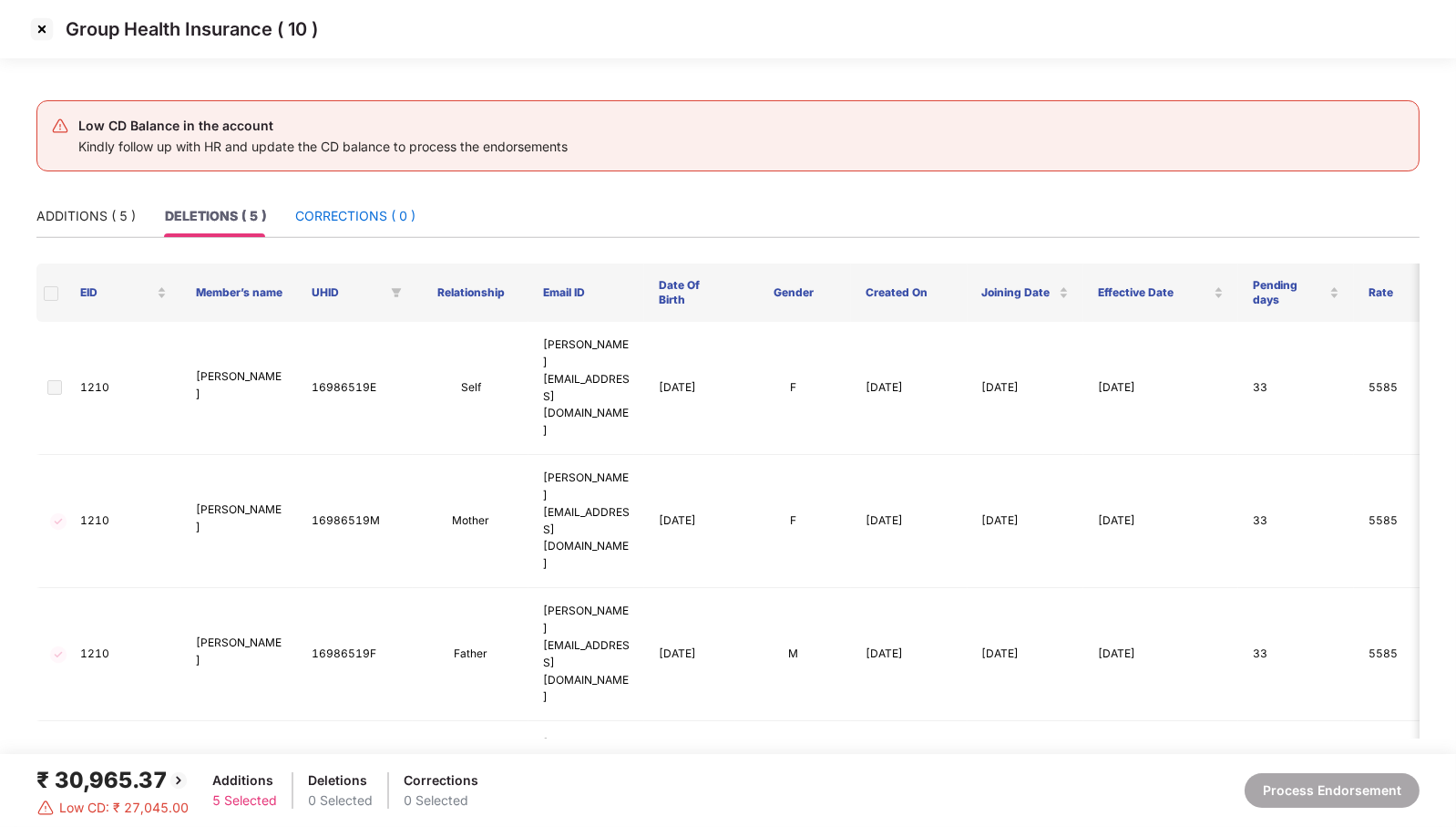
click at [357, 214] on div "CORRECTIONS ( 0 )" at bounding box center [356, 216] width 120 height 20
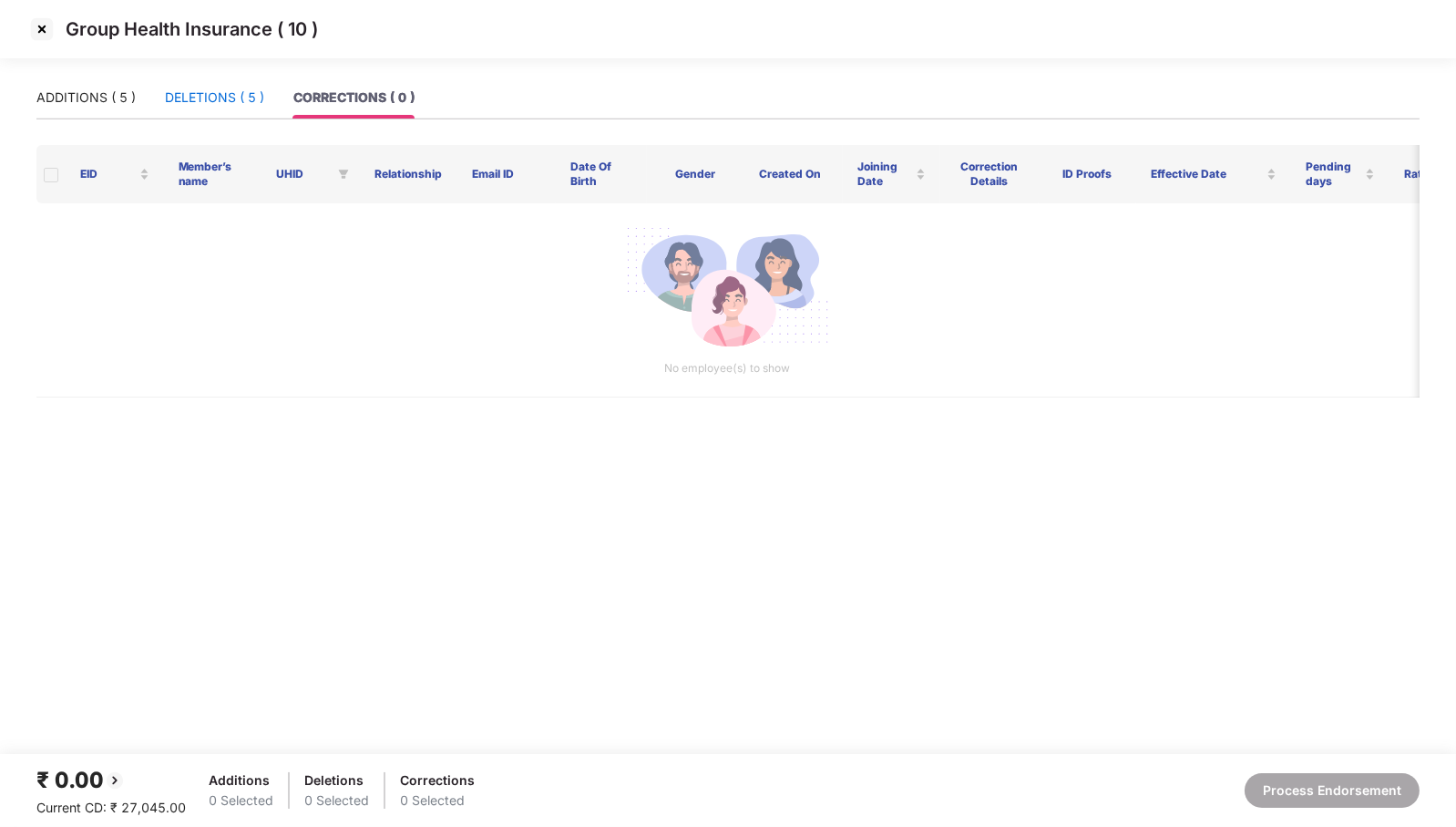
click at [208, 104] on div "DELETIONS ( 5 )" at bounding box center [215, 98] width 100 height 20
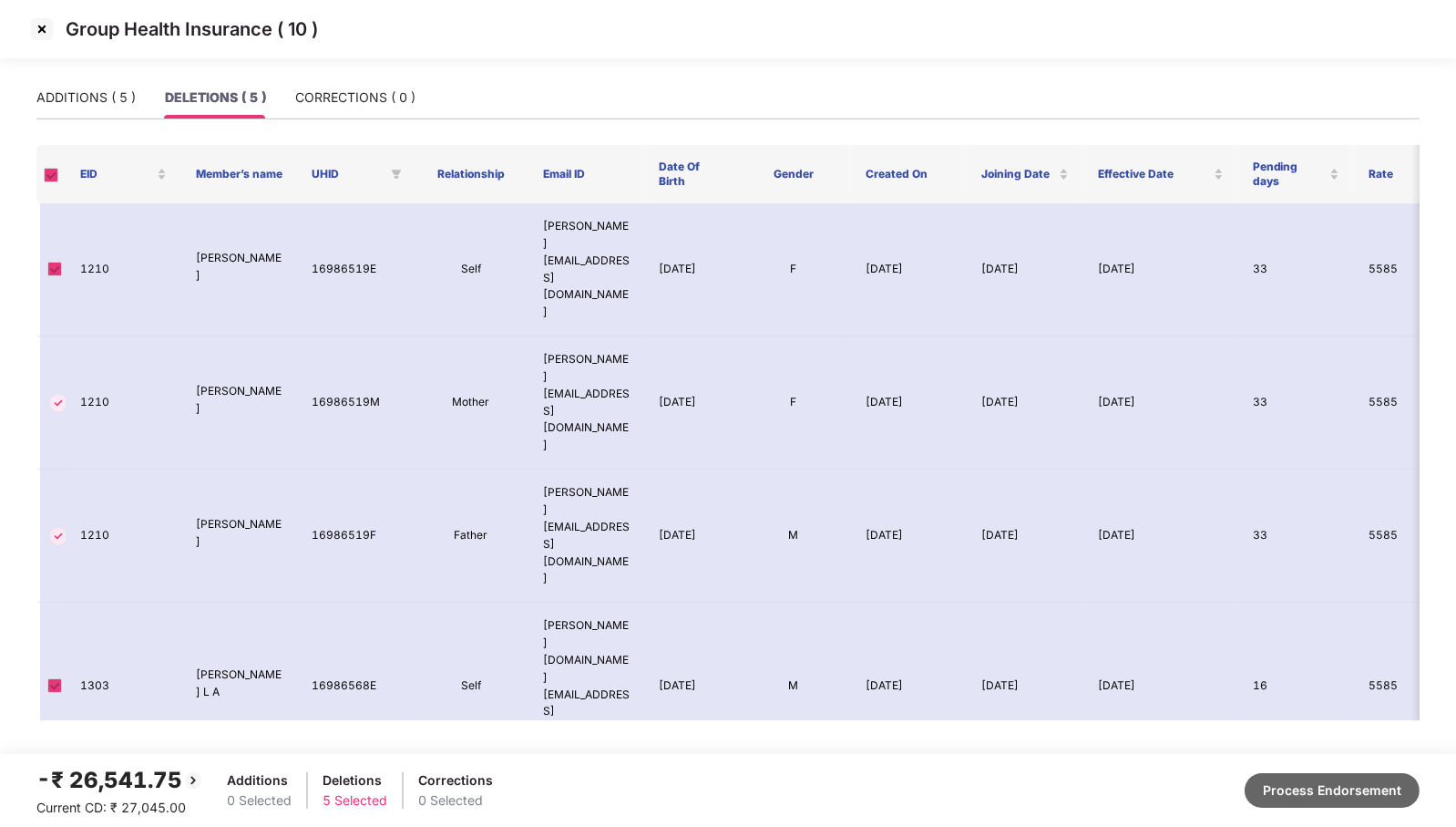
click at [1349, 781] on button "Process Endorsement" at bounding box center [1331, 789] width 175 height 34
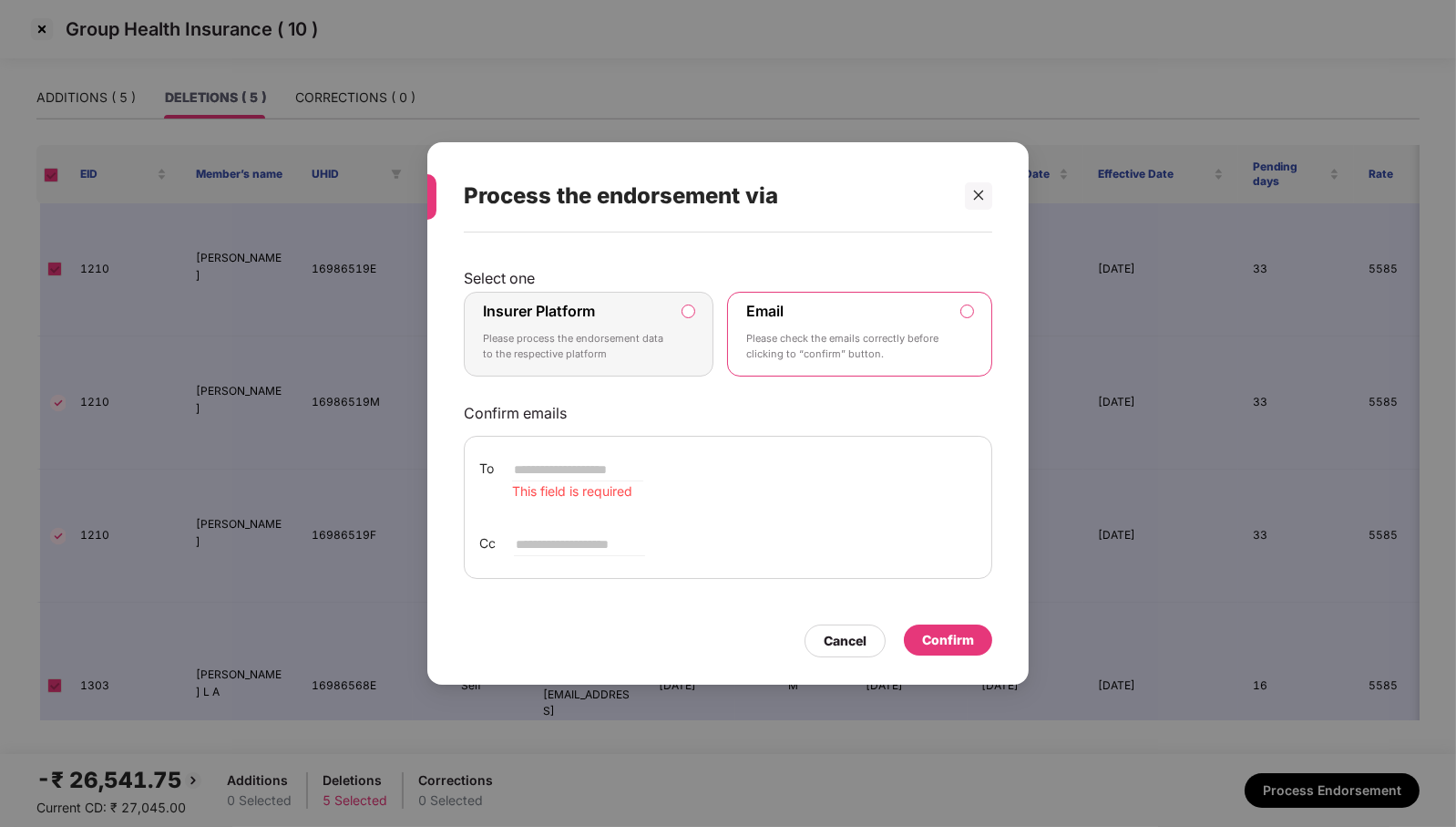
click at [683, 353] on label "Insurer Platform Please process the endorsement data to the respective platform" at bounding box center [588, 334] width 249 height 86
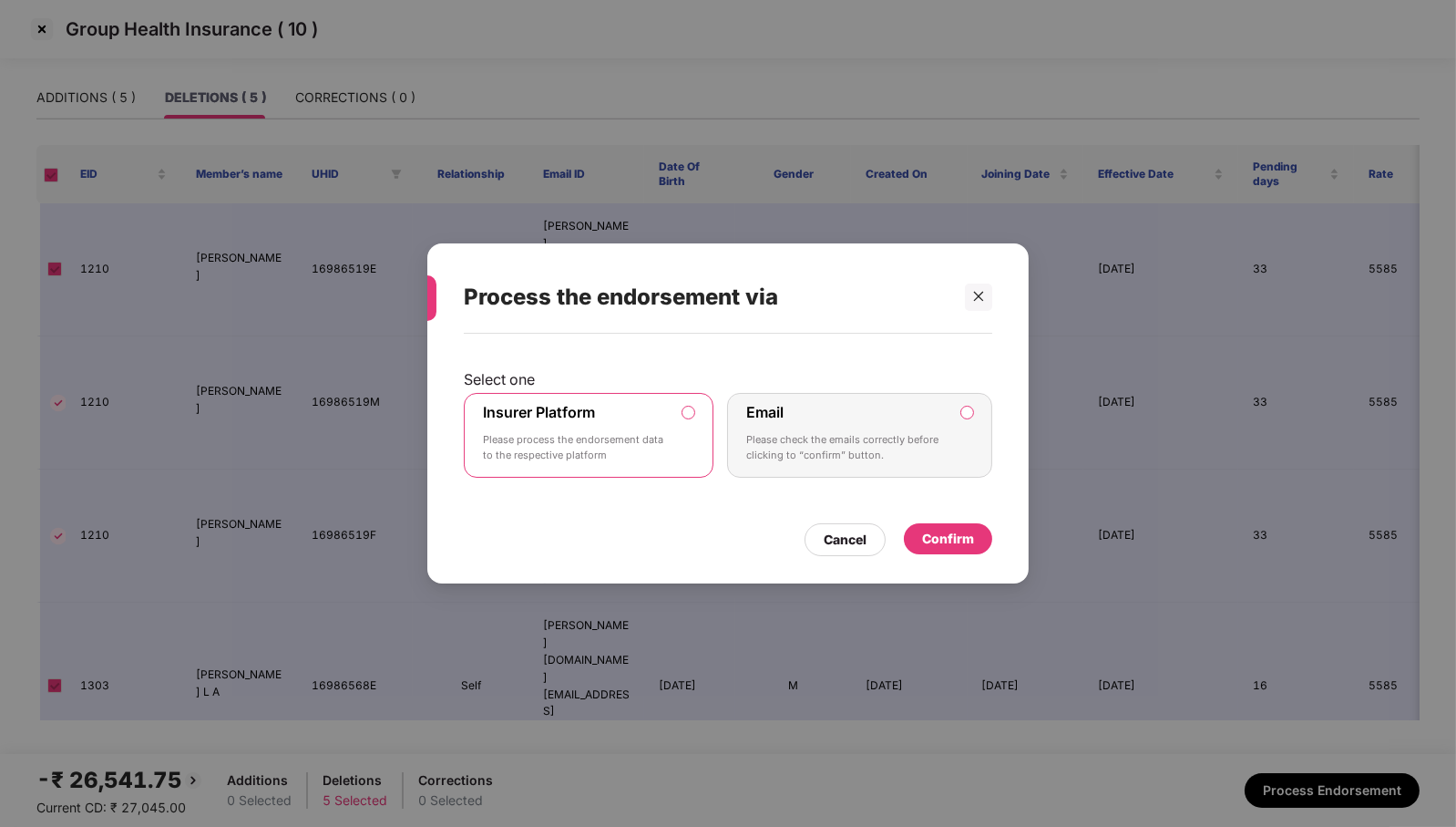
click at [966, 543] on div "Confirm" at bounding box center [948, 539] width 52 height 20
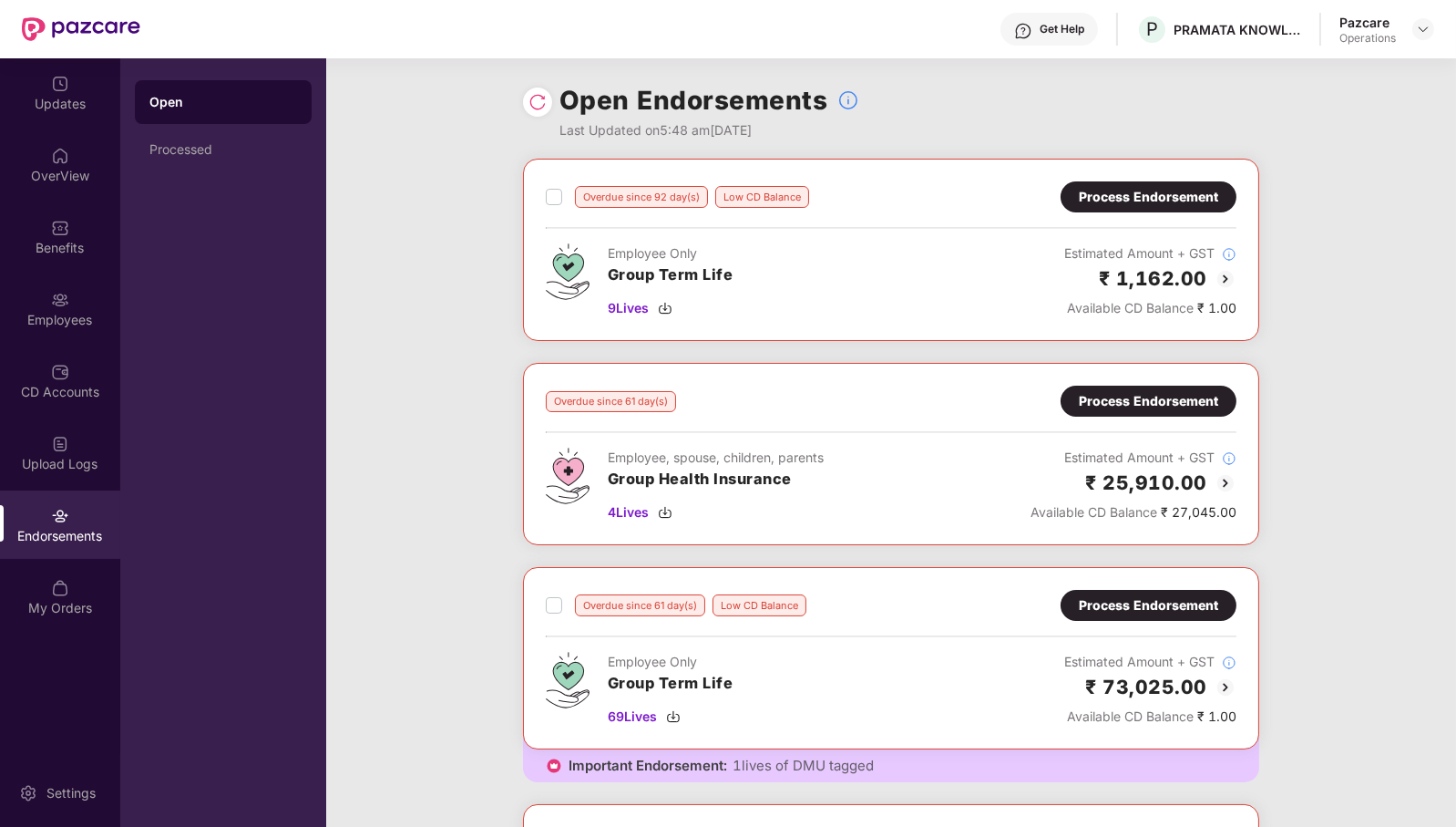
click at [536, 103] on img at bounding box center [538, 103] width 18 height 18
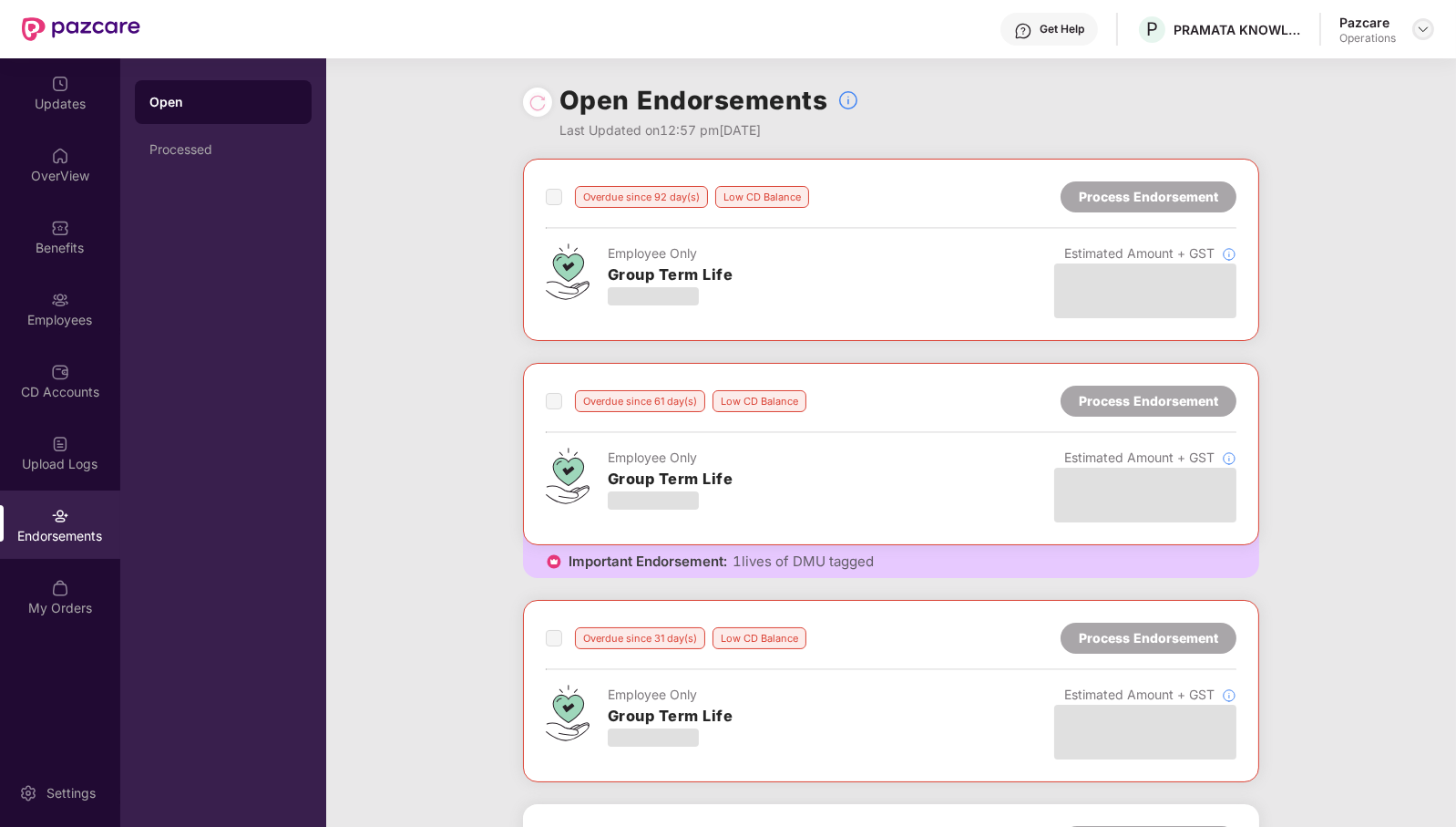
click at [1431, 24] on img at bounding box center [1424, 30] width 15 height 15
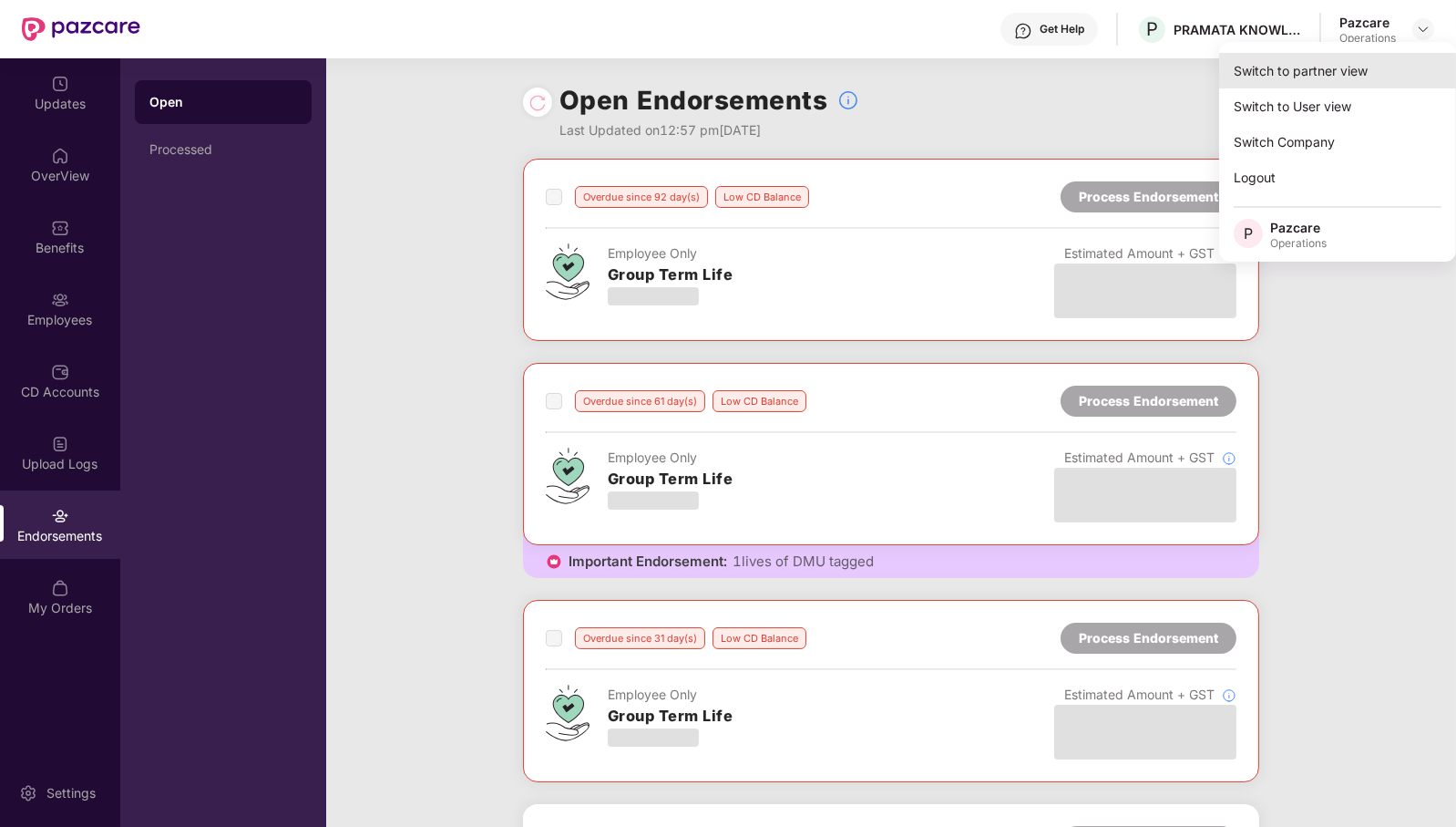
click at [1359, 62] on div "Switch to partner view" at bounding box center [1338, 70] width 237 height 35
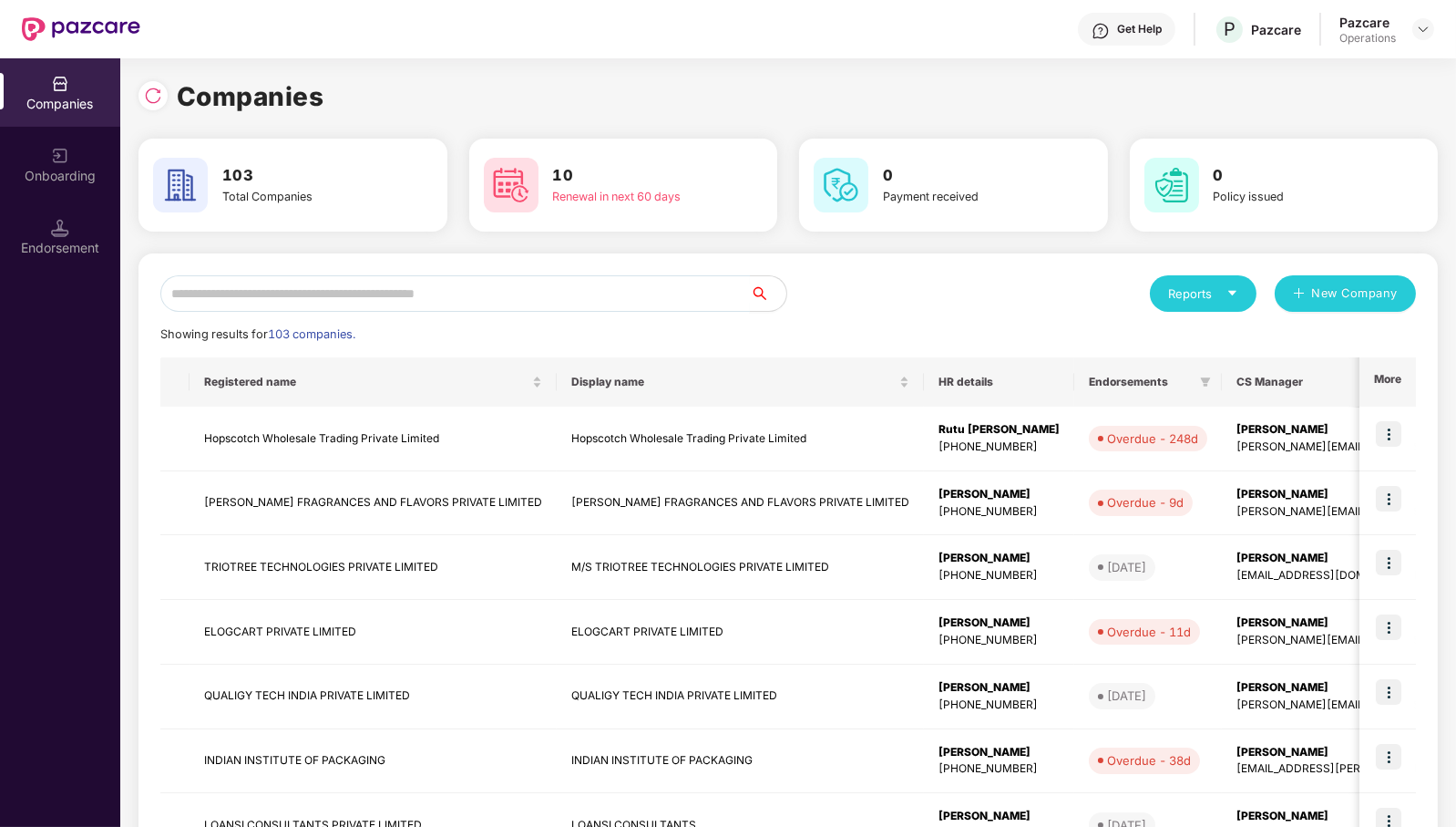
click at [585, 299] on input "text" at bounding box center [455, 293] width 589 height 36
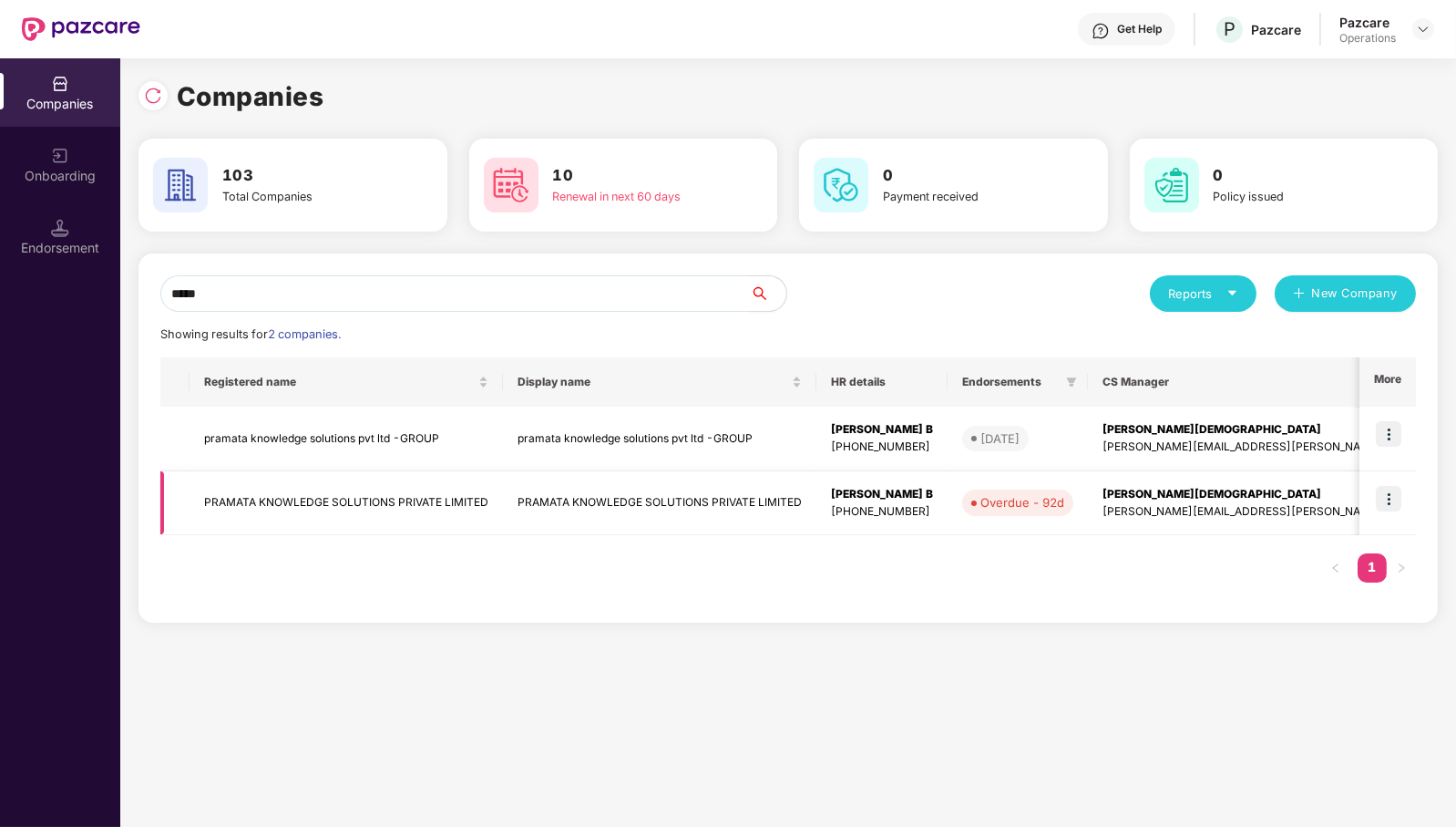
type input "*****"
click at [343, 504] on td "PRAMATA KNOWLEDGE SOLUTIONS PRIVATE LIMITED" at bounding box center [346, 504] width 313 height 65
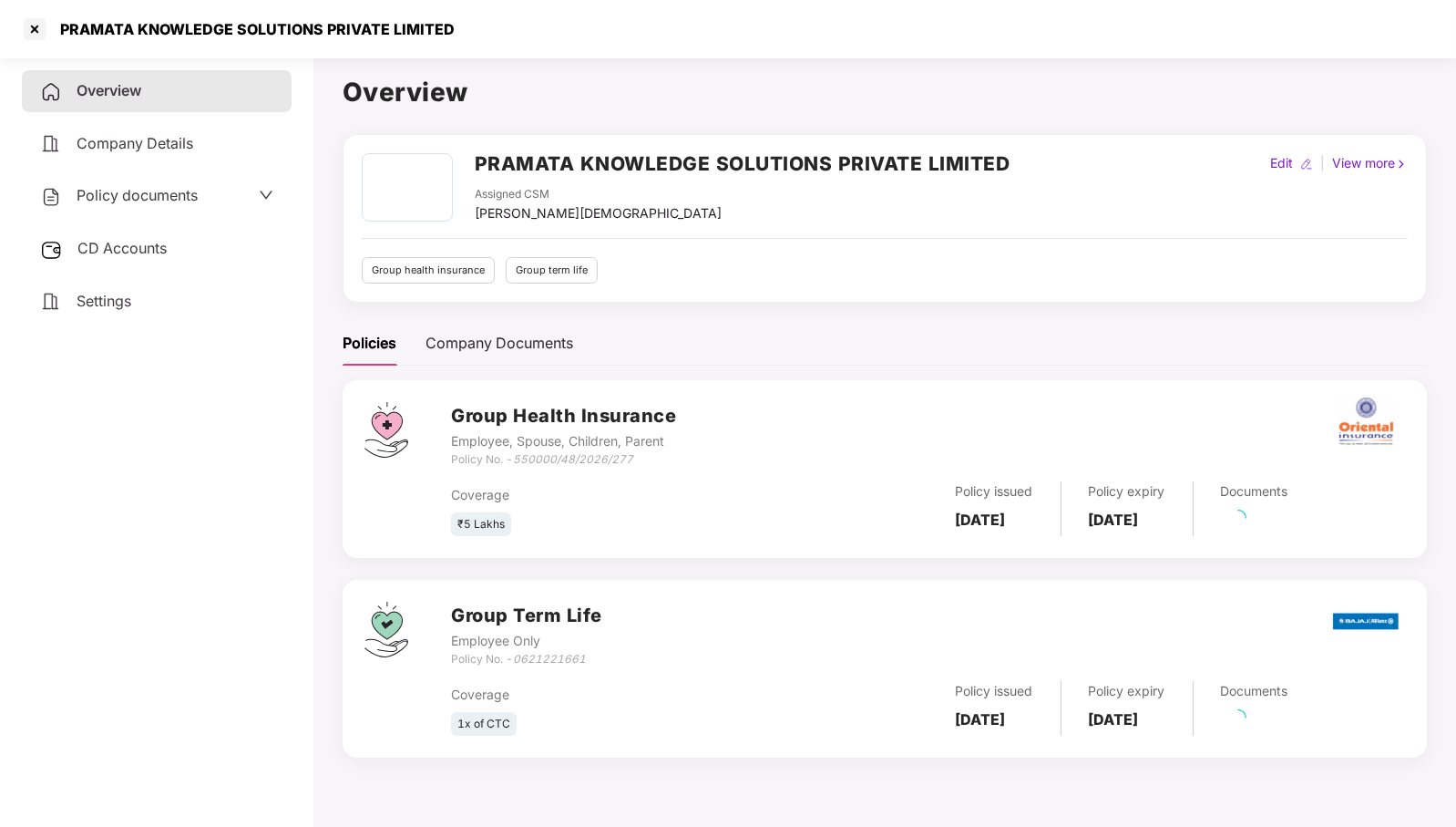
click at [126, 256] on span "CD Accounts" at bounding box center [122, 248] width 90 height 18
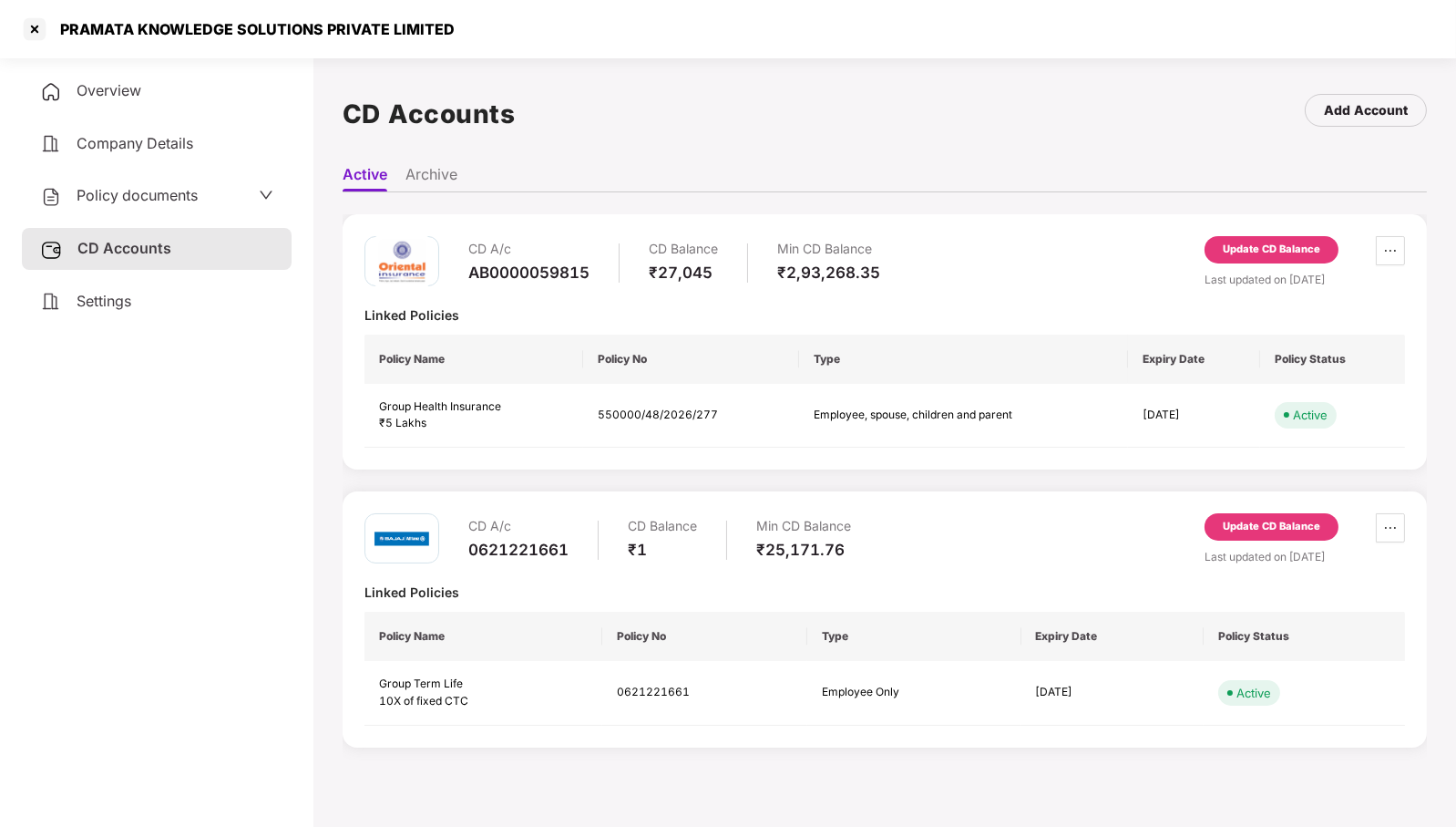
click at [1291, 261] on div "Update CD Balance" at bounding box center [1271, 249] width 134 height 28
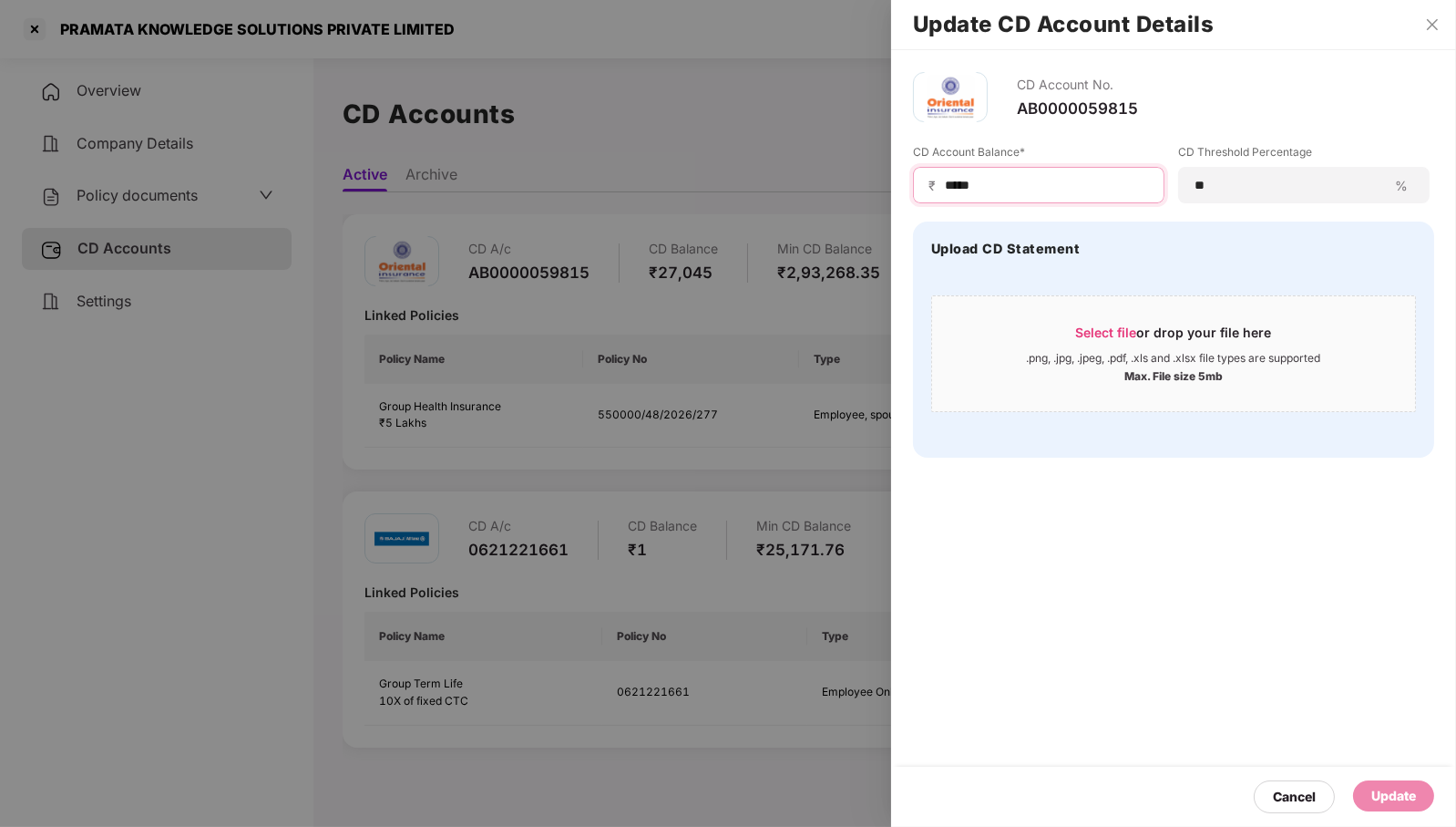
click at [1043, 181] on input "*****" at bounding box center [1046, 185] width 206 height 19
type input "*****"
click at [1411, 791] on div "Update" at bounding box center [1394, 796] width 44 height 20
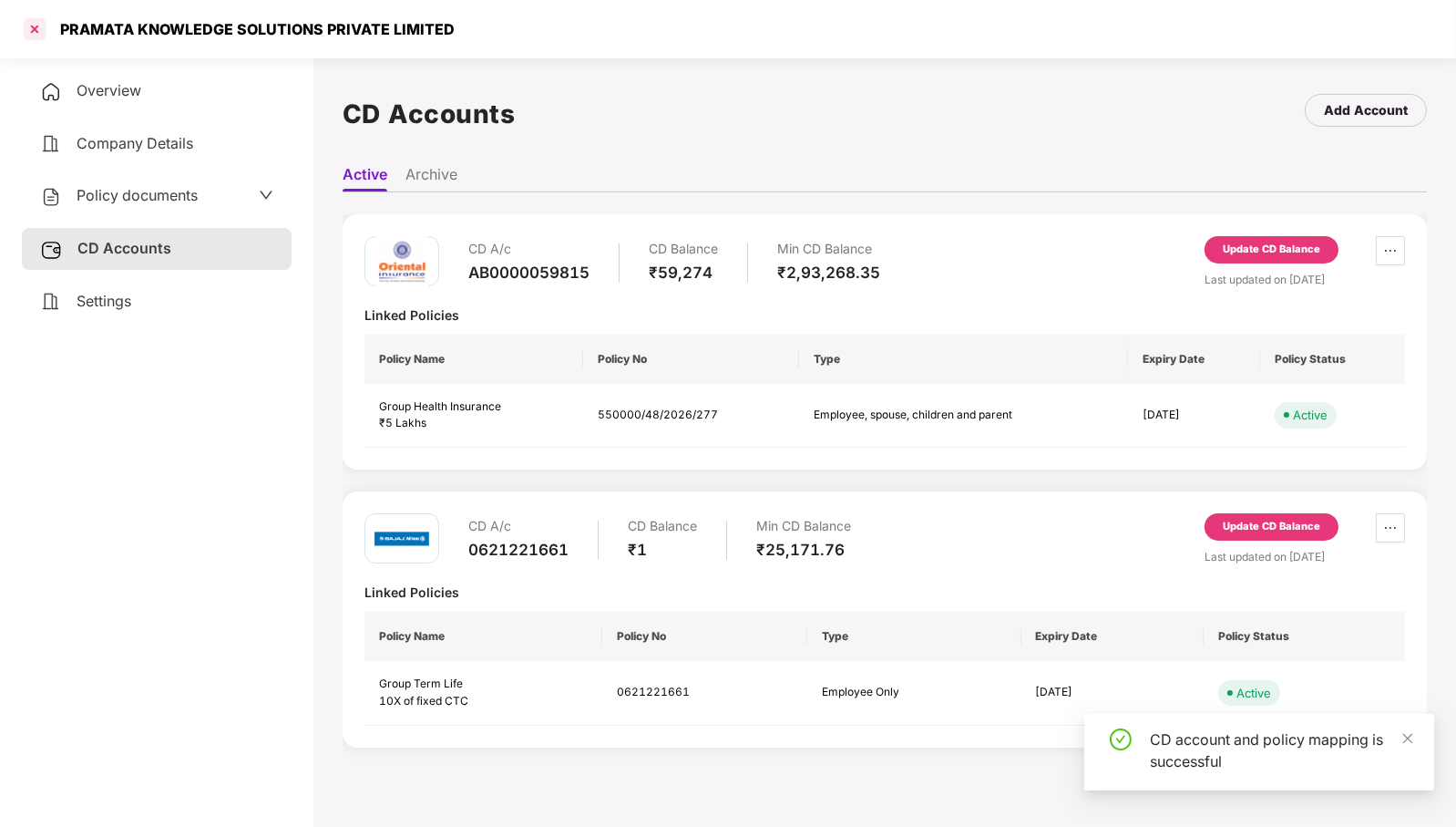
click at [30, 37] on div at bounding box center [35, 30] width 30 height 30
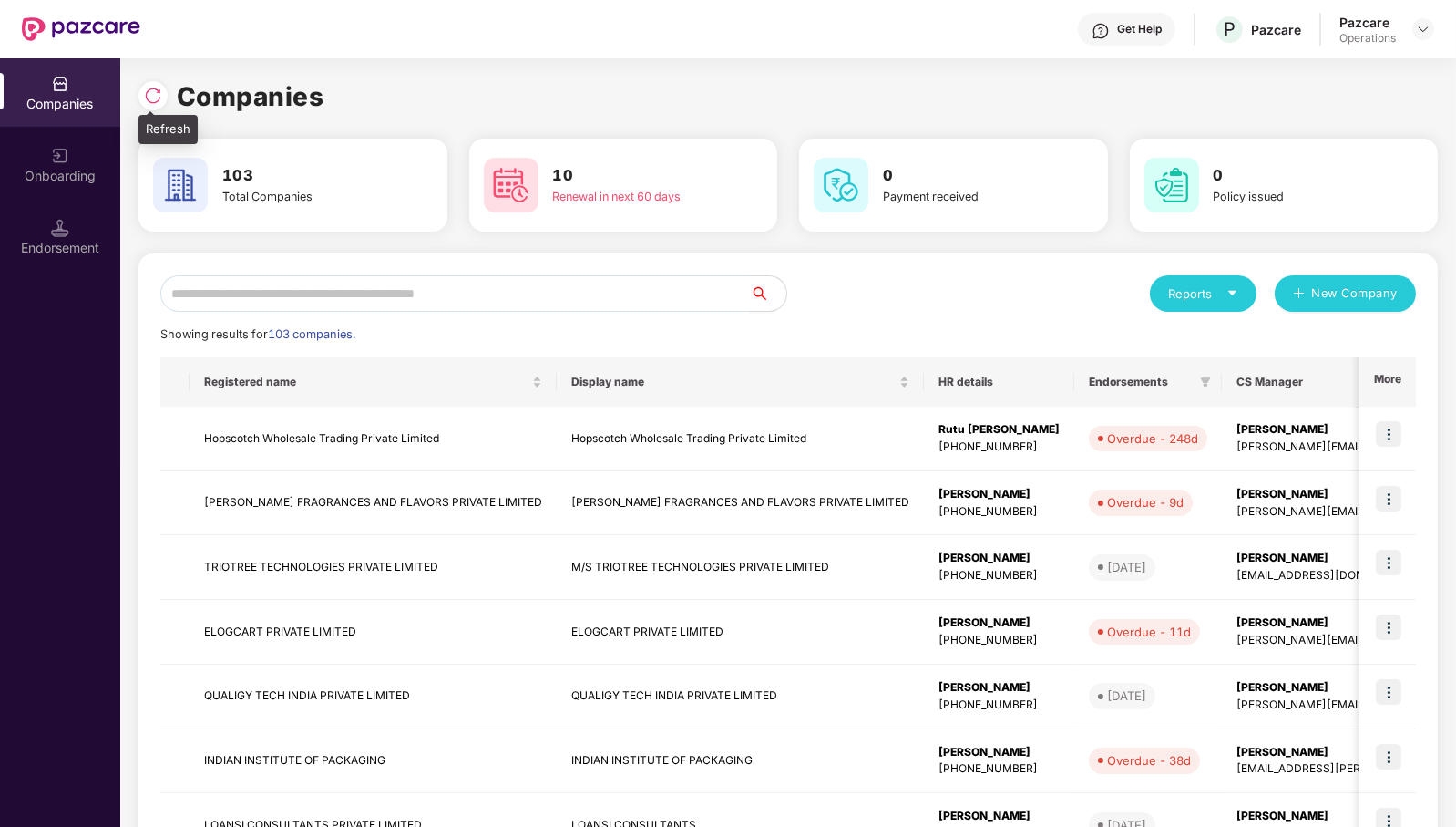
click at [155, 91] on img at bounding box center [153, 96] width 18 height 18
